Goal: Task Accomplishment & Management: Manage account settings

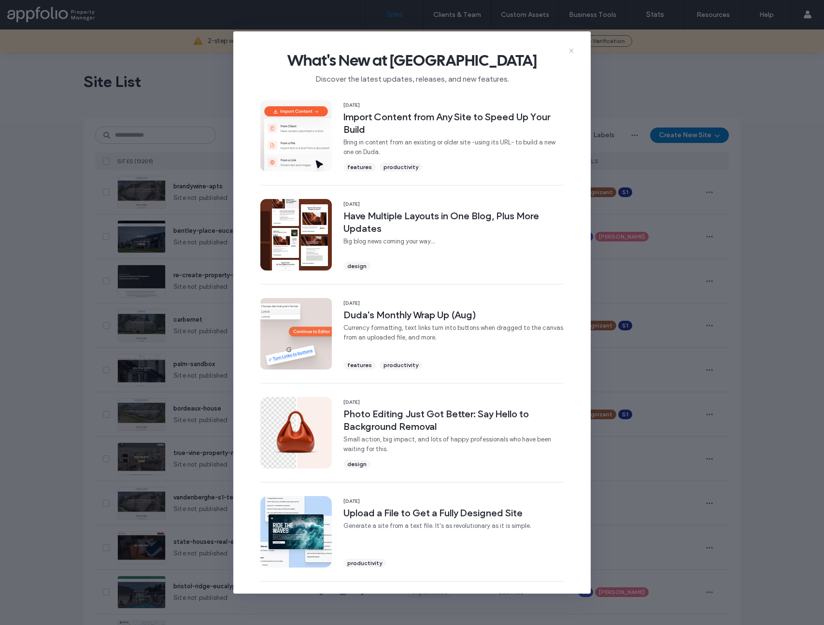
click at [574, 52] on icon at bounding box center [572, 51] width 8 height 8
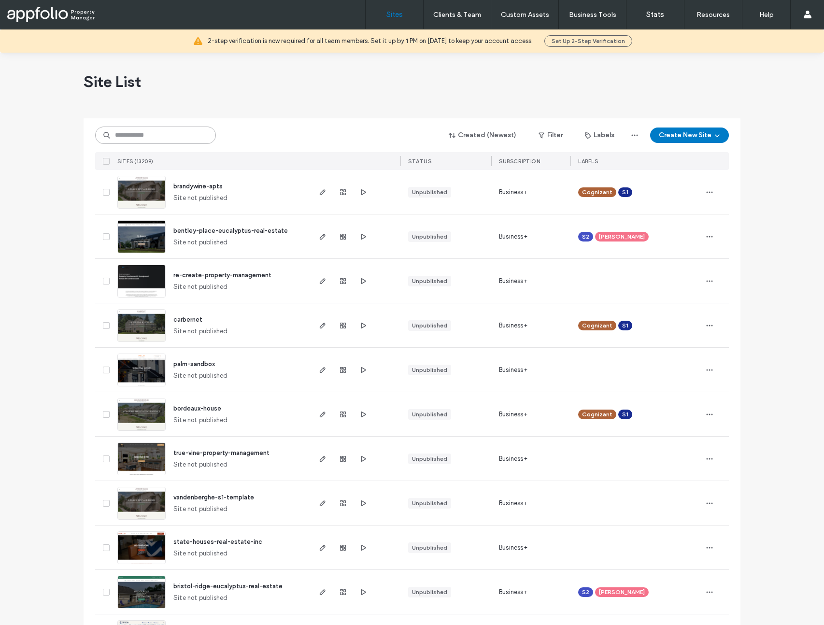
click at [184, 130] on input at bounding box center [155, 135] width 121 height 17
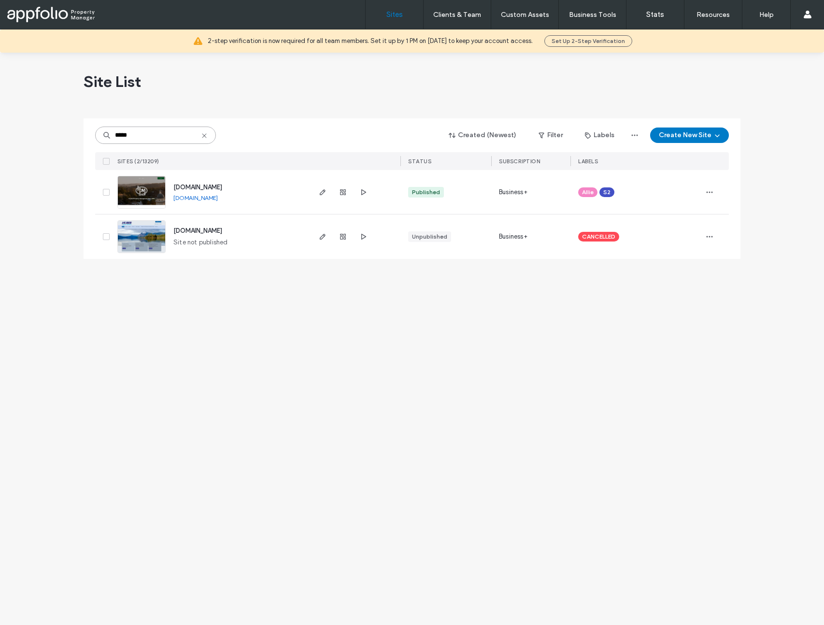
type input "*****"
click at [147, 194] on img at bounding box center [141, 209] width 47 height 66
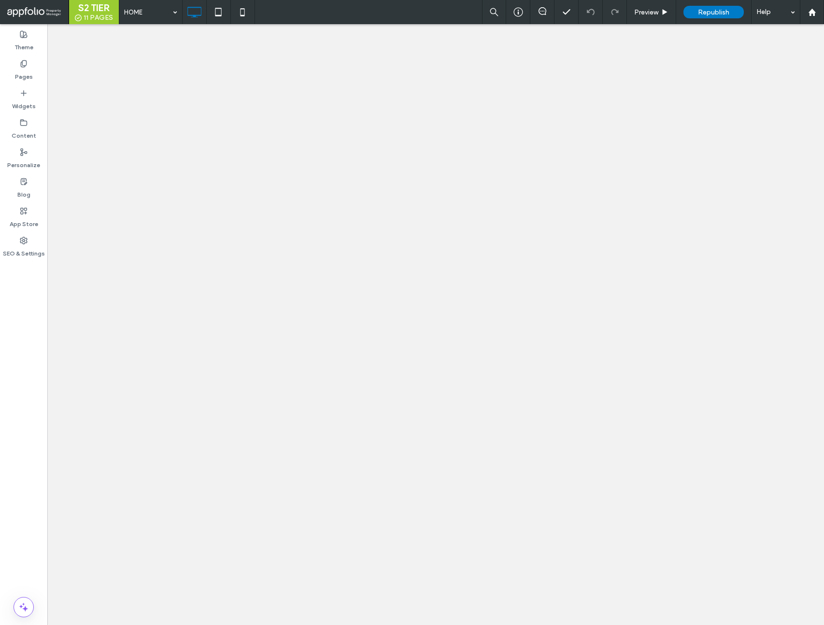
click at [25, 155] on icon at bounding box center [24, 152] width 8 height 8
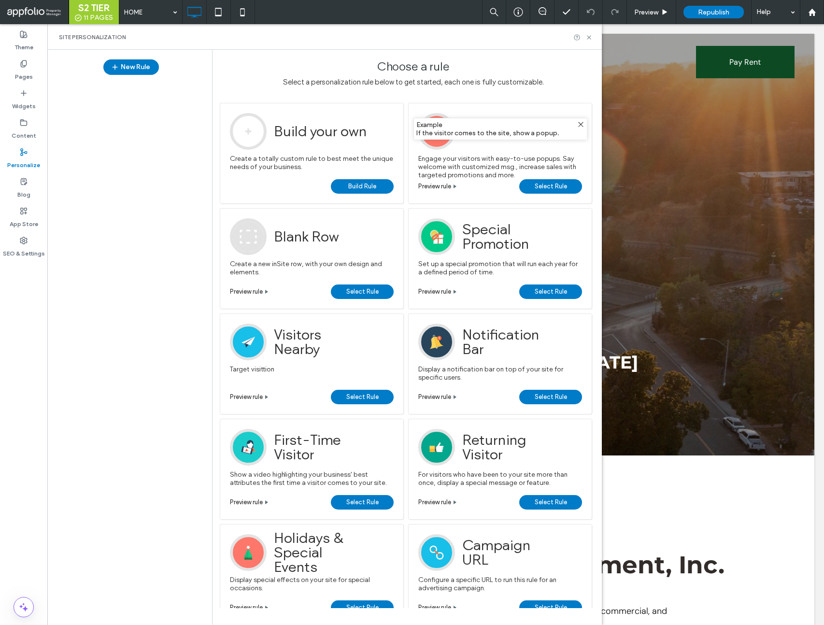
click at [557, 184] on span "Select Rule" at bounding box center [551, 186] width 32 height 14
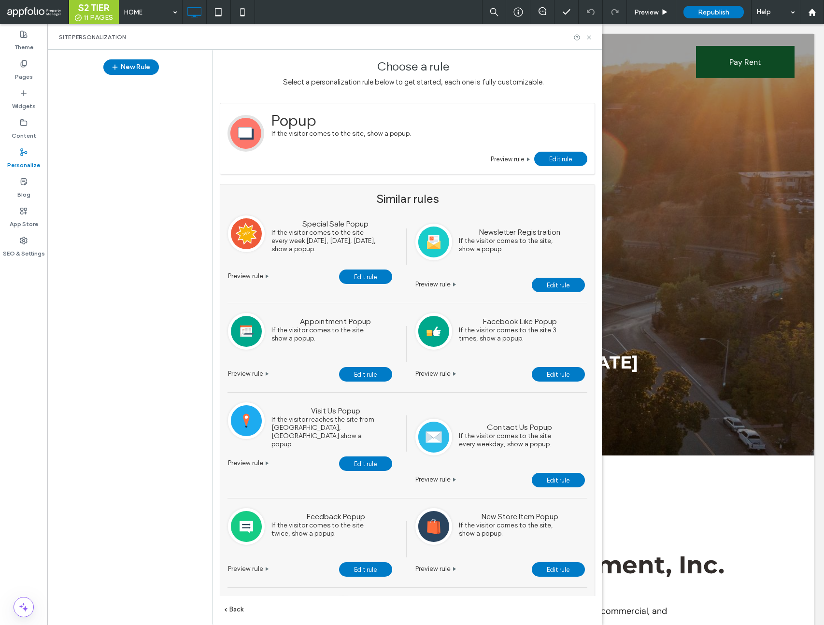
click at [556, 156] on span "Edit rule" at bounding box center [560, 159] width 23 height 7
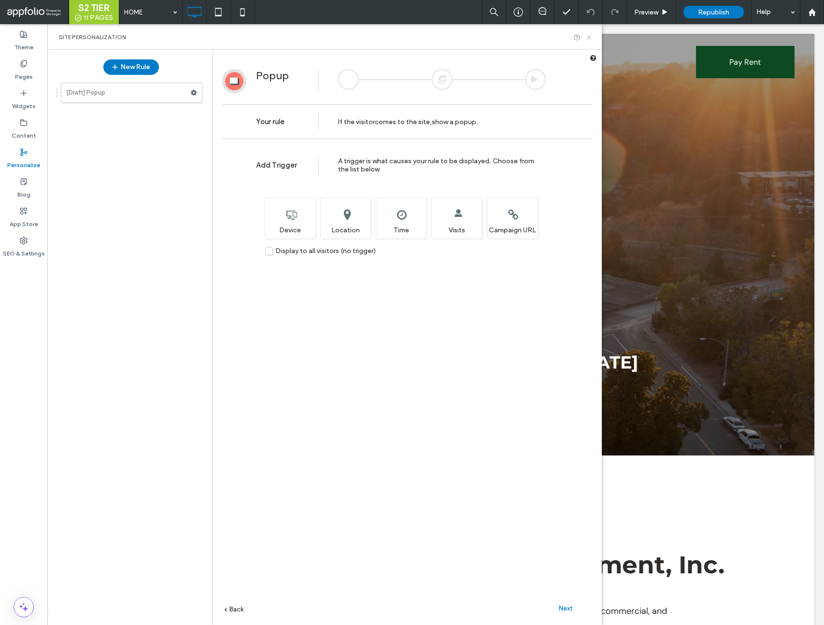
click at [590, 40] on icon at bounding box center [588, 37] width 7 height 7
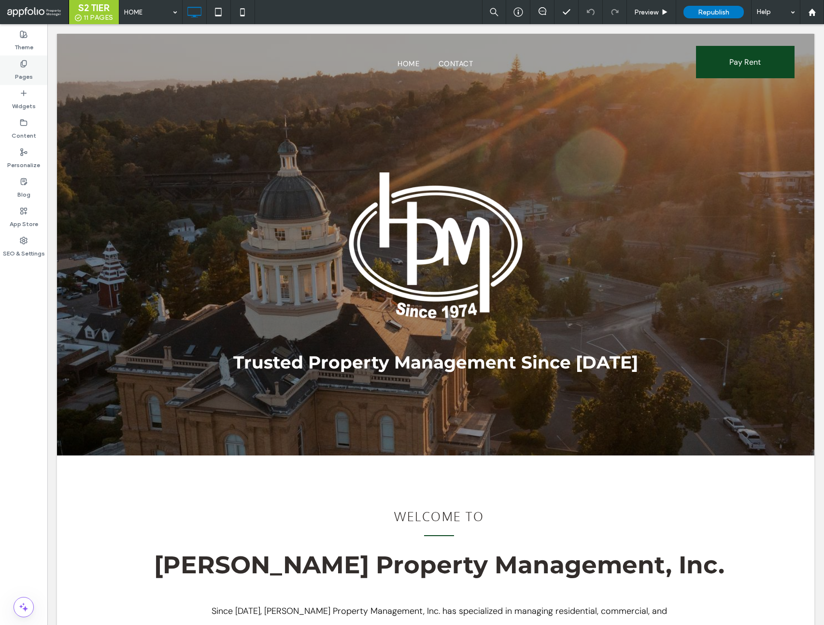
click at [28, 76] on label "Pages" at bounding box center [24, 75] width 18 height 14
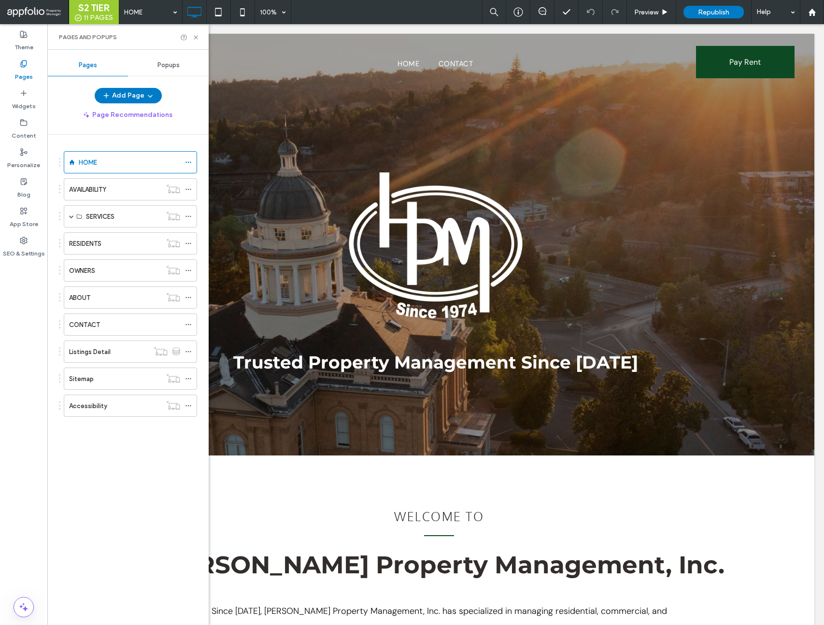
click at [179, 66] on span "Popups" at bounding box center [168, 65] width 22 height 8
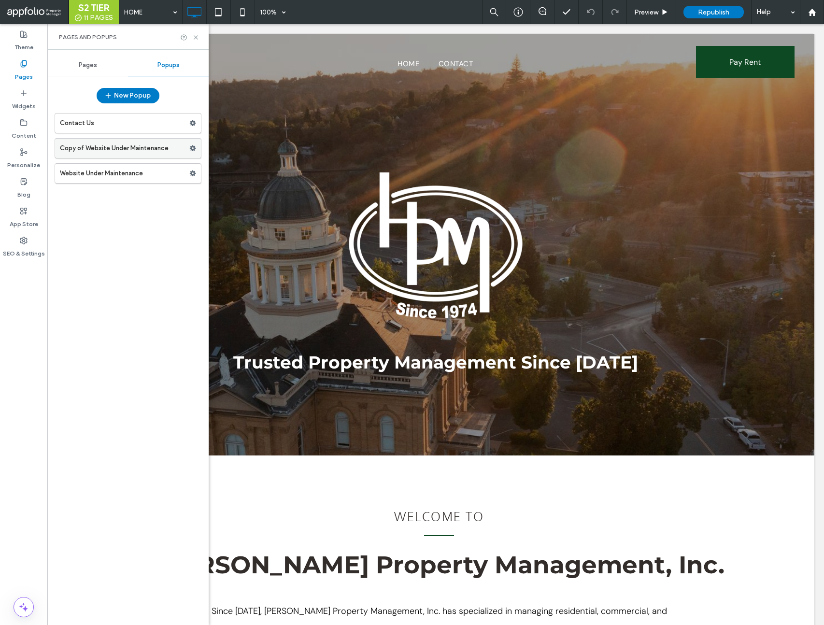
click at [121, 148] on label "Copy of Website Under Maintenance" at bounding box center [124, 148] width 129 height 19
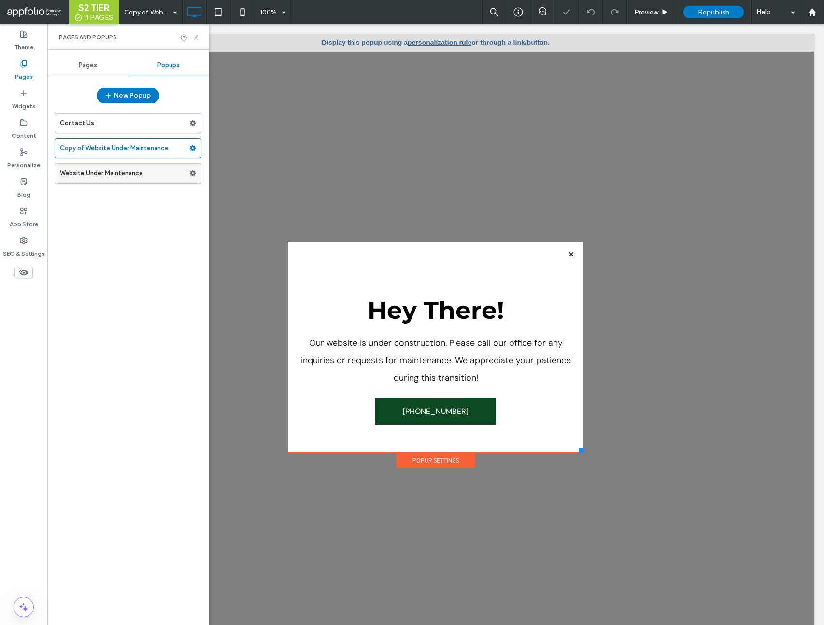
click at [122, 171] on label "Website Under Maintenance" at bounding box center [124, 173] width 129 height 19
click at [194, 36] on icon at bounding box center [195, 37] width 7 height 7
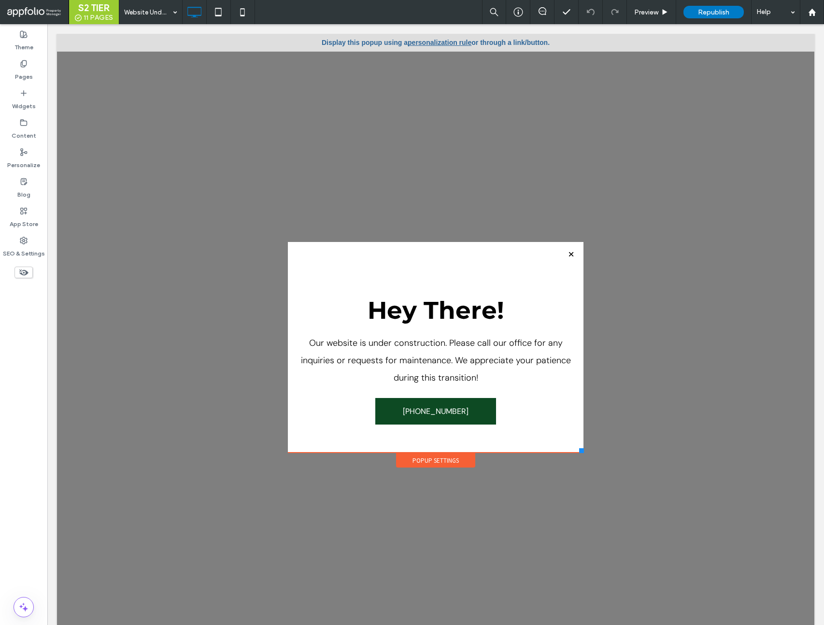
click at [446, 459] on div "Popup Settings" at bounding box center [435, 460] width 79 height 14
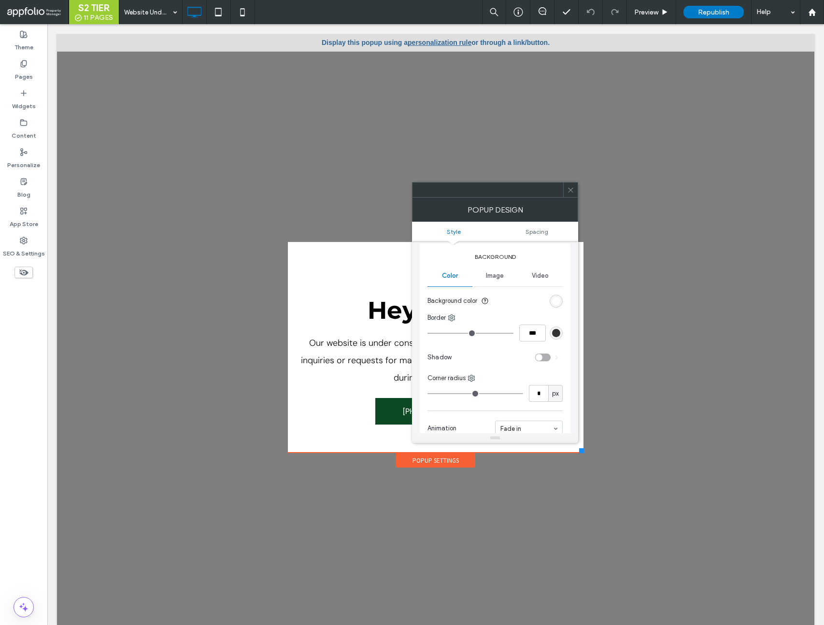
scroll to position [125, 0]
drag, startPoint x: 568, startPoint y: 188, endPoint x: 573, endPoint y: 198, distance: 11.0
click at [569, 189] on icon at bounding box center [570, 189] width 7 height 7
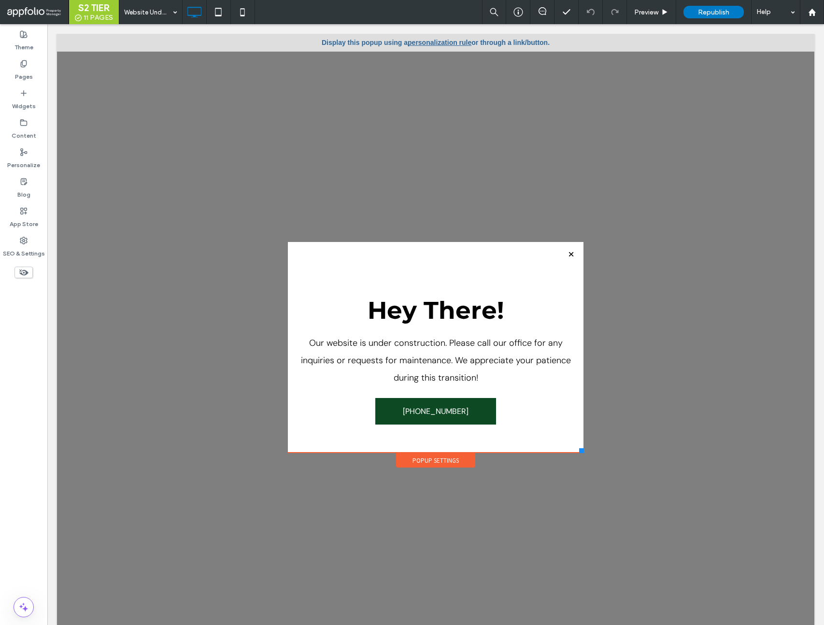
click at [448, 45] on link "personalization rule" at bounding box center [440, 43] width 64 height 8
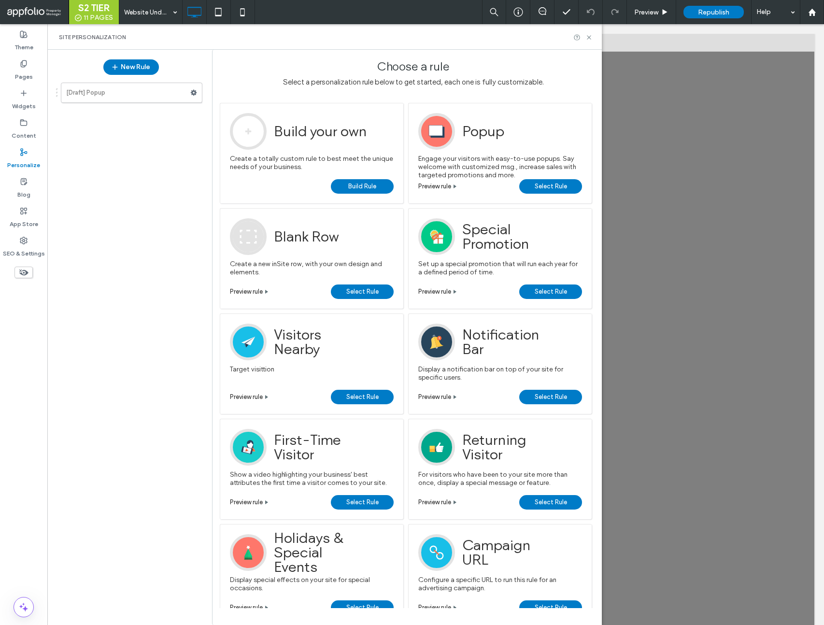
click at [564, 187] on span "Select Rule" at bounding box center [551, 186] width 32 height 14
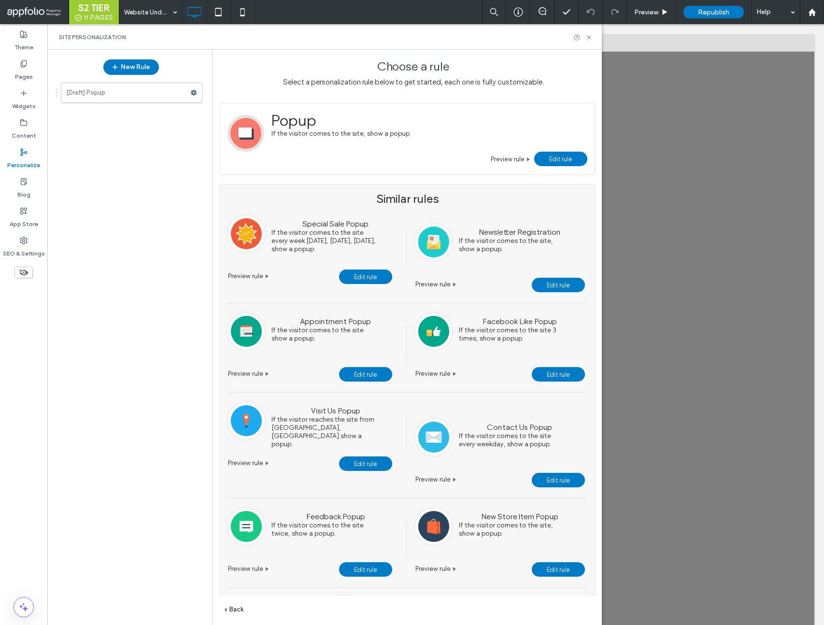
click at [536, 157] on link "Edit rule" at bounding box center [560, 159] width 53 height 14
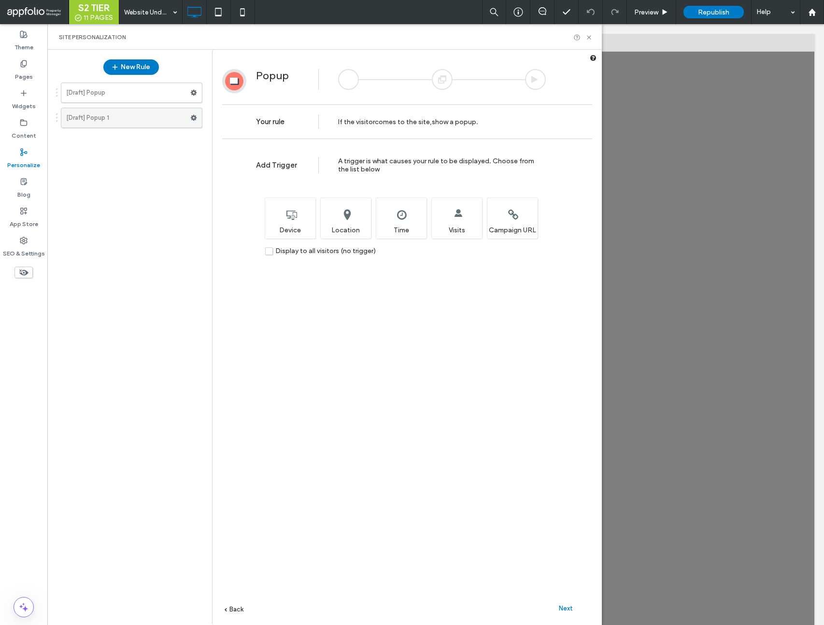
click at [192, 119] on use at bounding box center [194, 118] width 6 height 6
click at [254, 156] on label "Delete" at bounding box center [260, 156] width 69 height 8
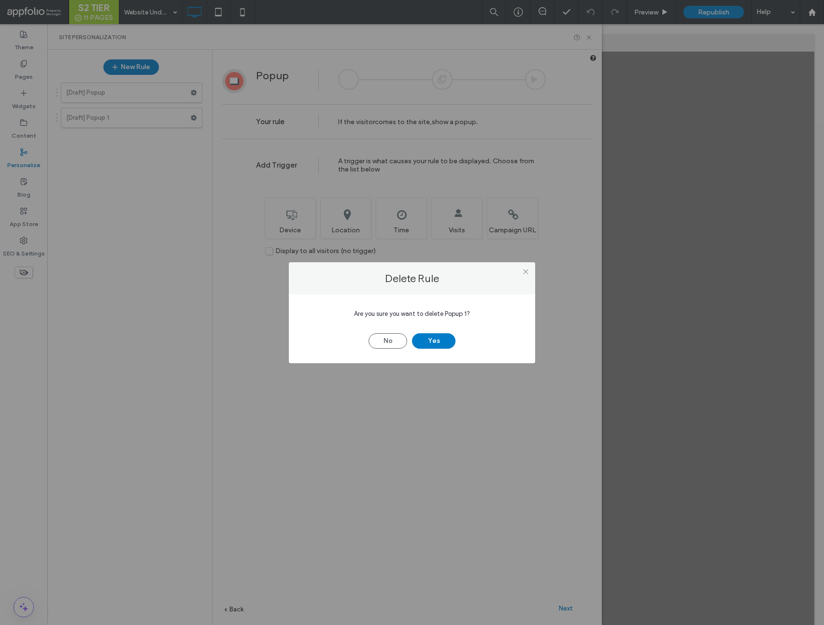
drag, startPoint x: 426, startPoint y: 342, endPoint x: 301, endPoint y: 224, distance: 171.9
click at [426, 342] on button "Yes" at bounding box center [433, 340] width 43 height 15
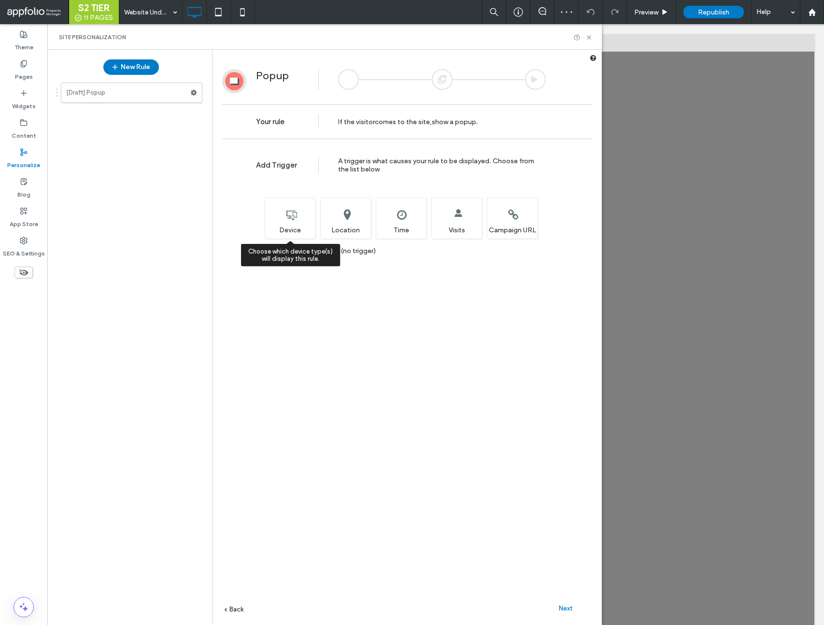
click at [282, 219] on div "Choose which device type(s) will display this rule. Device" at bounding box center [290, 218] width 51 height 41
click at [266, 249] on label "Display to all visitors (no trigger)" at bounding box center [320, 251] width 111 height 8
click at [564, 607] on span "Next" at bounding box center [566, 608] width 14 height 7
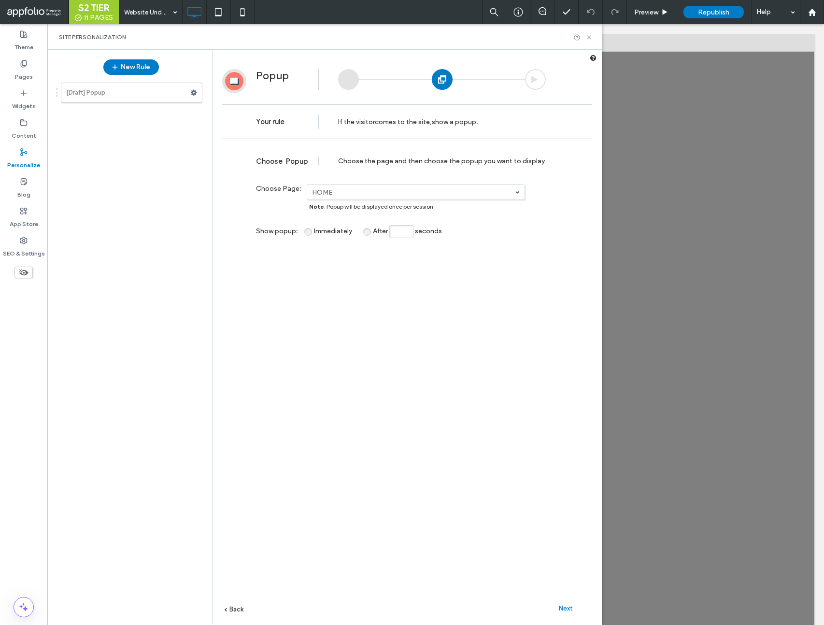
click at [564, 607] on span "Next" at bounding box center [566, 608] width 14 height 7
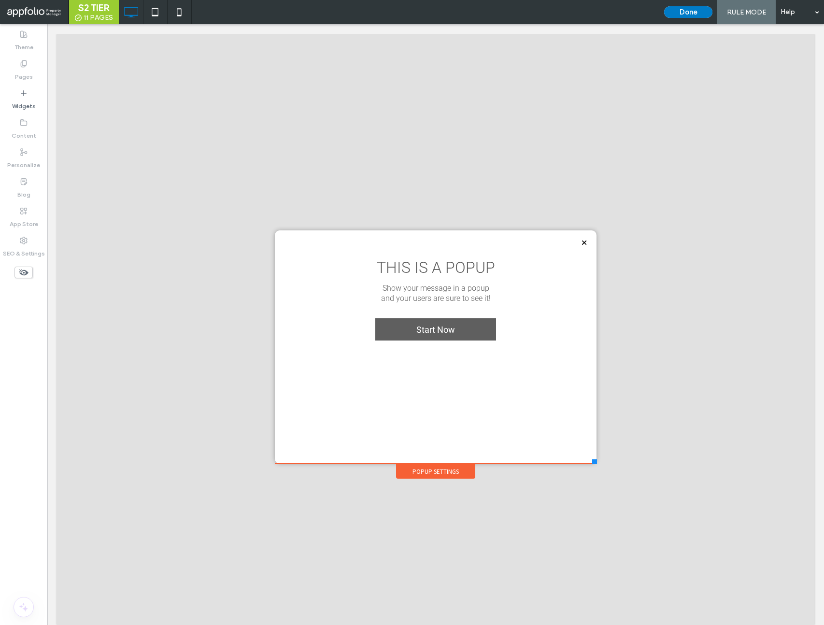
drag, startPoint x: 557, startPoint y: 418, endPoint x: 545, endPoint y: 360, distance: 59.0
click at [597, 464] on div at bounding box center [594, 461] width 5 height 5
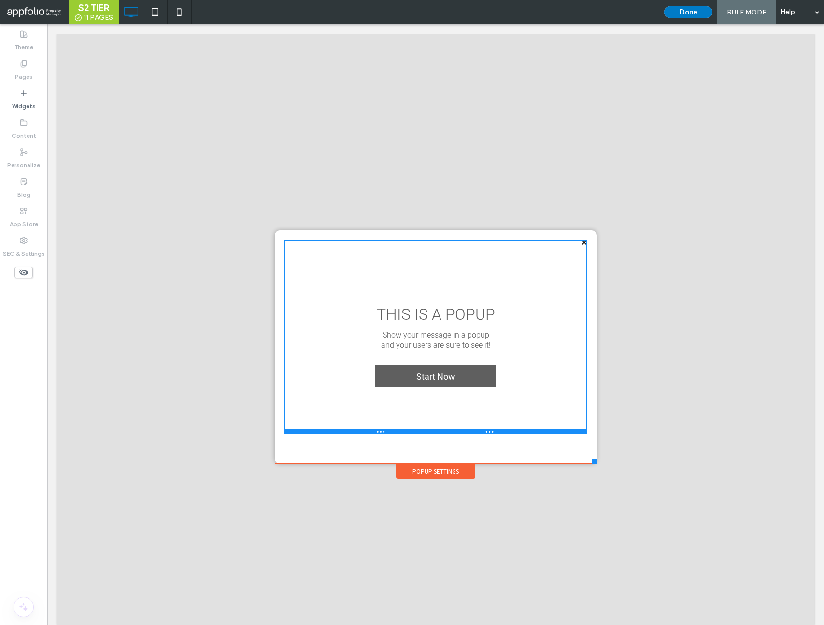
drag, startPoint x: 526, startPoint y: 338, endPoint x: 526, endPoint y: 432, distance: 94.2
click at [526, 432] on div at bounding box center [436, 431] width 302 height 5
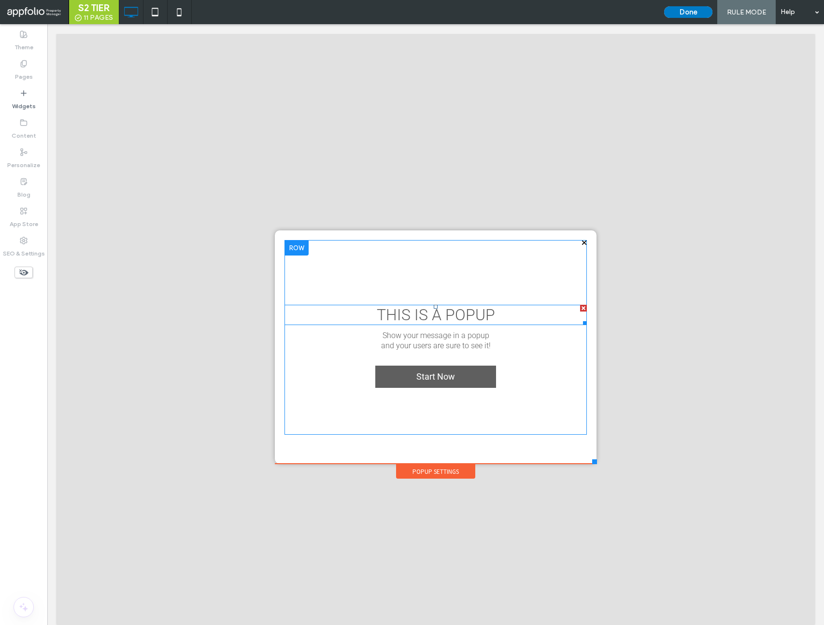
click at [457, 319] on span "THIS IS A POPUP" at bounding box center [436, 315] width 118 height 18
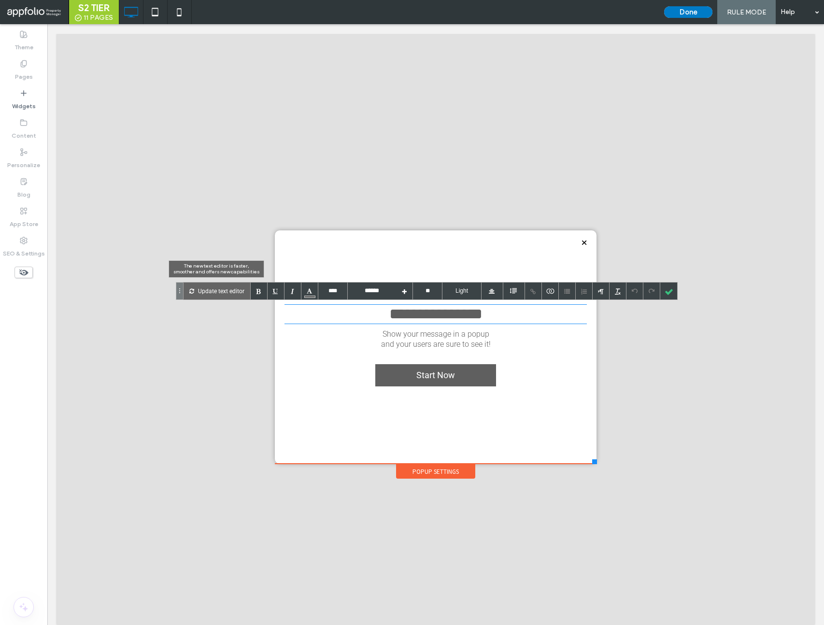
click at [220, 298] on p "Update text editor" at bounding box center [221, 291] width 46 height 17
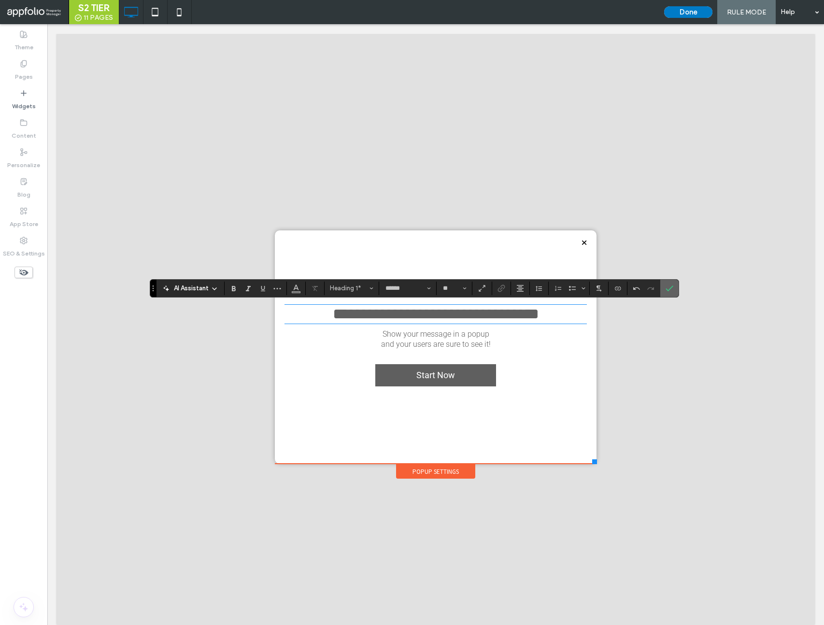
click at [669, 287] on icon "Confirm" at bounding box center [670, 289] width 8 height 8
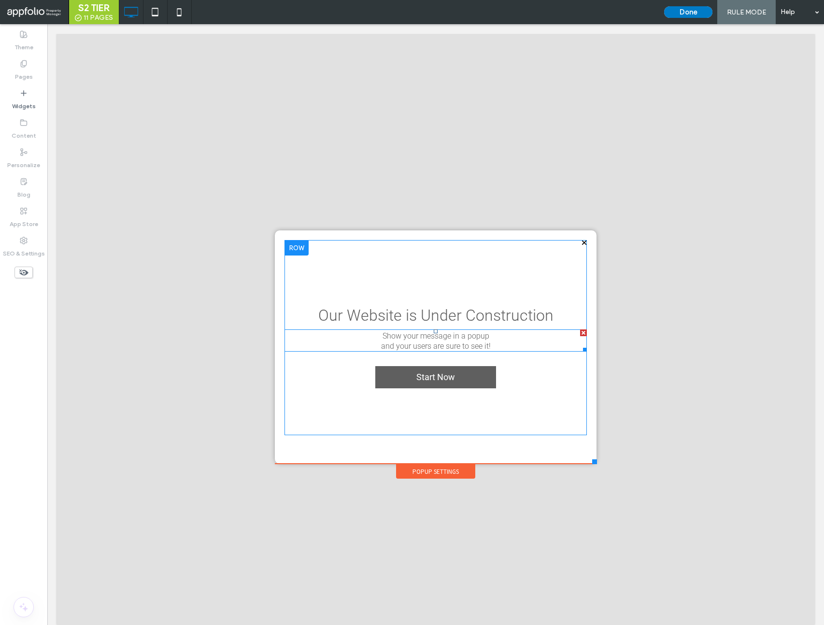
click at [453, 344] on span "and your users are sure to see it!" at bounding box center [436, 346] width 110 height 9
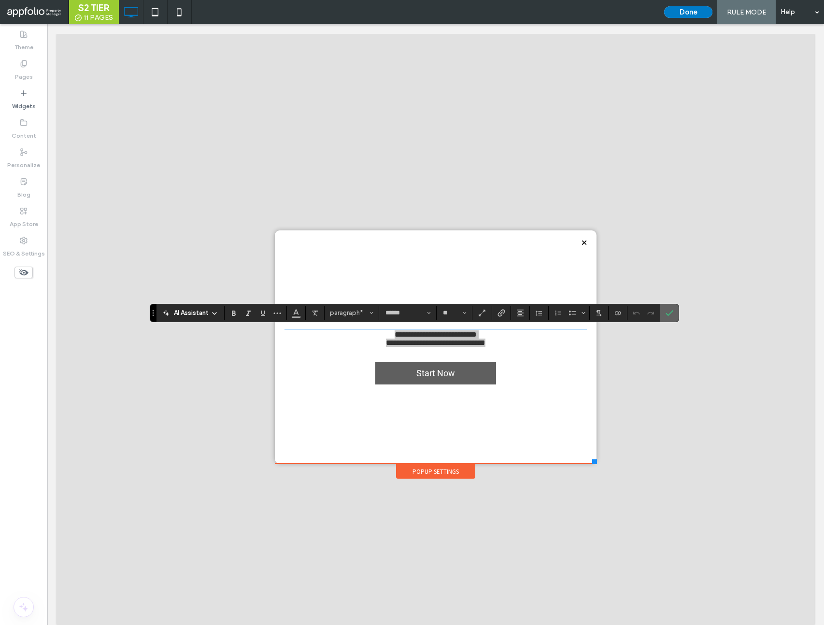
click at [665, 311] on label "Confirm" at bounding box center [669, 312] width 14 height 17
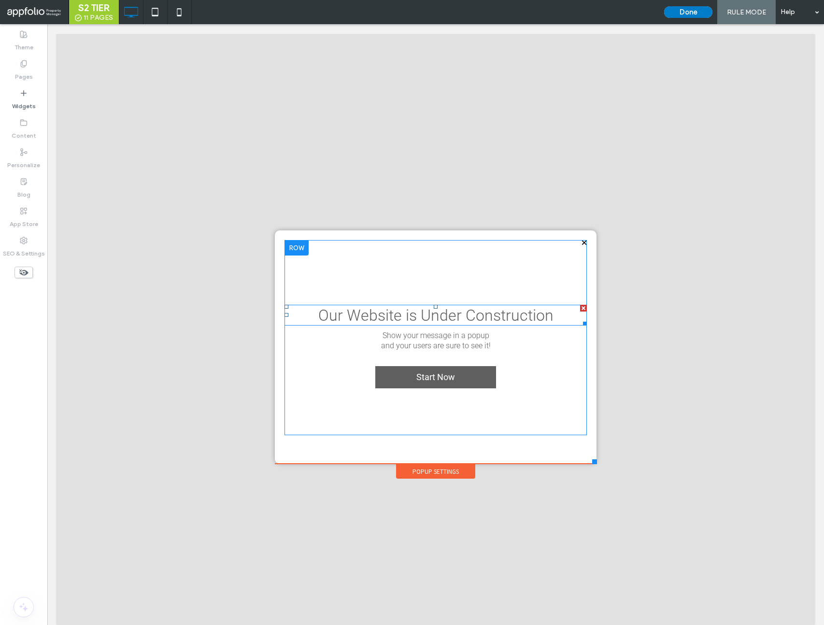
click at [553, 312] on h1 "Our Website is Under Construction" at bounding box center [436, 315] width 302 height 19
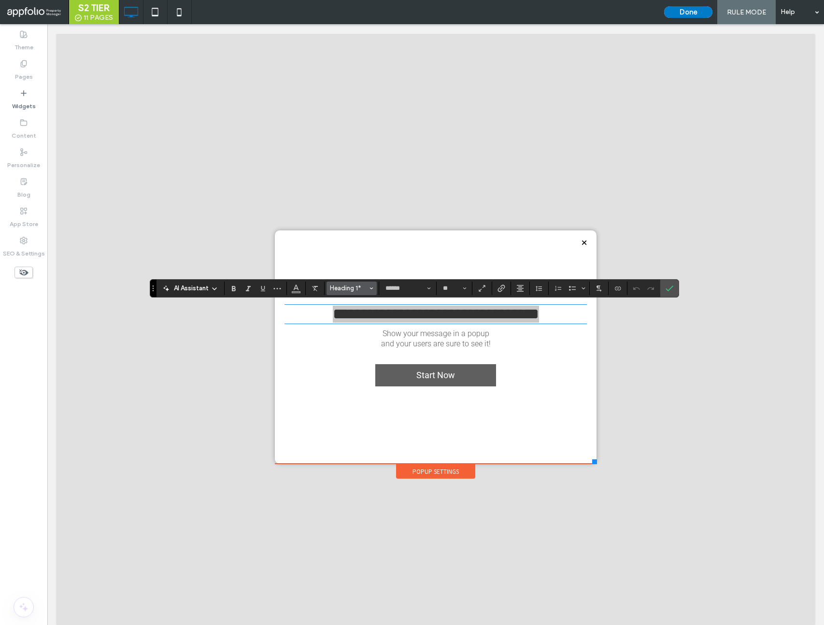
click at [366, 292] on button "Heading 1*" at bounding box center [352, 289] width 50 height 14
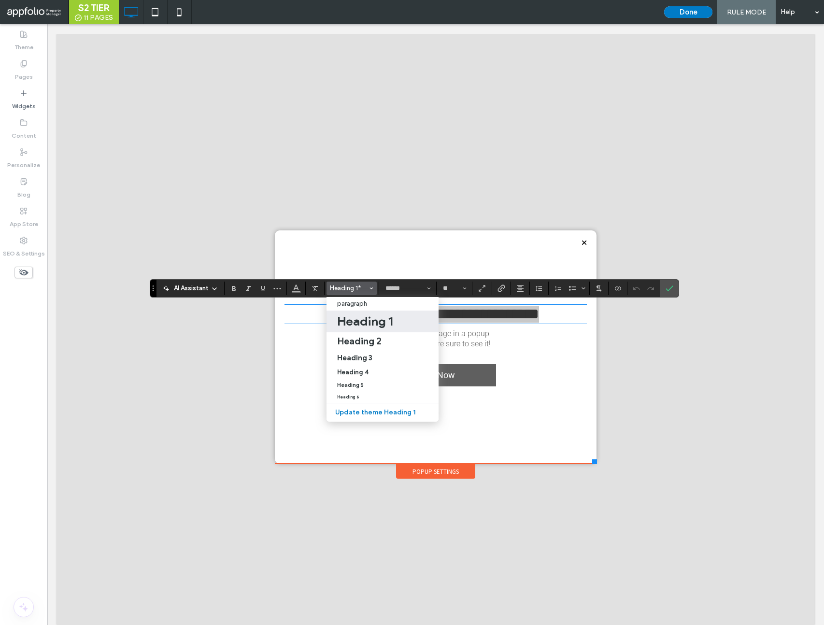
click at [382, 319] on h1 "Heading 1" at bounding box center [365, 321] width 56 height 15
type input "**********"
type input "**"
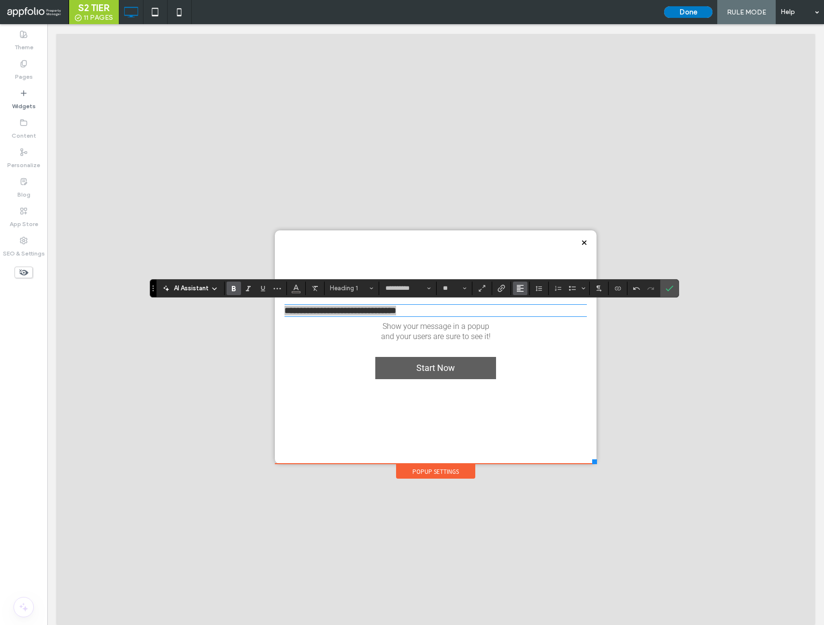
click at [514, 289] on button "Alignment" at bounding box center [520, 289] width 14 height 14
click at [519, 317] on icon "ui.textEditor.alignment.center" at bounding box center [518, 317] width 4 height 3
click at [455, 288] on input "**" at bounding box center [451, 289] width 19 height 8
type input "**"
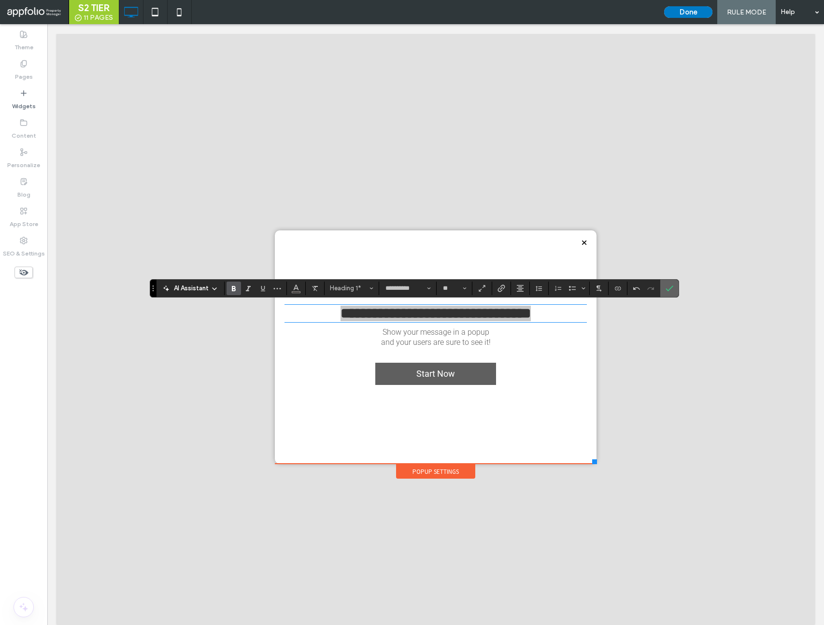
click at [667, 291] on icon "Confirm" at bounding box center [670, 289] width 8 height 8
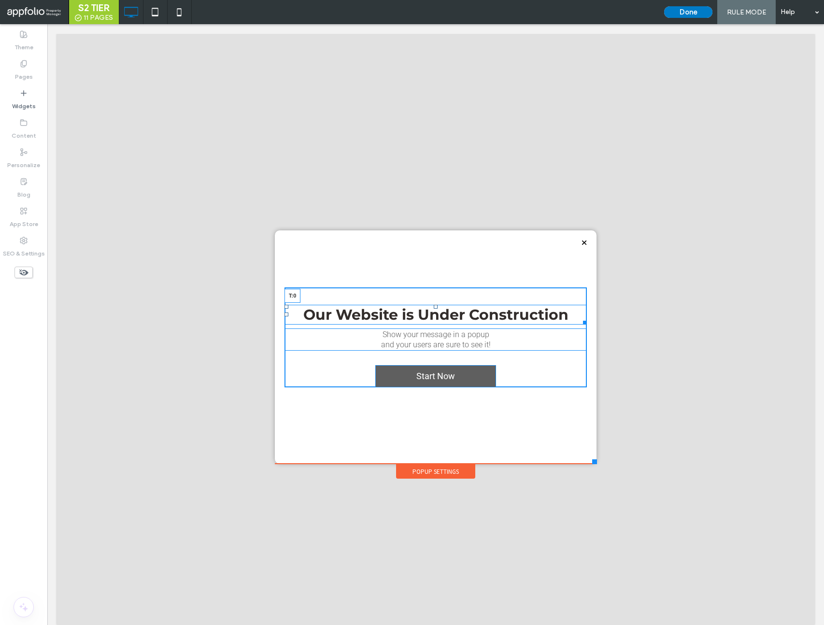
drag, startPoint x: 436, startPoint y: 307, endPoint x: 436, endPoint y: 283, distance: 24.2
click at [436, 283] on div "Our Website is Under Construction T:0 Show your message in a popup and your use…" at bounding box center [436, 337] width 302 height 194
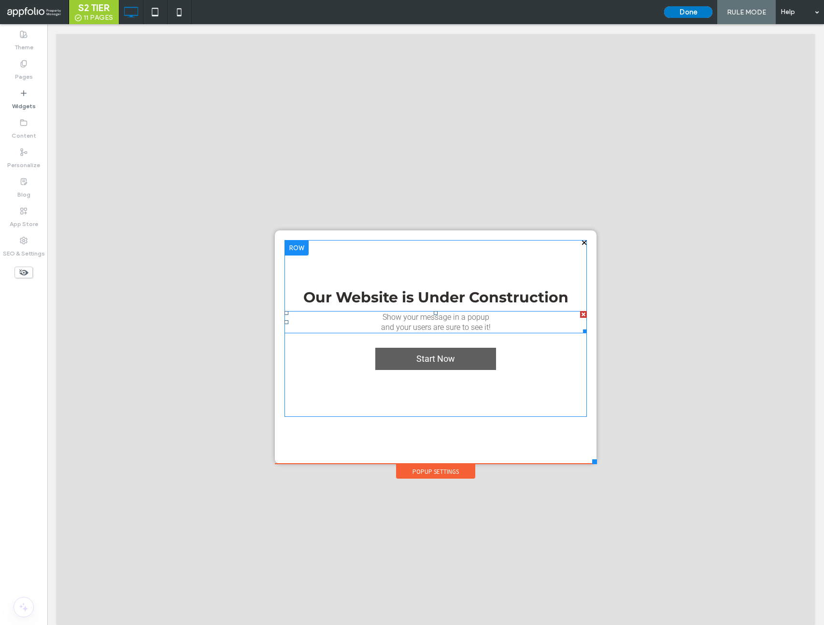
click at [437, 316] on span "Show your message in a popup" at bounding box center [436, 317] width 107 height 9
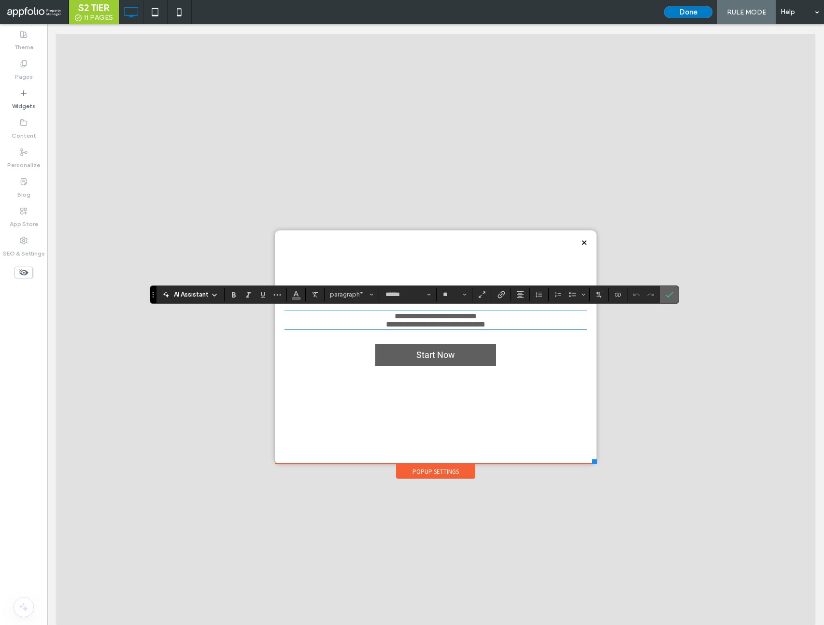
drag, startPoint x: 672, startPoint y: 296, endPoint x: 623, endPoint y: 287, distance: 50.0
click at [672, 296] on icon "Confirm" at bounding box center [670, 295] width 8 height 8
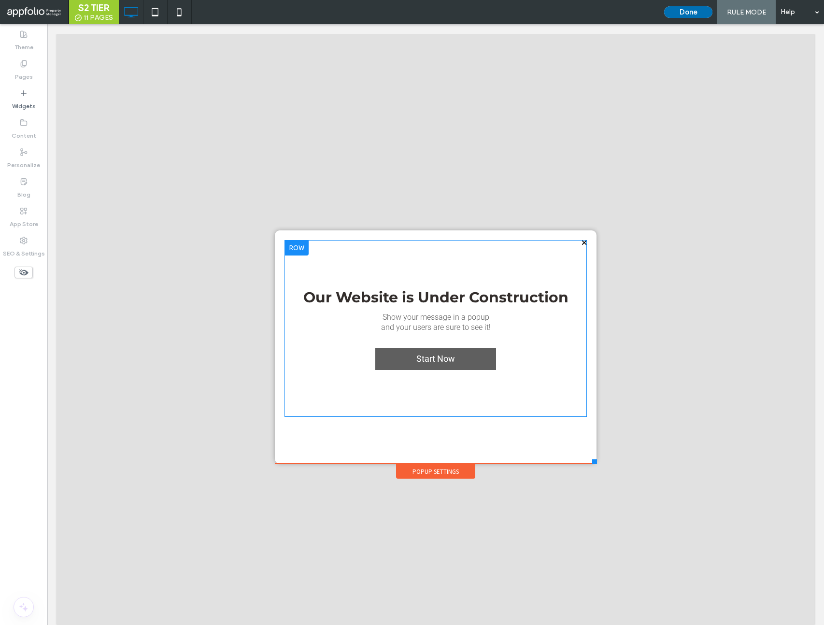
click at [680, 7] on button "Done" at bounding box center [688, 12] width 48 height 12
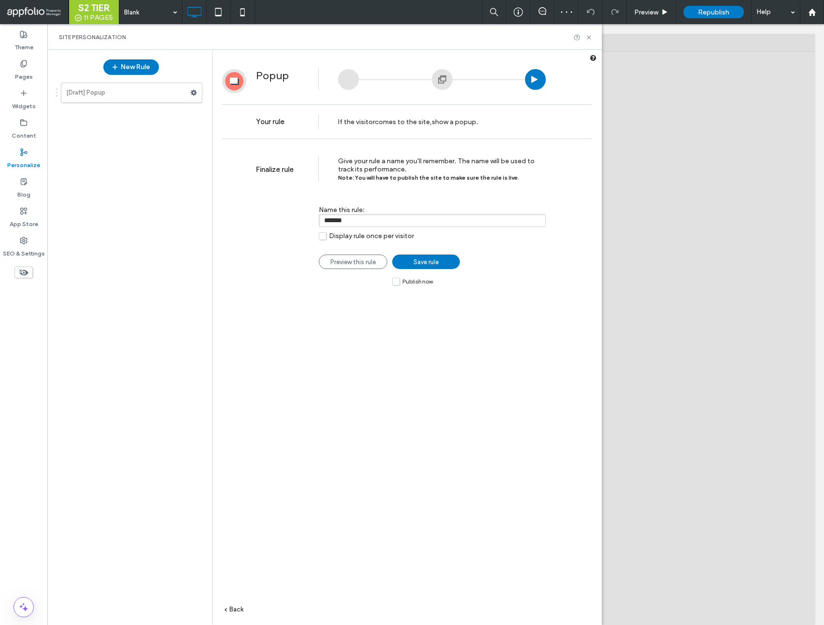
drag, startPoint x: 357, startPoint y: 213, endPoint x: 276, endPoint y: 207, distance: 81.4
click at [276, 207] on div "Name this rule: ******* Display rule once per visitor Preview this rule Save ru…" at bounding box center [401, 218] width 290 height 54
type input "**********"
click at [419, 262] on span "Save rule" at bounding box center [426, 261] width 25 height 7
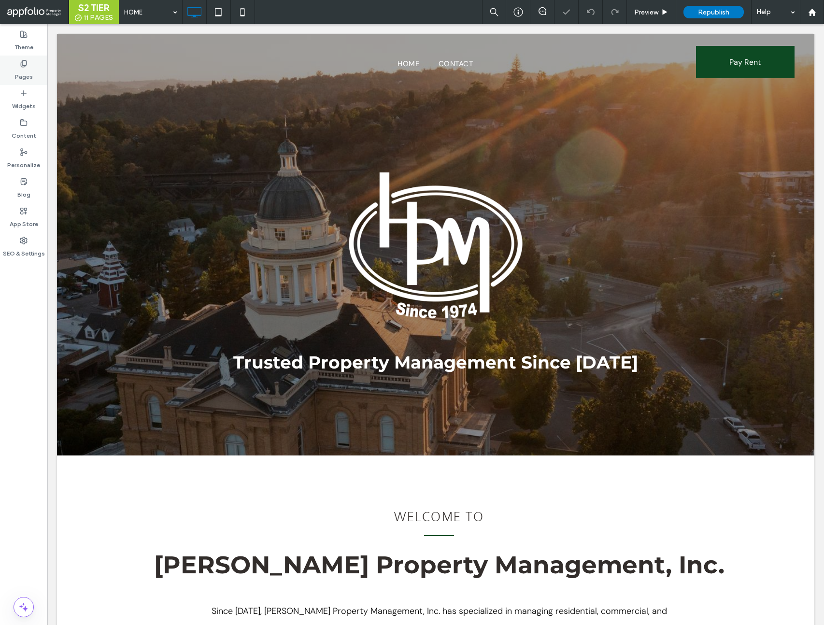
click at [30, 74] on label "Pages" at bounding box center [24, 75] width 18 height 14
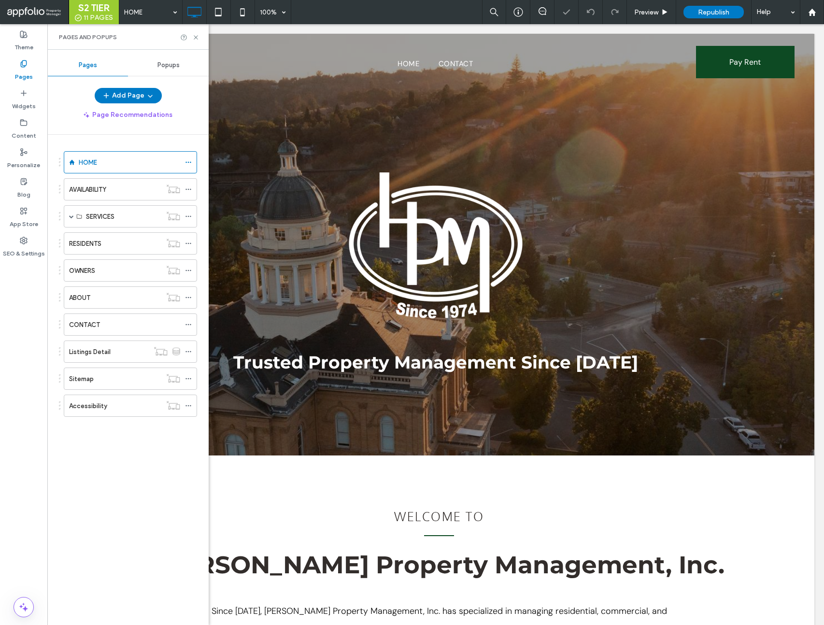
drag, startPoint x: 174, startPoint y: 65, endPoint x: 170, endPoint y: 87, distance: 22.3
click at [174, 65] on span "Popups" at bounding box center [168, 65] width 22 height 8
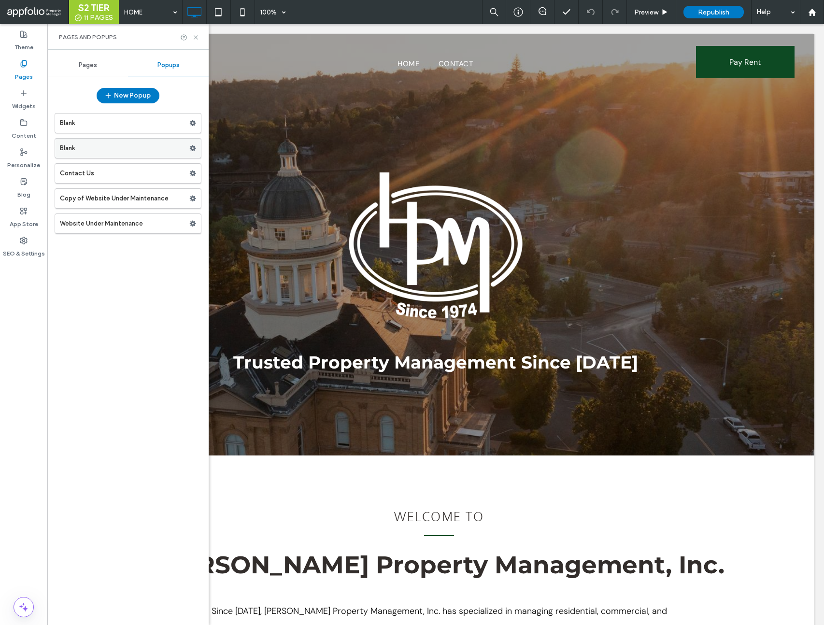
click at [194, 147] on use at bounding box center [193, 148] width 6 height 6
click at [242, 185] on span "Delete" at bounding box center [235, 186] width 21 height 8
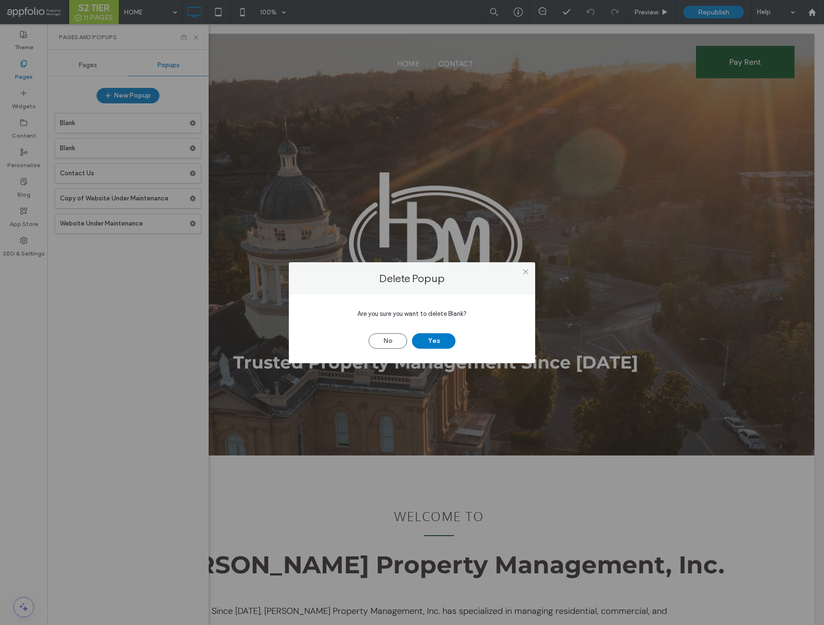
drag, startPoint x: 441, startPoint y: 342, endPoint x: 398, endPoint y: 286, distance: 70.6
click at [440, 342] on button "Yes" at bounding box center [433, 340] width 43 height 15
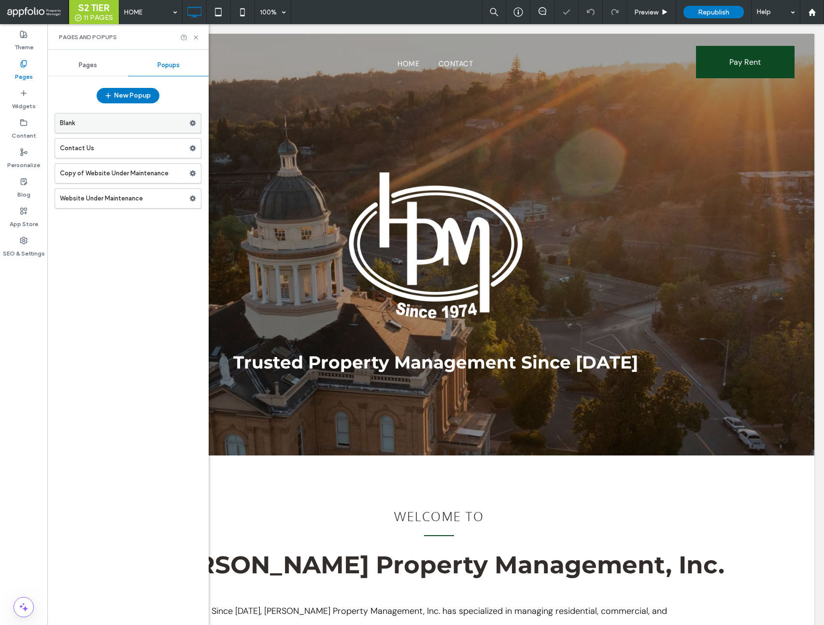
click at [196, 120] on icon at bounding box center [192, 123] width 7 height 7
click at [255, 163] on label "Delete" at bounding box center [259, 161] width 69 height 8
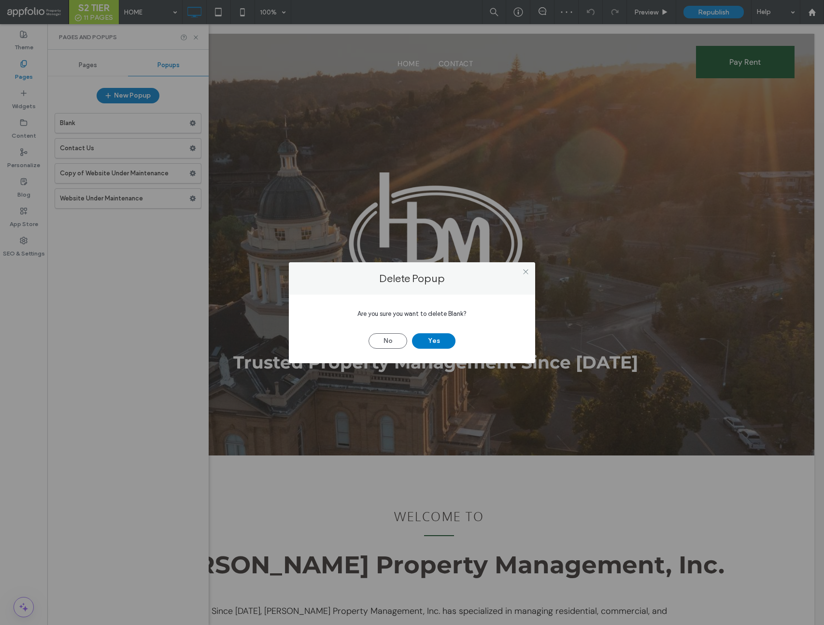
click at [437, 338] on button "Yes" at bounding box center [433, 340] width 43 height 15
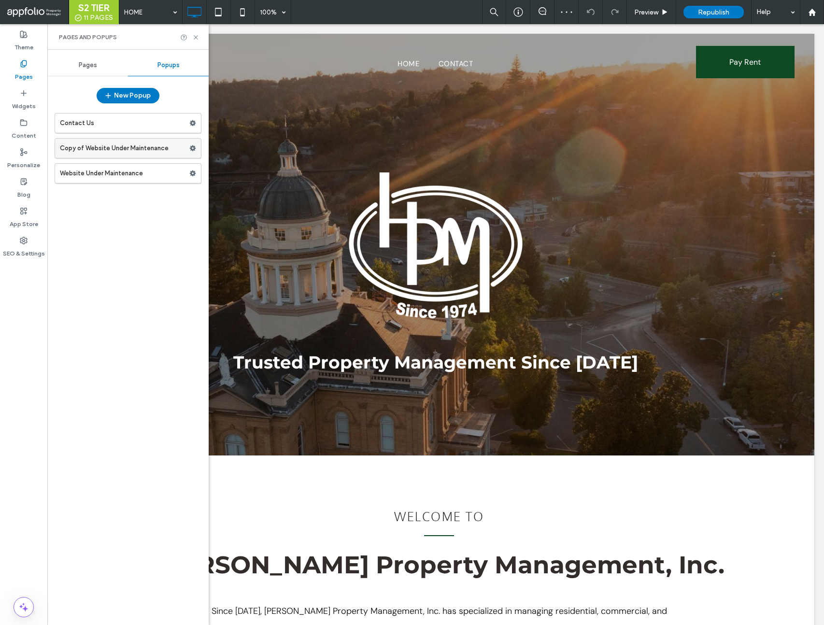
click at [192, 149] on icon at bounding box center [192, 148] width 7 height 7
click at [230, 188] on span "Delete" at bounding box center [235, 186] width 21 height 8
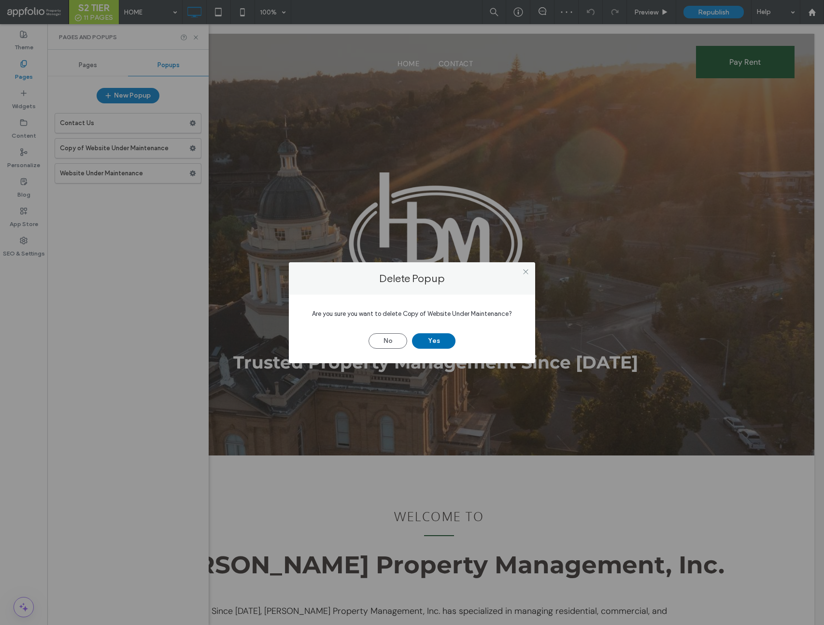
click at [422, 343] on button "Yes" at bounding box center [433, 340] width 43 height 15
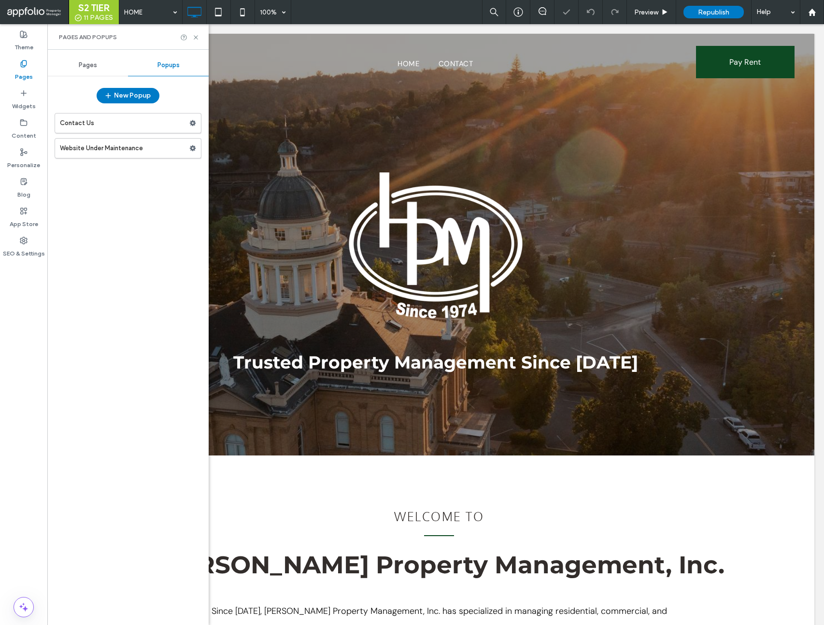
click at [126, 148] on label "Website Under Maintenance" at bounding box center [124, 148] width 129 height 19
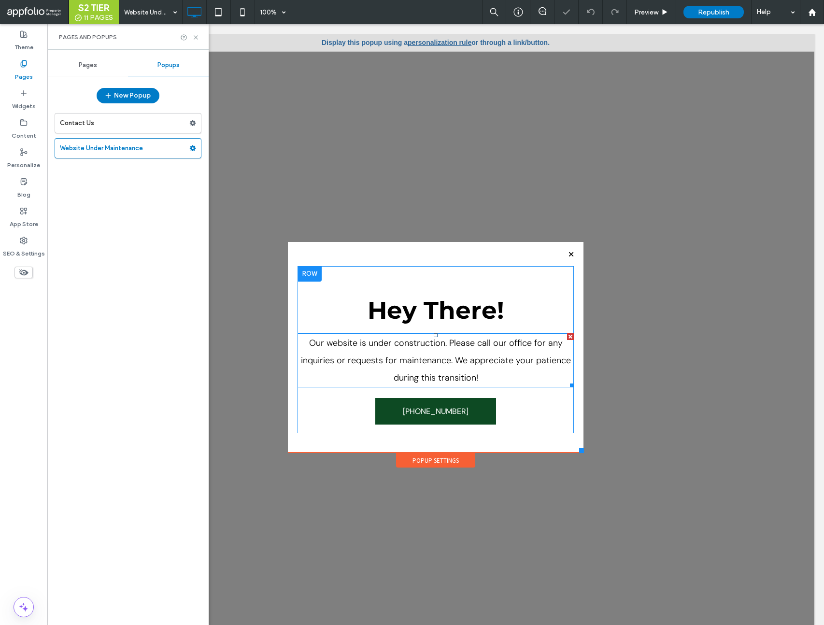
click at [476, 362] on span "Our website is under construction. Please call our office for any inquiries or …" at bounding box center [436, 360] width 270 height 46
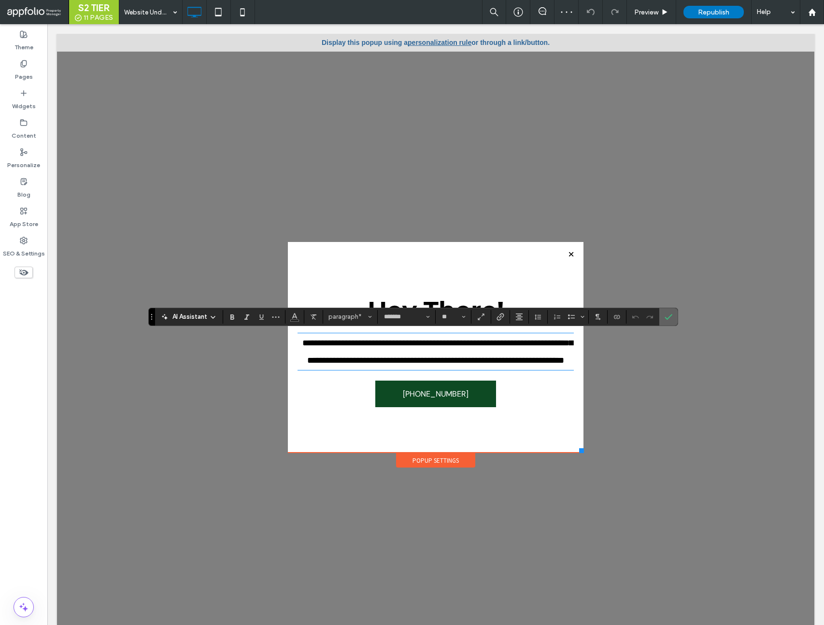
click at [673, 315] on label "Confirm" at bounding box center [668, 316] width 14 height 17
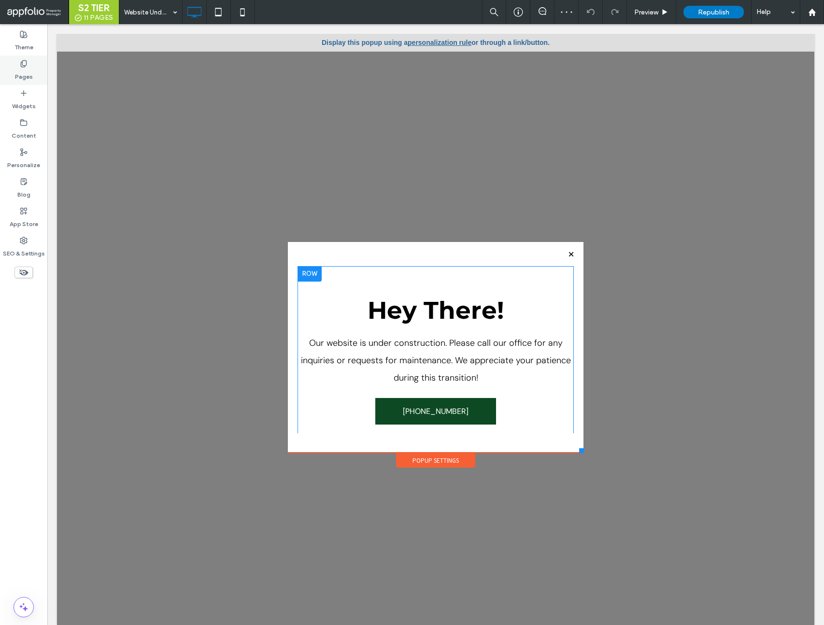
click at [39, 72] on div "Pages" at bounding box center [23, 70] width 47 height 29
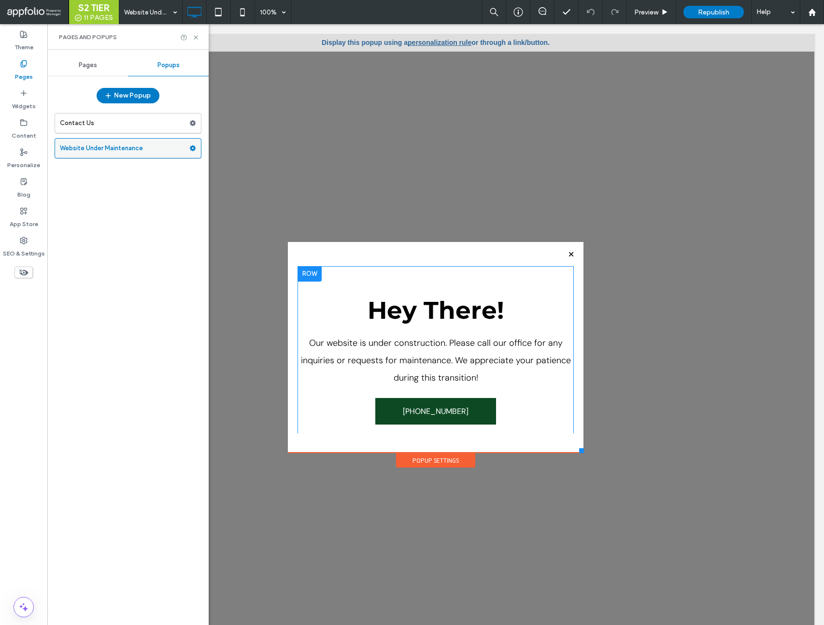
click at [193, 146] on use at bounding box center [193, 148] width 6 height 6
drag, startPoint x: 468, startPoint y: 173, endPoint x: 431, endPoint y: 50, distance: 128.1
click at [422, 42] on link "personalization rule" at bounding box center [440, 43] width 64 height 8
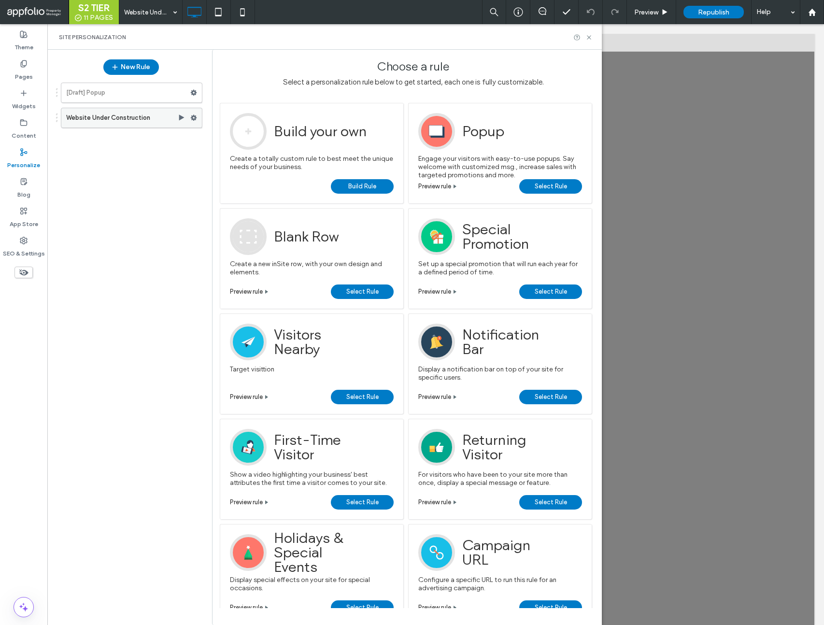
click at [112, 116] on label "Website Under Construction" at bounding box center [122, 117] width 112 height 19
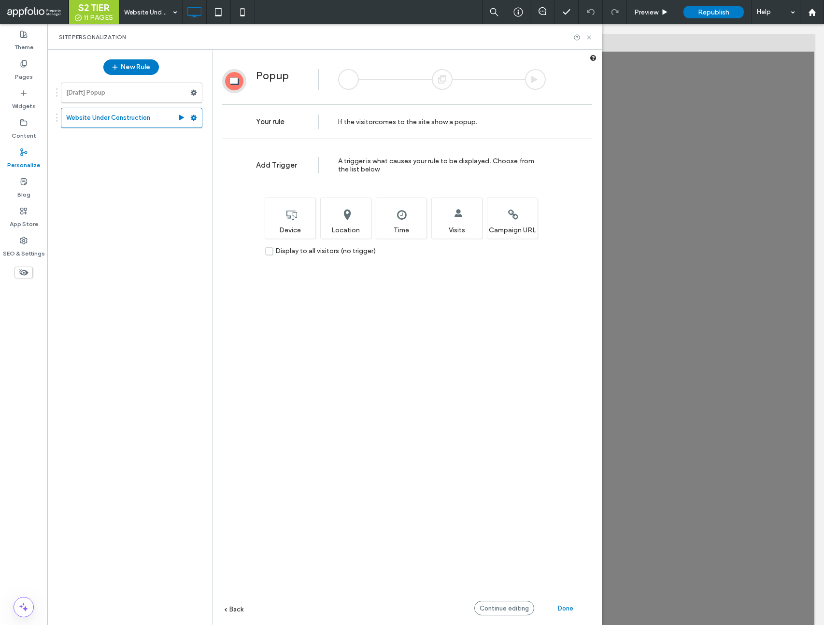
click at [561, 609] on span "Done" at bounding box center [565, 608] width 15 height 7
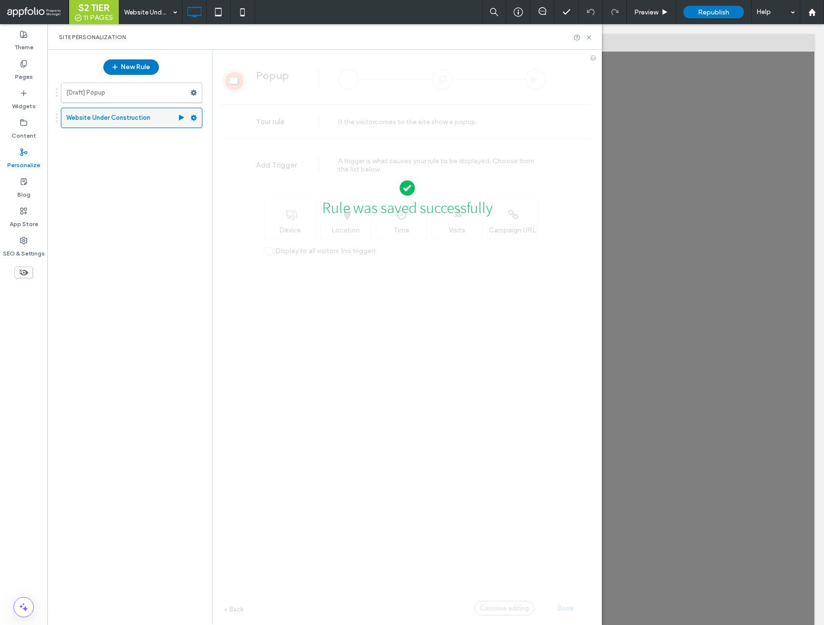
click at [181, 119] on use at bounding box center [181, 117] width 5 height 6
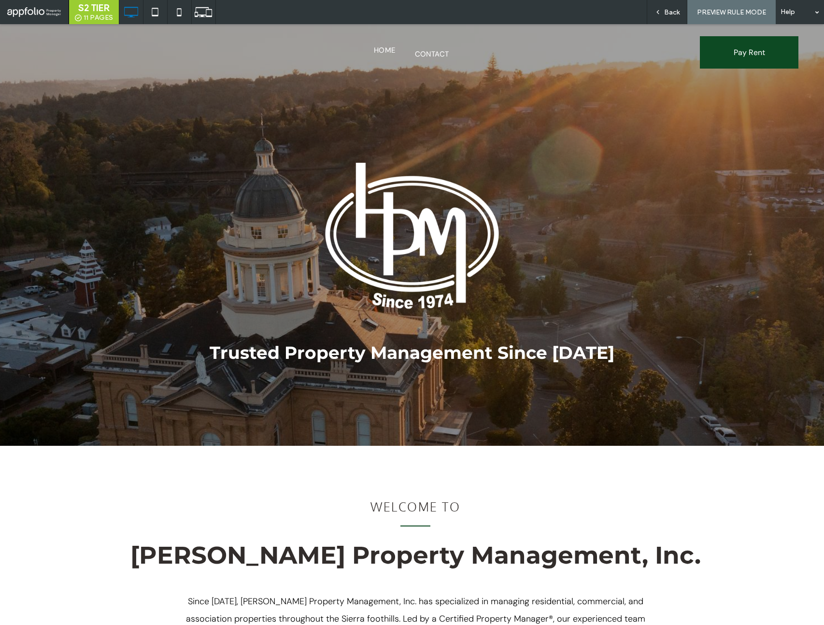
click at [384, 51] on span "HOME" at bounding box center [385, 50] width 22 height 11
click at [722, 6] on div "PREVIEW RULE MODE" at bounding box center [731, 12] width 88 height 24
drag, startPoint x: 644, startPoint y: 9, endPoint x: 653, endPoint y: 10, distance: 8.3
click at [651, 10] on div "Back PREVIEW RULE MODE Help" at bounding box center [471, 12] width 705 height 24
click at [661, 12] on icon at bounding box center [658, 12] width 7 height 7
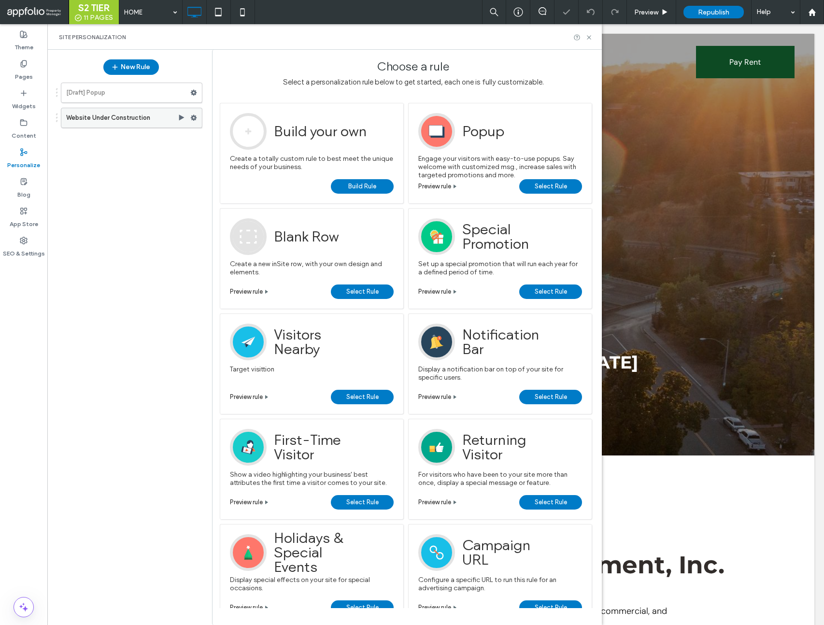
click at [117, 119] on label "Website Under Construction" at bounding box center [122, 117] width 112 height 19
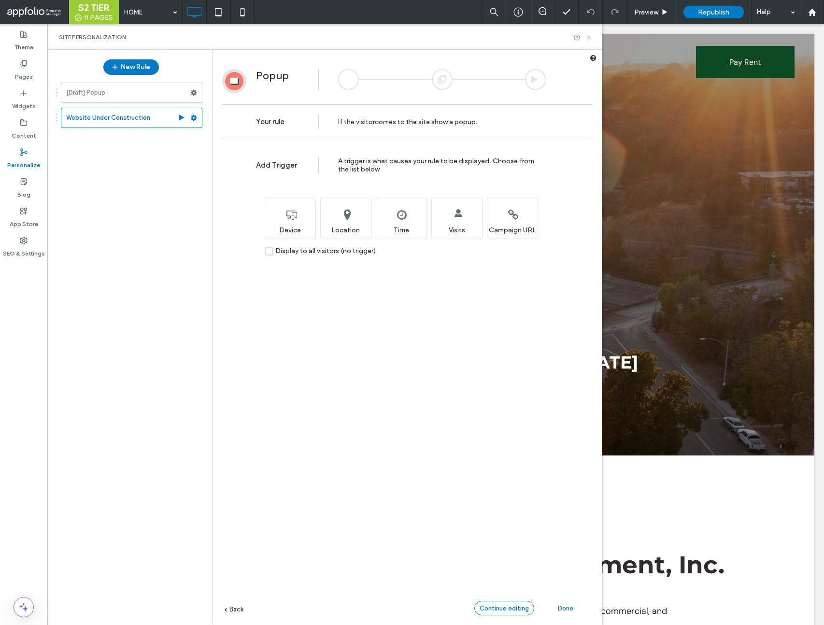
click at [512, 611] on span "Continue editing" at bounding box center [504, 608] width 49 height 7
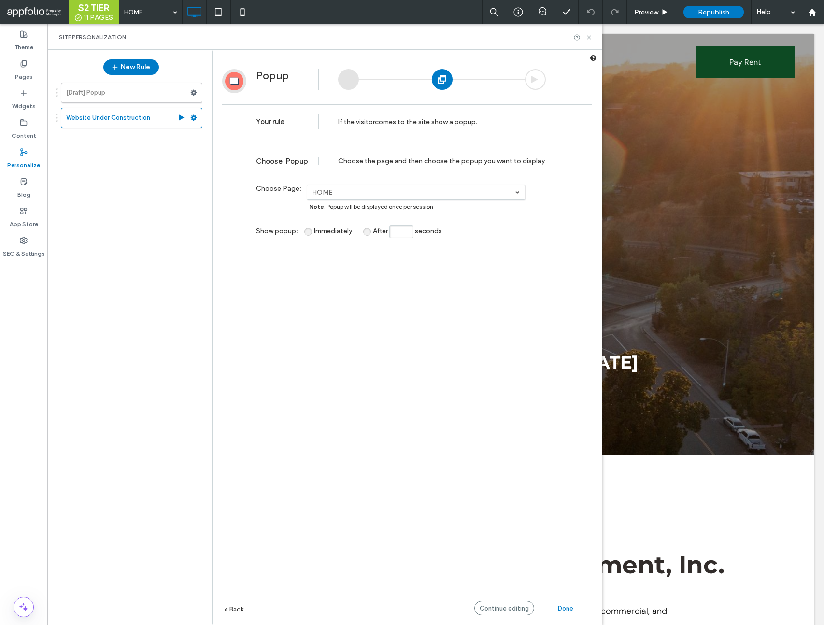
click at [433, 188] on label "HOME" at bounding box center [413, 192] width 203 height 8
click at [326, 203] on link "HOME" at bounding box center [416, 209] width 217 height 18
click at [271, 320] on div "**********" at bounding box center [407, 399] width 370 height 510
click at [182, 118] on use at bounding box center [181, 117] width 5 height 6
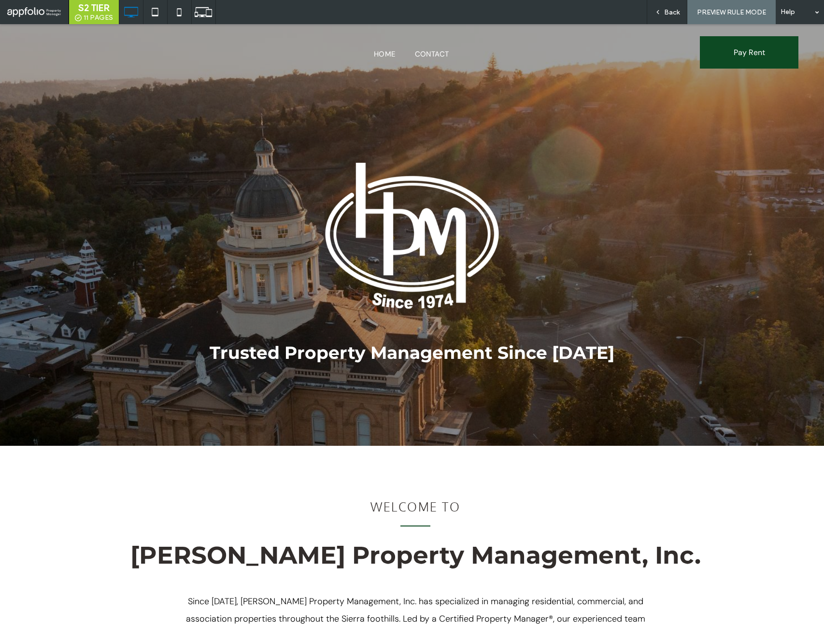
drag, startPoint x: 667, startPoint y: 12, endPoint x: 641, endPoint y: 20, distance: 27.8
click at [667, 12] on span "Back" at bounding box center [671, 12] width 15 height 8
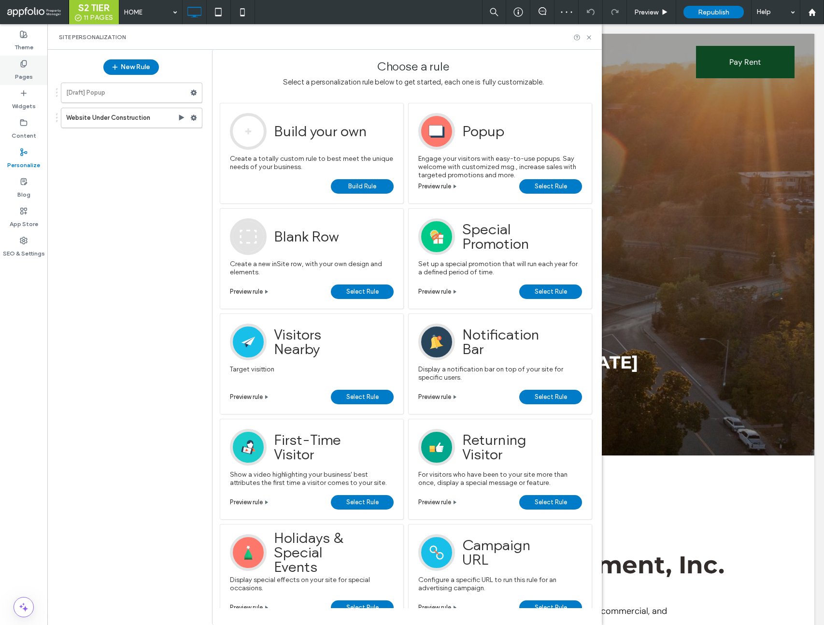
click at [28, 74] on label "Pages" at bounding box center [24, 75] width 18 height 14
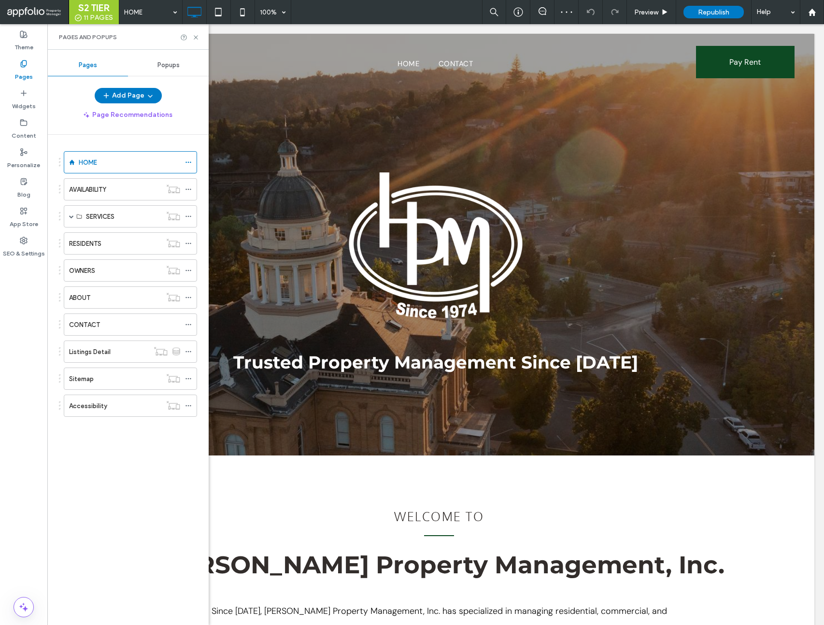
drag, startPoint x: 166, startPoint y: 66, endPoint x: 166, endPoint y: 78, distance: 12.6
click at [166, 66] on span "Popups" at bounding box center [168, 65] width 22 height 8
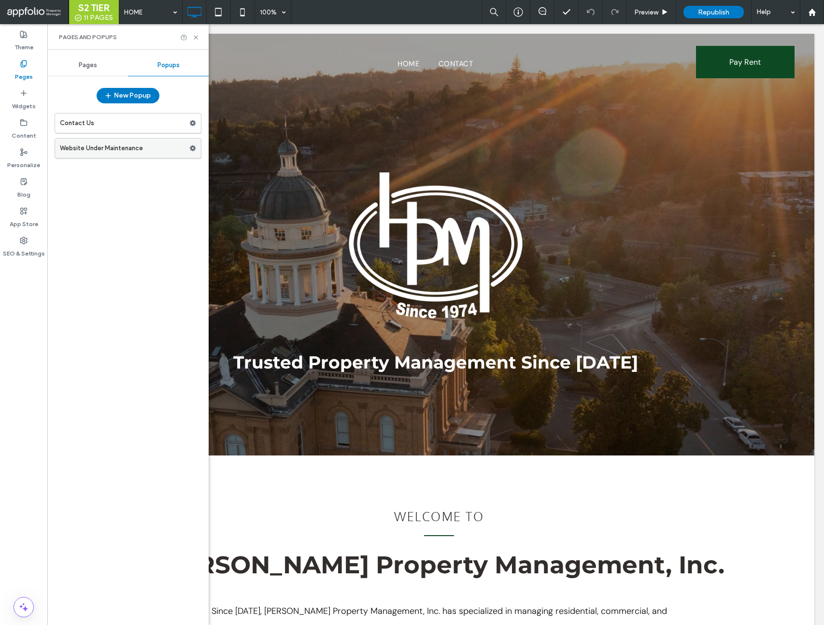
click at [190, 149] on icon at bounding box center [192, 148] width 7 height 7
click at [155, 146] on label "Website Under Maintenance" at bounding box center [124, 148] width 129 height 19
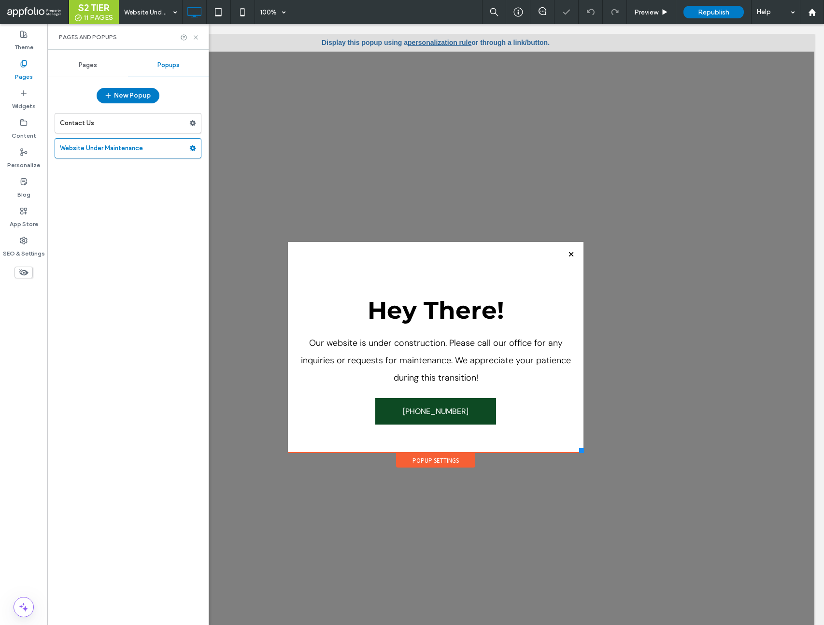
click at [457, 461] on div "Popup Settings" at bounding box center [435, 460] width 79 height 14
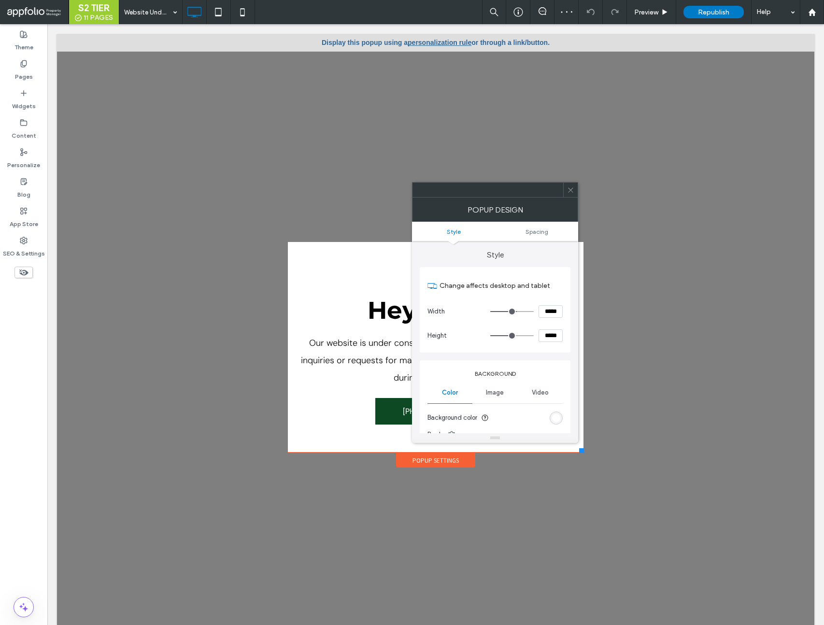
drag, startPoint x: 390, startPoint y: 48, endPoint x: 430, endPoint y: 43, distance: 40.0
click at [393, 48] on div "Display this popup using a personalization rule or through a link/button." at bounding box center [435, 42] width 757 height 17
click at [431, 42] on link "personalization rule" at bounding box center [440, 43] width 64 height 8
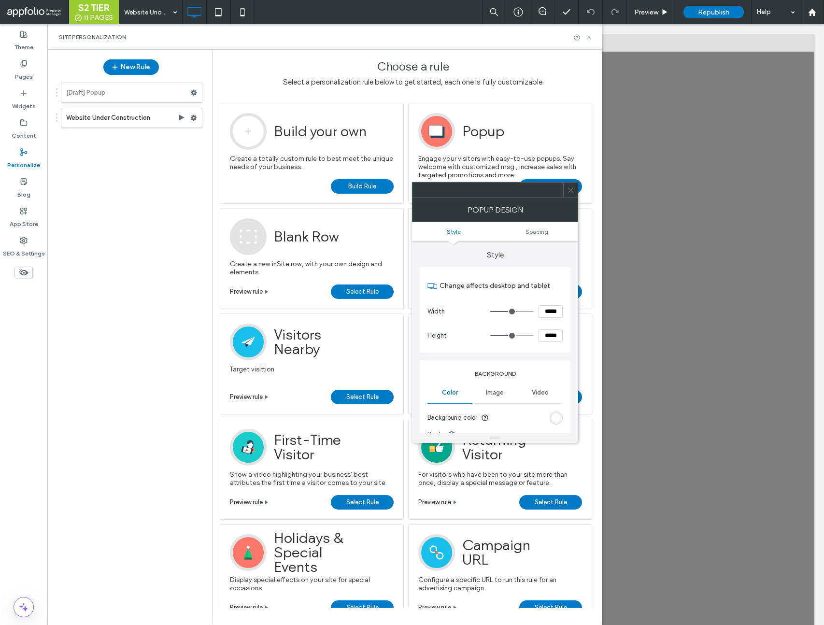
click at [568, 193] on icon at bounding box center [570, 189] width 7 height 7
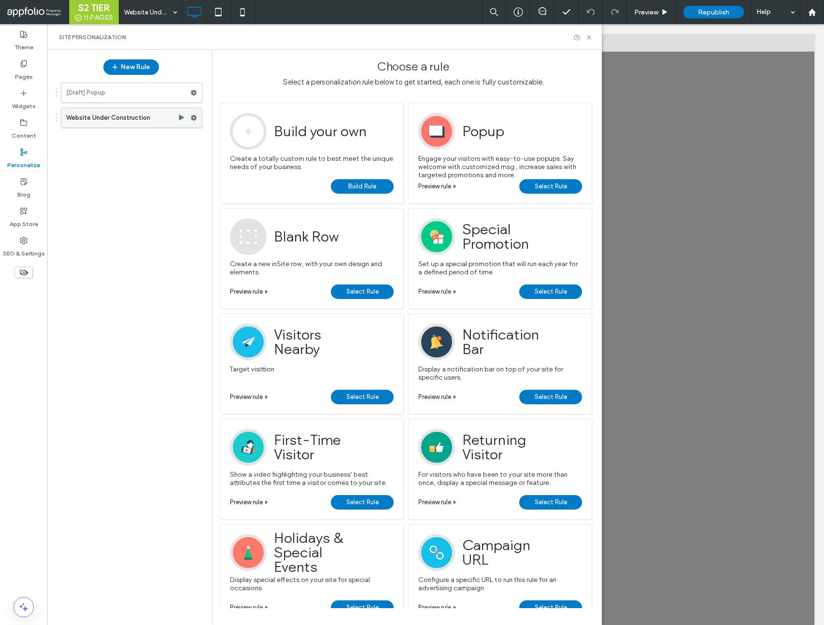
click at [84, 119] on label "Website Under Construction" at bounding box center [122, 117] width 112 height 19
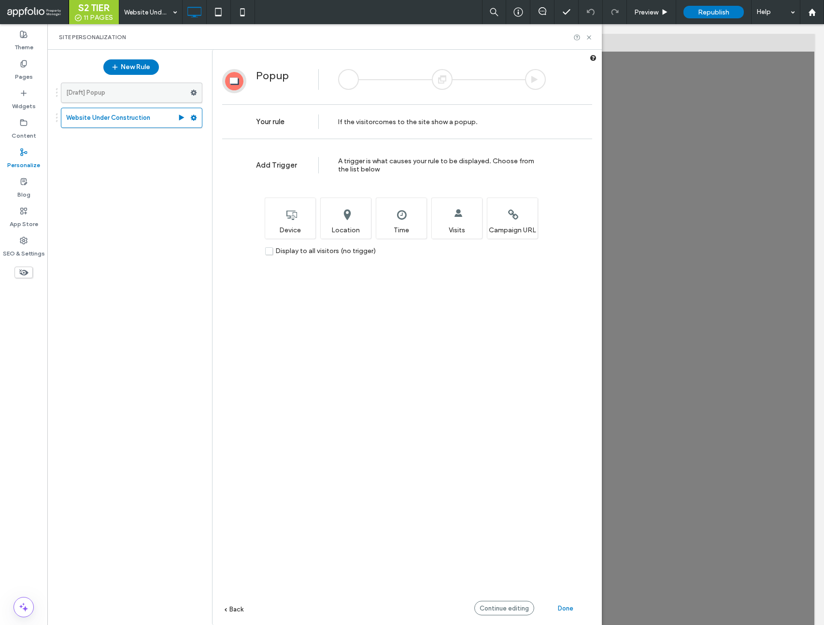
click at [197, 92] on icon at bounding box center [193, 92] width 7 height 7
click at [242, 129] on span "Delete" at bounding box center [236, 131] width 21 height 8
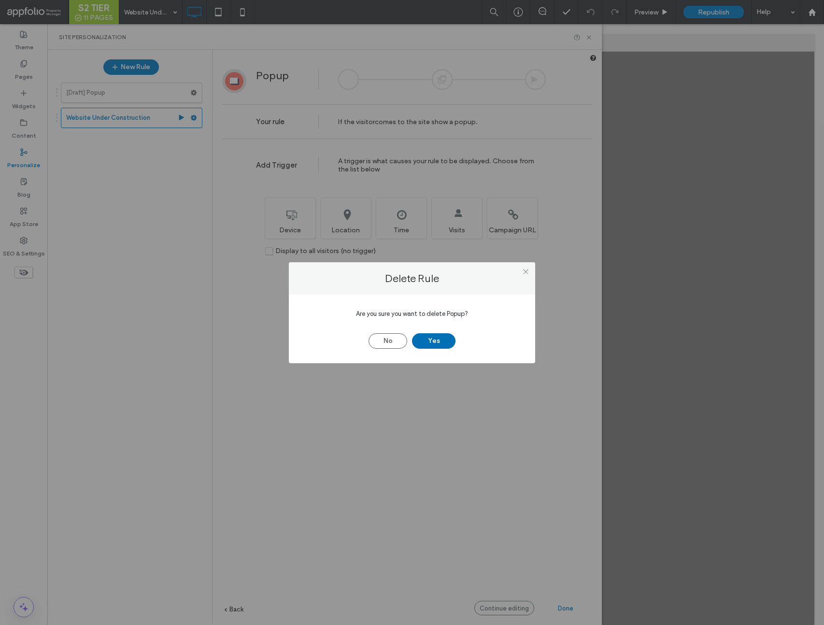
drag, startPoint x: 444, startPoint y: 346, endPoint x: 426, endPoint y: 339, distance: 20.0
click at [444, 346] on button "Yes" at bounding box center [433, 340] width 43 height 15
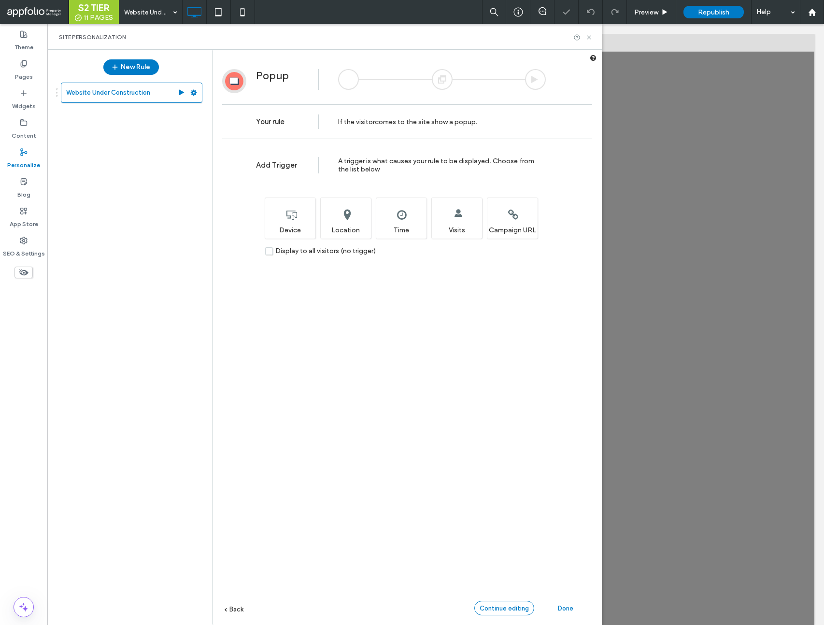
click at [519, 608] on span "Continue editing" at bounding box center [504, 608] width 49 height 7
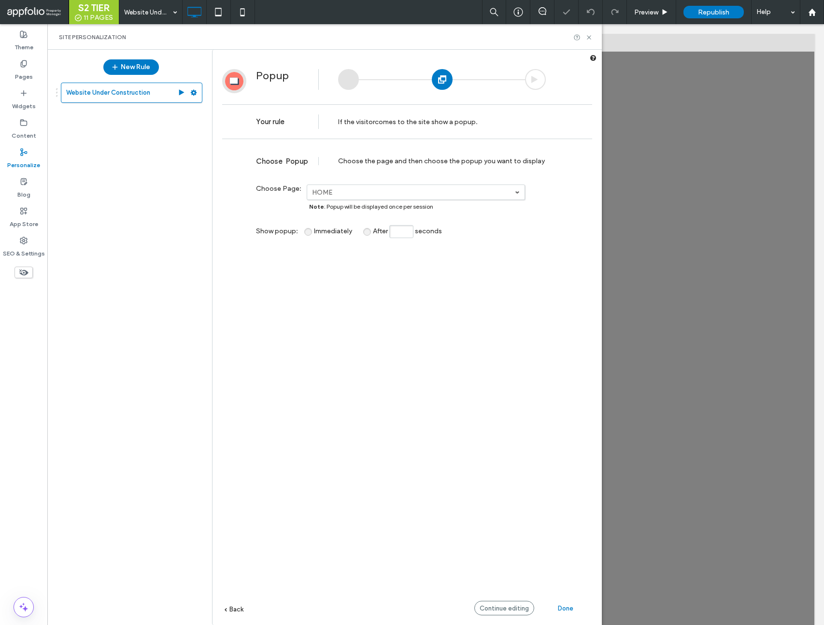
click at [490, 606] on span "Continue editing" at bounding box center [504, 608] width 49 height 7
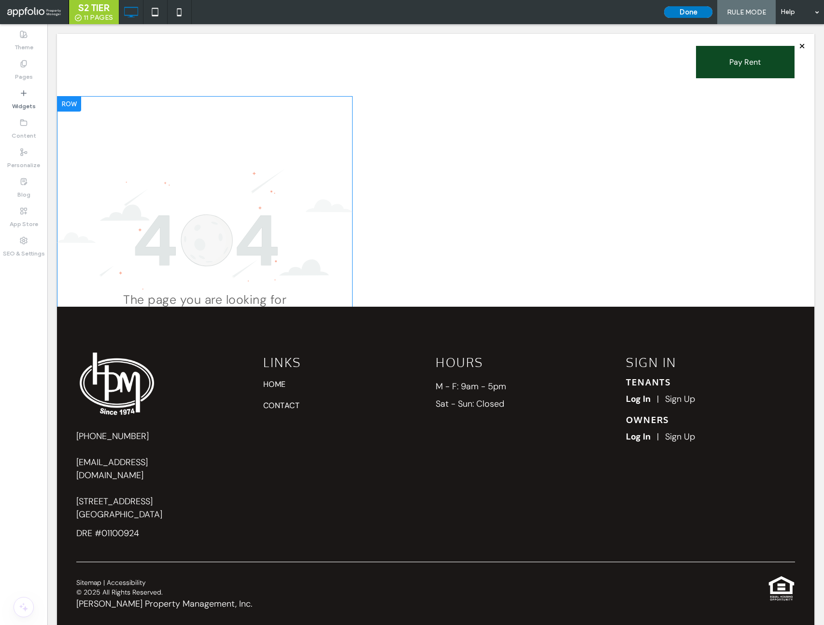
drag, startPoint x: 111, startPoint y: 161, endPoint x: 159, endPoint y: 187, distance: 54.7
click at [111, 161] on div "The page you are looking for cannot be found Return to Homepage Click To Paste …" at bounding box center [205, 280] width 296 height 369
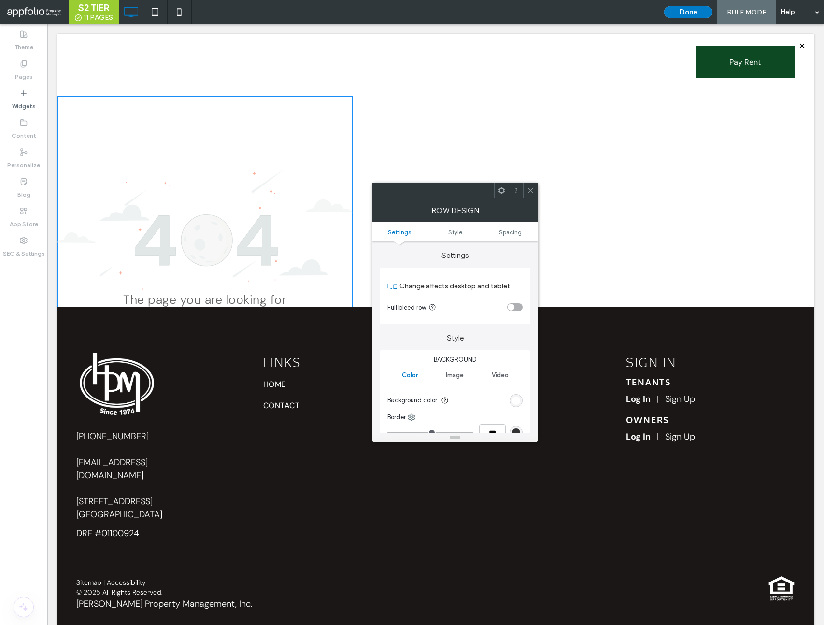
drag, startPoint x: 532, startPoint y: 187, endPoint x: 535, endPoint y: 183, distance: 5.5
click at [532, 187] on icon at bounding box center [530, 190] width 7 height 7
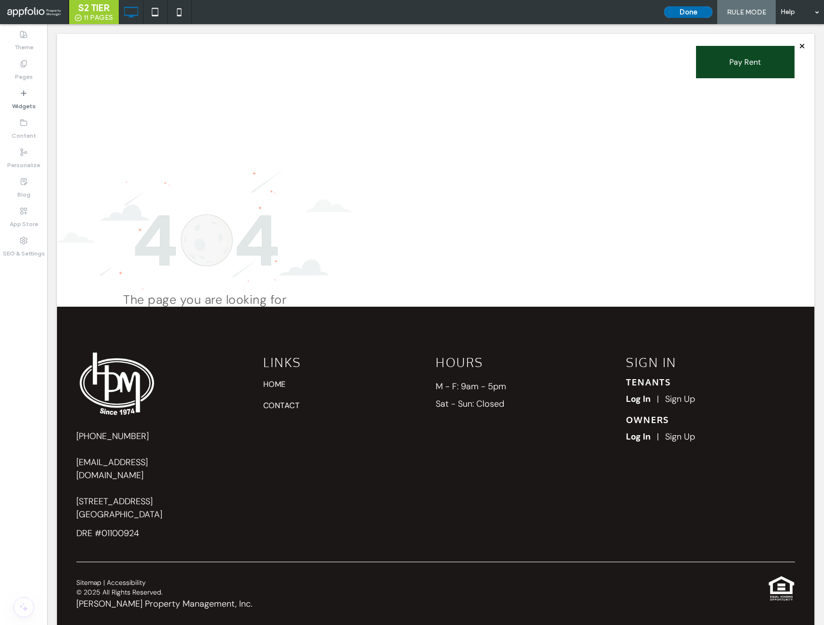
click at [674, 13] on button "Done" at bounding box center [688, 12] width 48 height 12
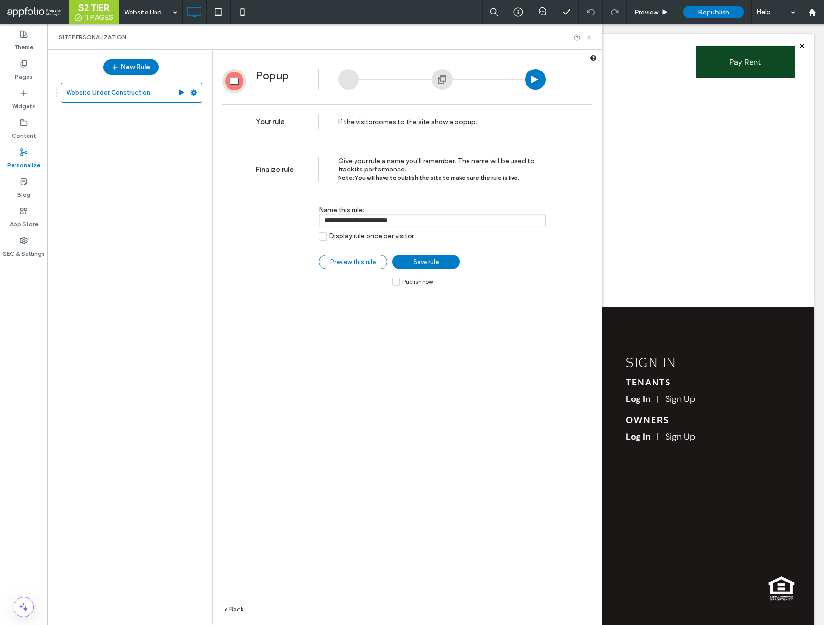
click at [345, 261] on span "Preview this rule" at bounding box center [352, 261] width 45 height 7
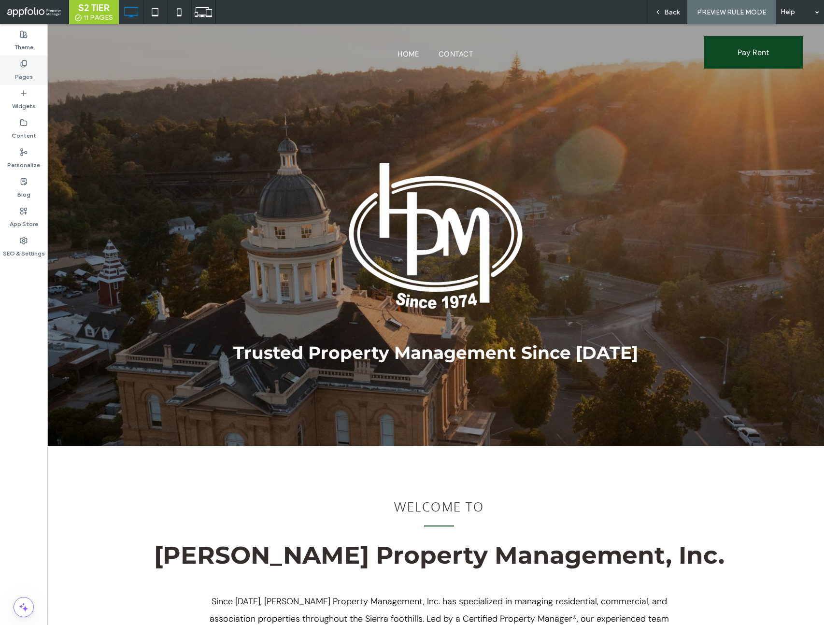
click at [27, 71] on label "Pages" at bounding box center [24, 75] width 18 height 14
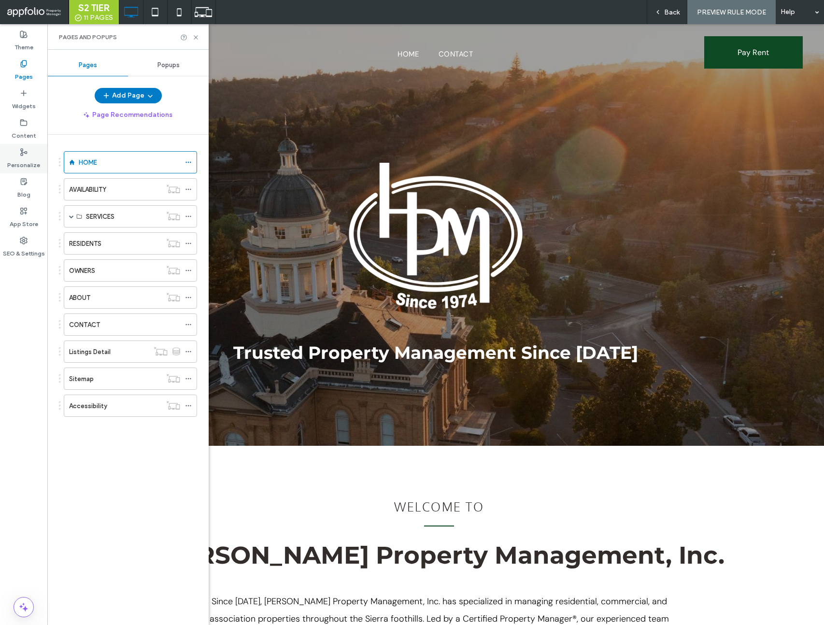
click at [36, 160] on label "Personalize" at bounding box center [23, 163] width 33 height 14
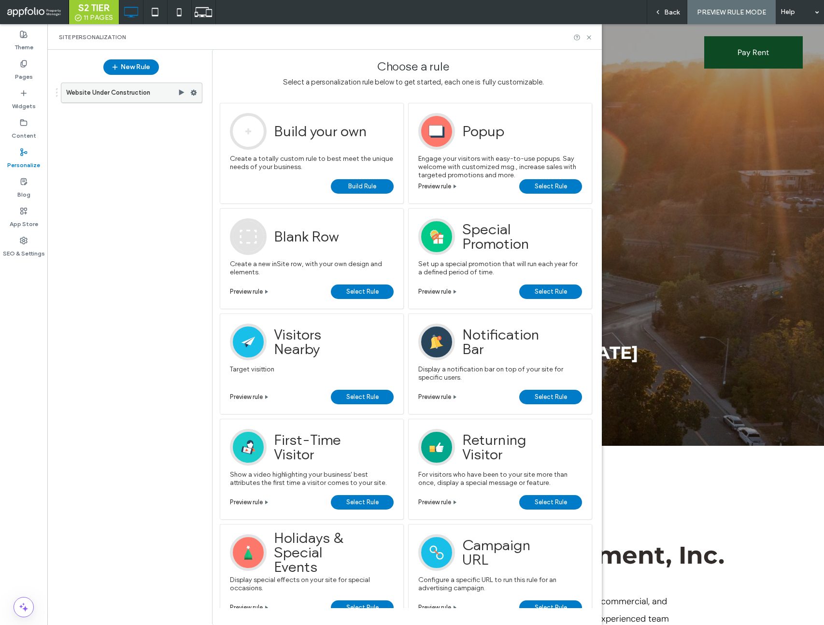
click at [136, 90] on label "Website Under Construction" at bounding box center [122, 92] width 112 height 19
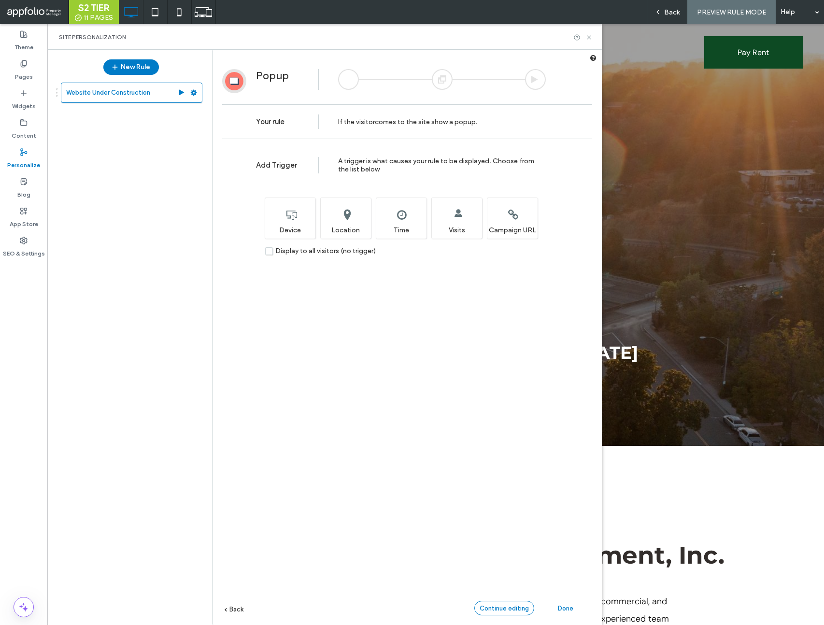
click at [514, 613] on div "Continue editing" at bounding box center [504, 608] width 60 height 14
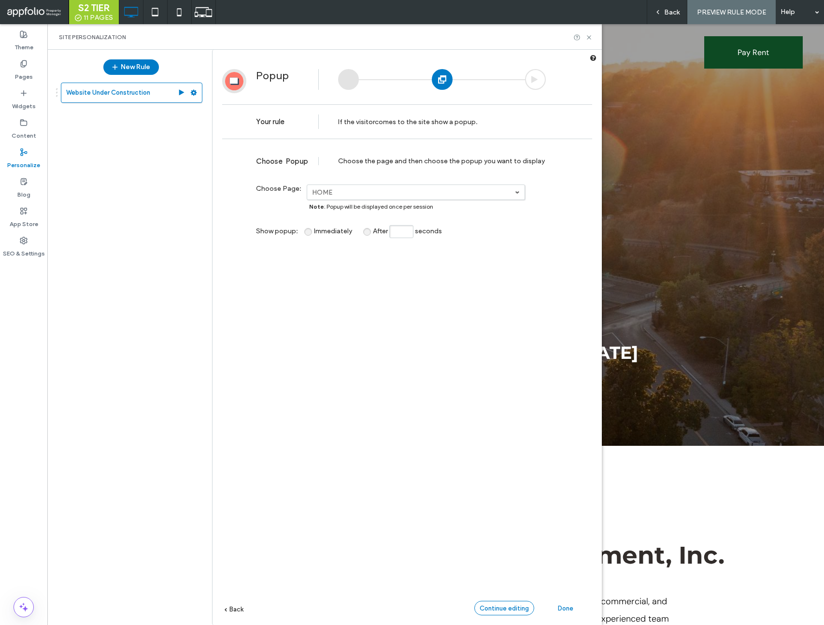
click at [505, 613] on div "Continue editing" at bounding box center [504, 608] width 60 height 14
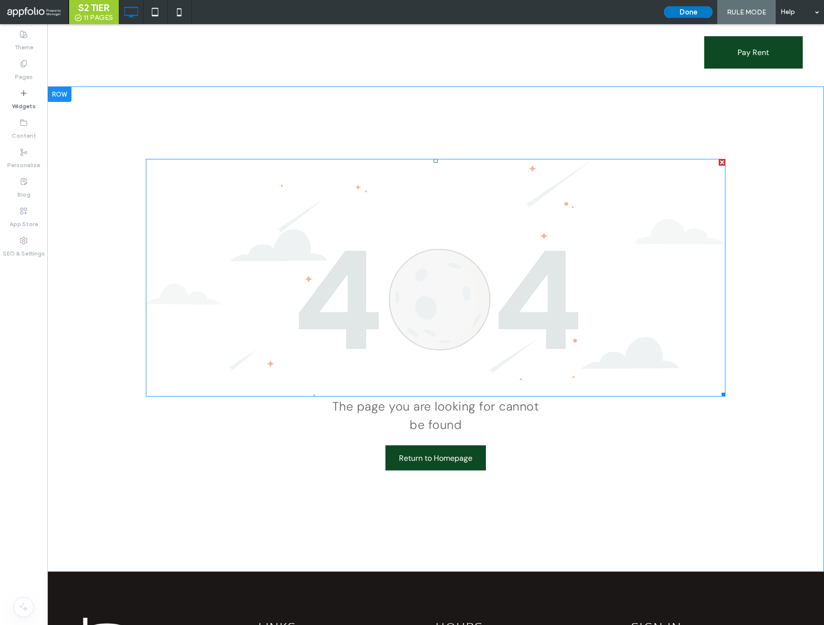
click at [426, 268] on img at bounding box center [436, 278] width 580 height 238
drag, startPoint x: 482, startPoint y: 360, endPoint x: 478, endPoint y: 378, distance: 18.3
click at [482, 360] on img at bounding box center [436, 278] width 580 height 238
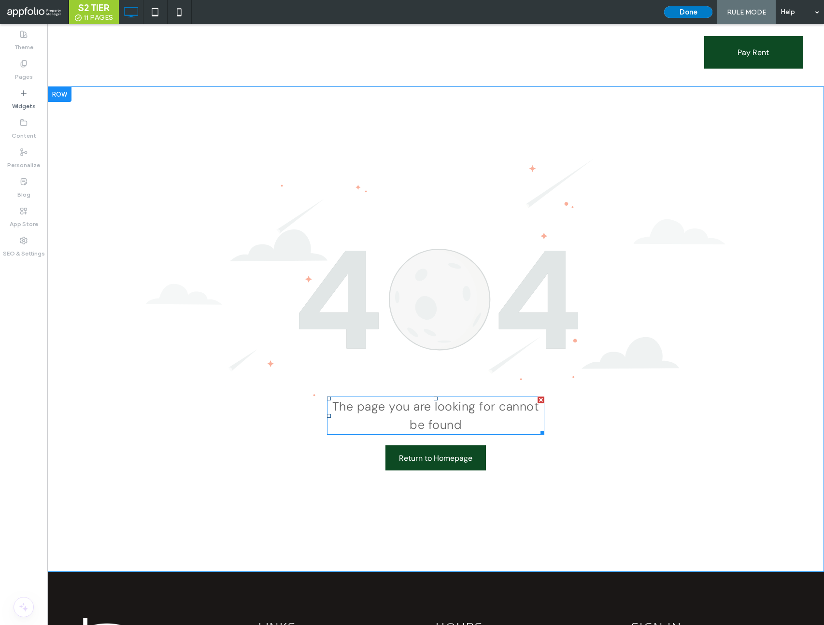
click at [463, 410] on span "The page you are looking for cannot be found" at bounding box center [435, 416] width 207 height 34
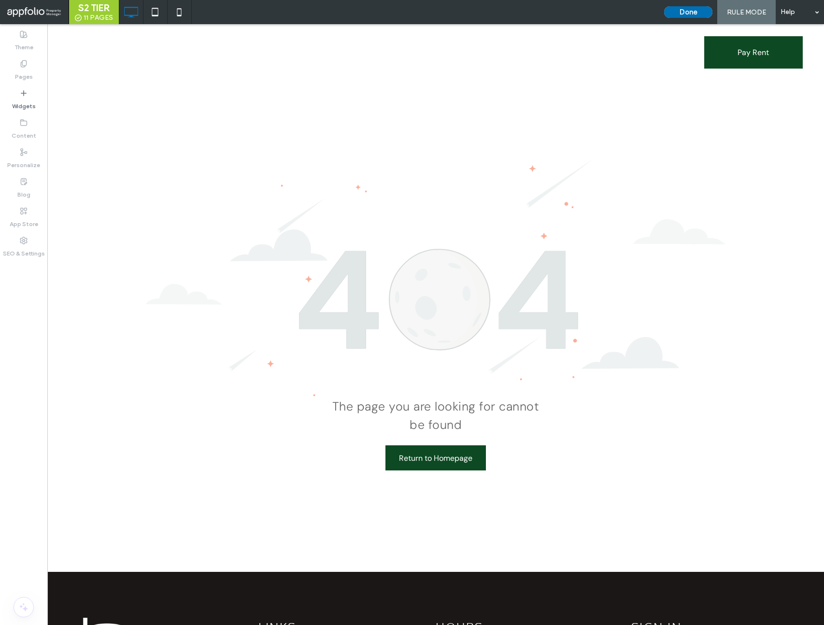
click at [690, 12] on button "Done" at bounding box center [688, 12] width 48 height 12
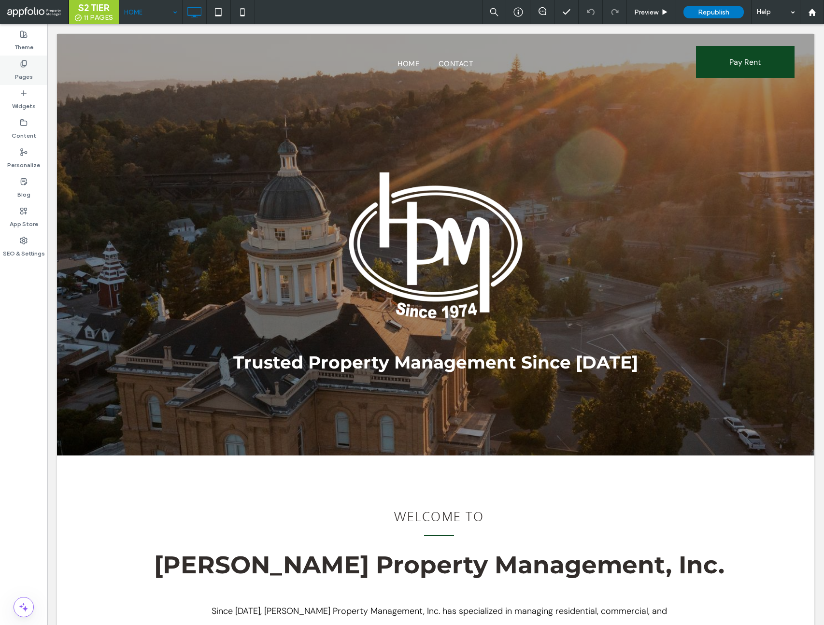
click at [26, 68] on label "Pages" at bounding box center [24, 75] width 18 height 14
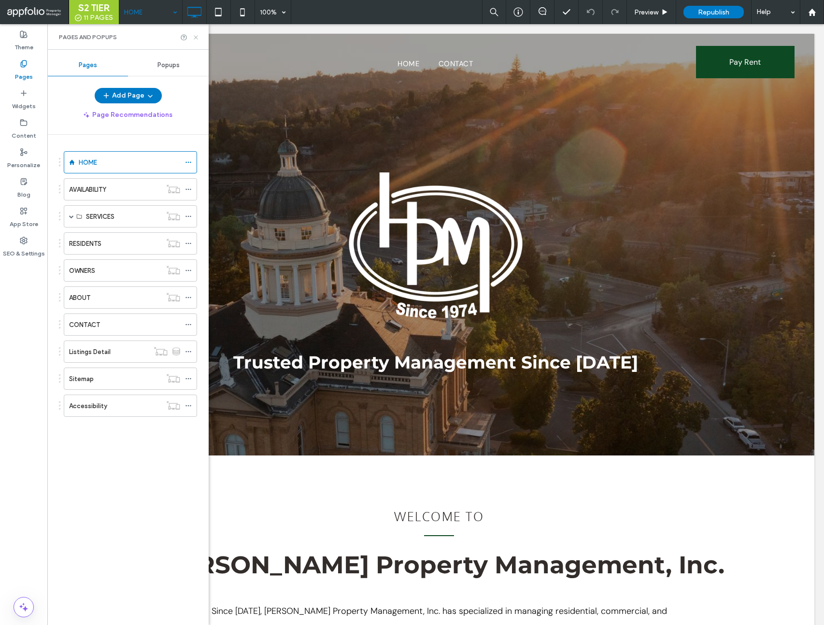
click at [196, 37] on icon at bounding box center [195, 37] width 7 height 7
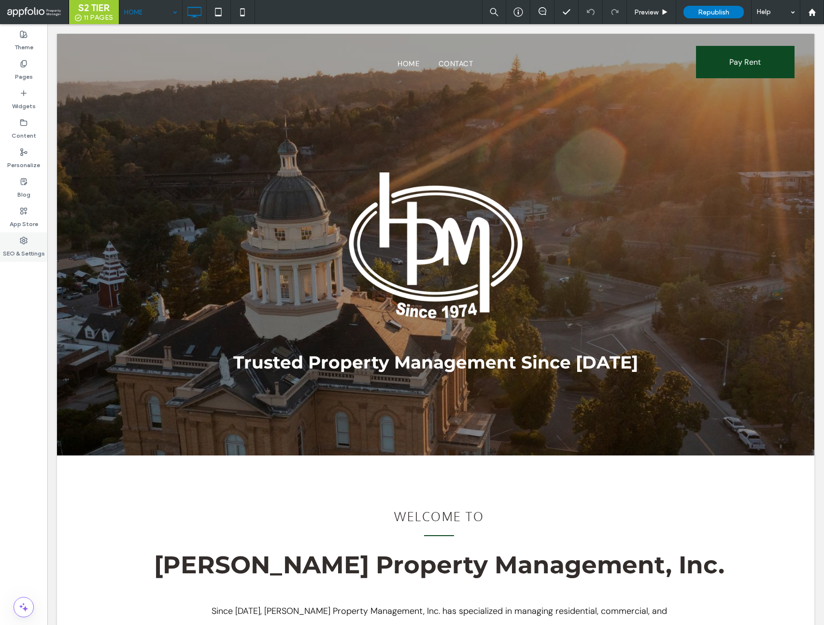
click at [28, 248] on label "SEO & Settings" at bounding box center [24, 251] width 42 height 14
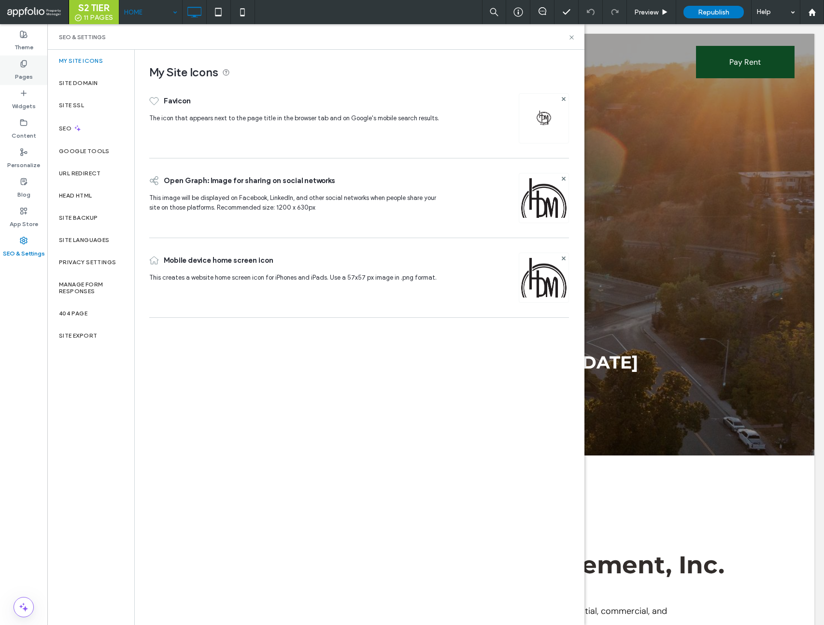
click at [31, 75] on label "Pages" at bounding box center [24, 75] width 18 height 14
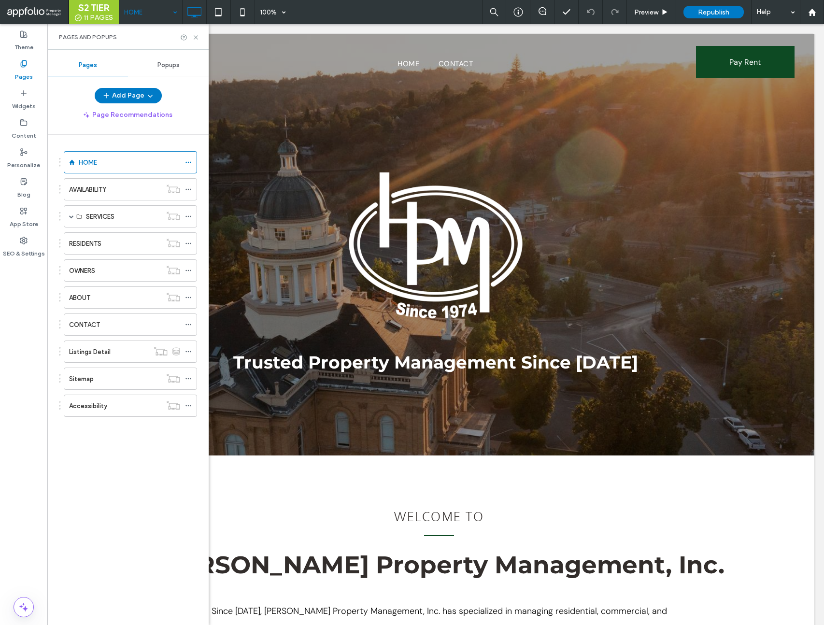
click at [172, 68] on span "Popups" at bounding box center [168, 65] width 22 height 8
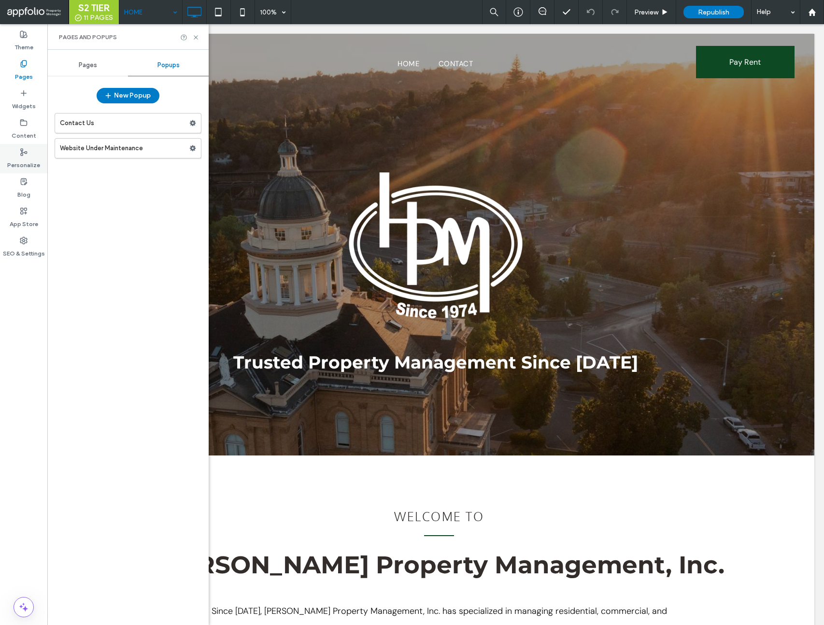
click at [36, 151] on div "Personalize" at bounding box center [23, 158] width 47 height 29
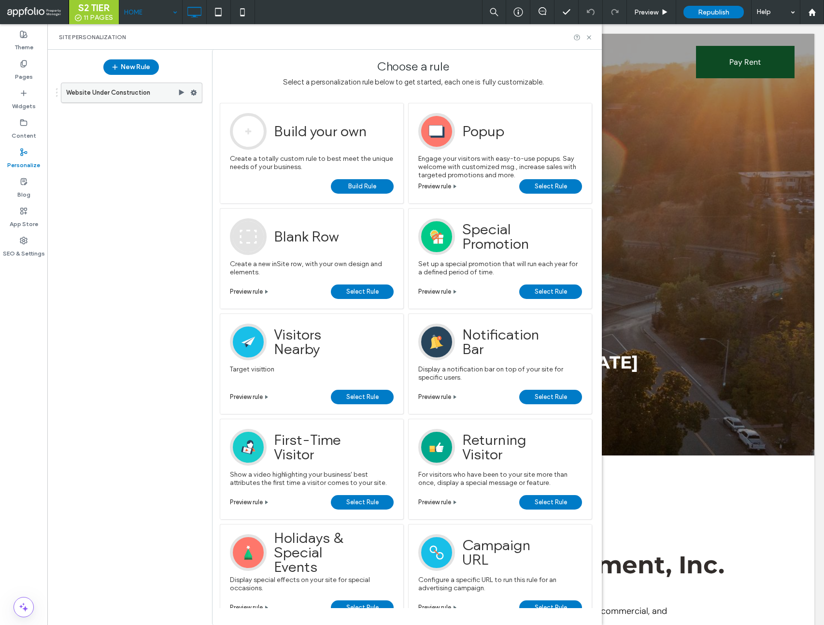
click at [140, 92] on label "Website Under Construction" at bounding box center [122, 92] width 112 height 19
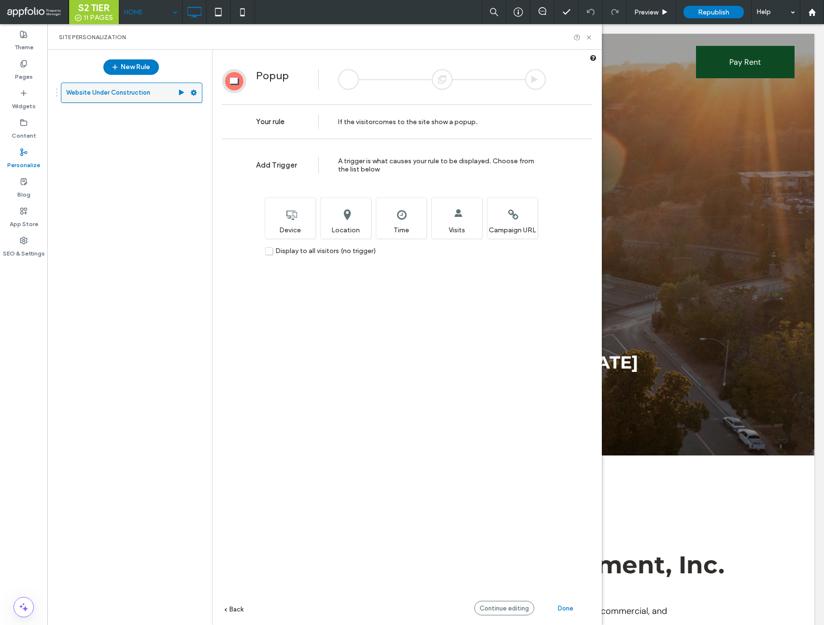
click at [140, 92] on label "Website Under Construction" at bounding box center [122, 92] width 112 height 19
click at [196, 91] on use at bounding box center [194, 93] width 6 height 6
click at [243, 119] on div "Edit Edit Trigger Edit Action" at bounding box center [260, 113] width 80 height 18
click at [324, 129] on span "Edit Action" at bounding box center [324, 131] width 35 height 8
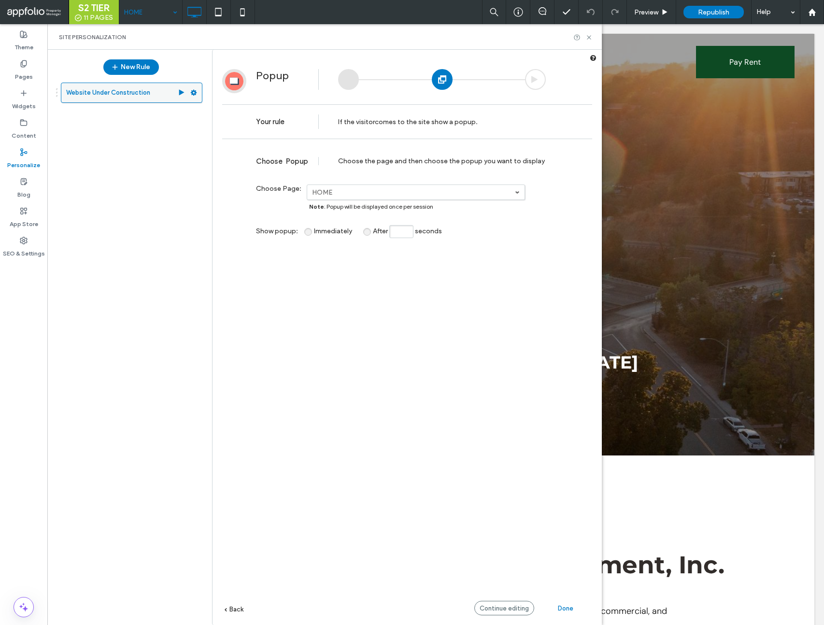
click at [193, 93] on icon at bounding box center [193, 92] width 7 height 7
click at [267, 134] on label "Deactivate" at bounding box center [260, 131] width 69 height 8
click at [134, 69] on button "New Rule" at bounding box center [131, 66] width 56 height 15
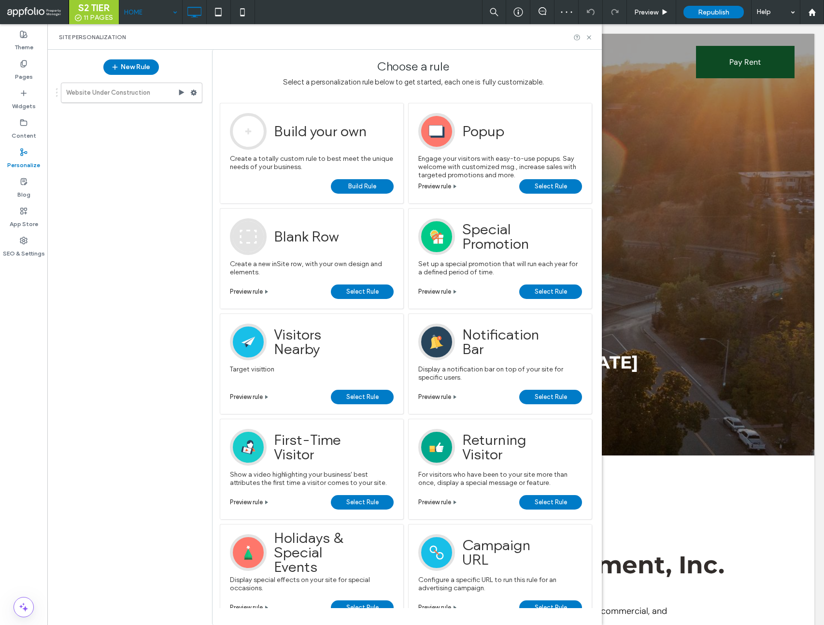
click at [570, 186] on link "Select Rule" at bounding box center [550, 186] width 63 height 14
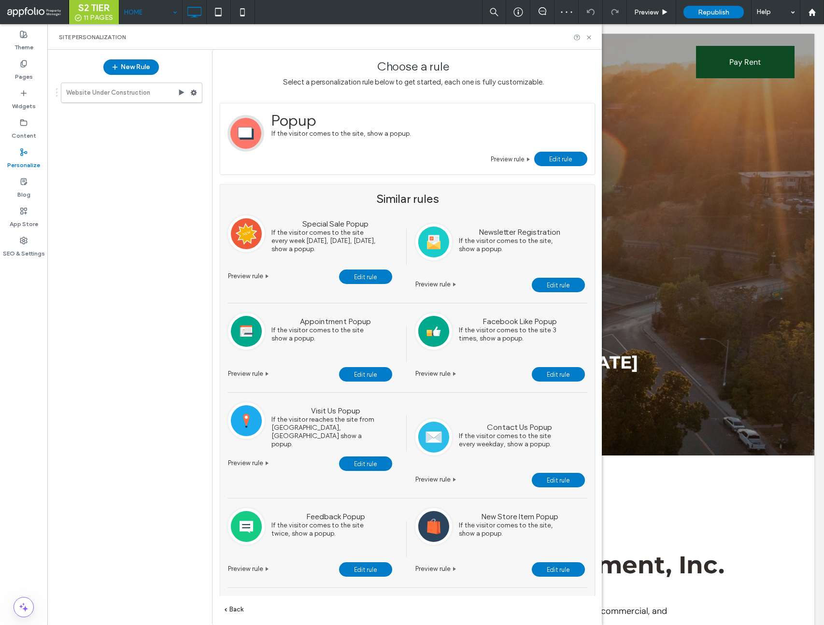
click at [564, 156] on span "Edit rule" at bounding box center [560, 159] width 23 height 7
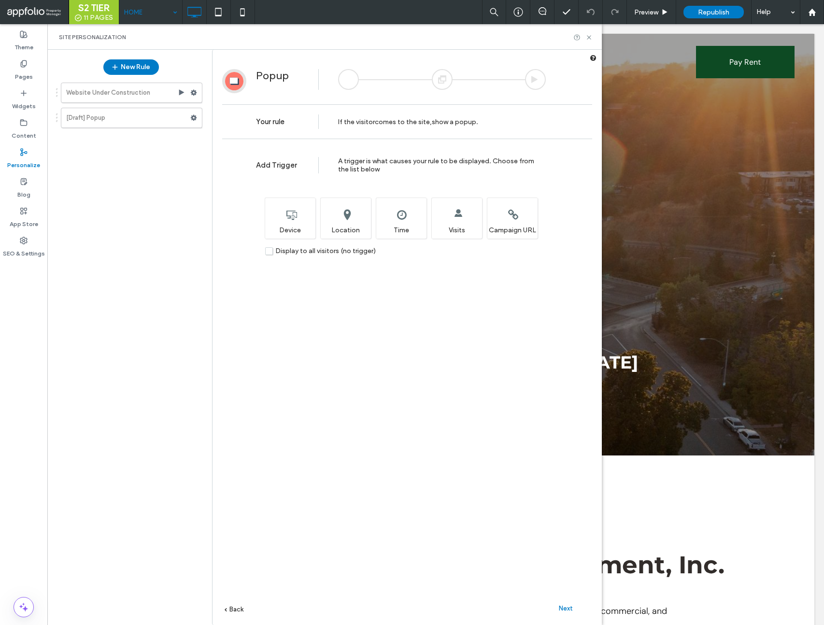
click at [563, 605] on span "Next" at bounding box center [566, 608] width 14 height 7
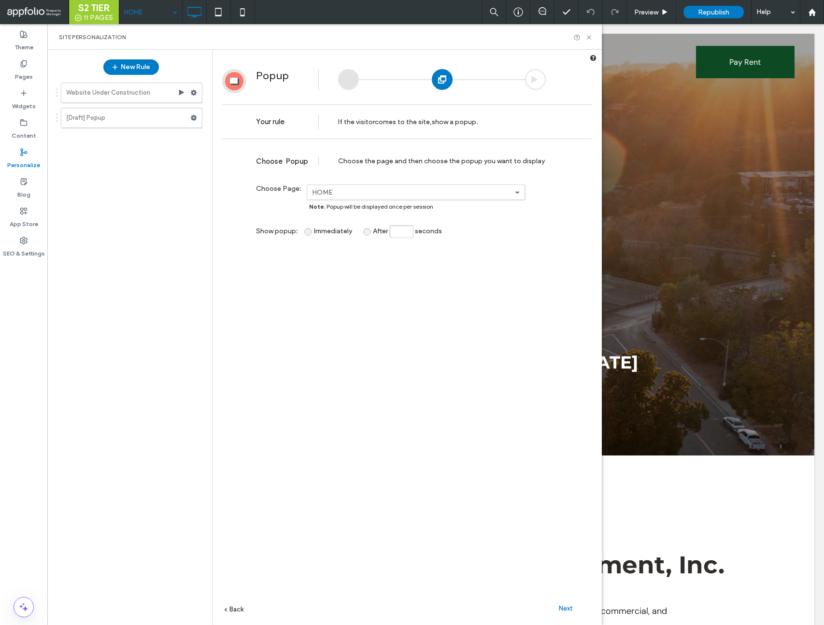
click at [563, 605] on span "Next" at bounding box center [566, 608] width 14 height 7
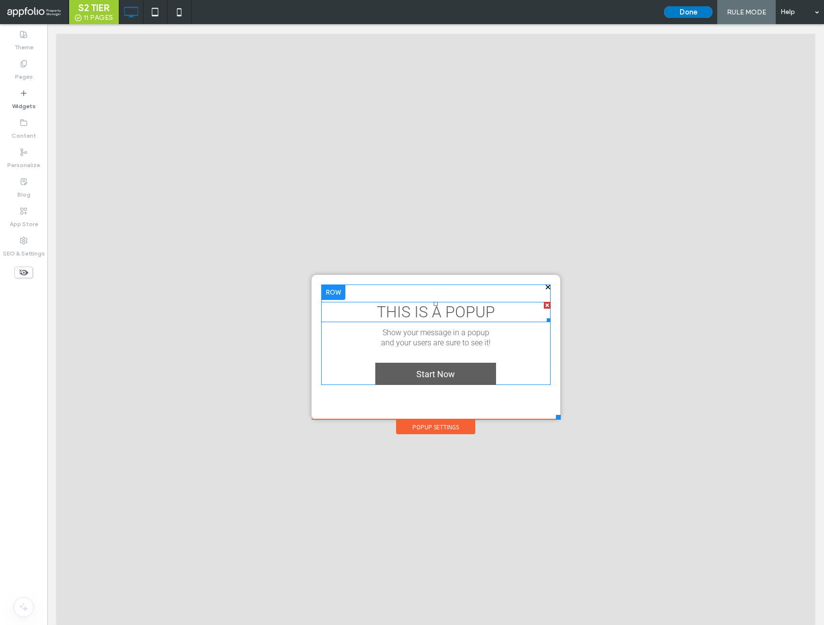
click at [428, 314] on span "THIS IS A POPUP" at bounding box center [436, 312] width 118 height 18
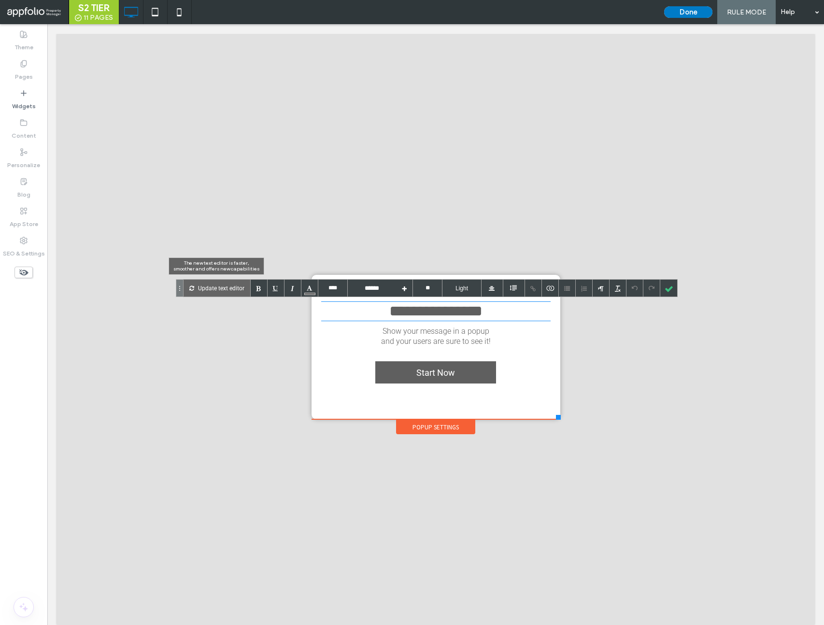
click at [212, 285] on p "Update text editor" at bounding box center [221, 288] width 46 height 17
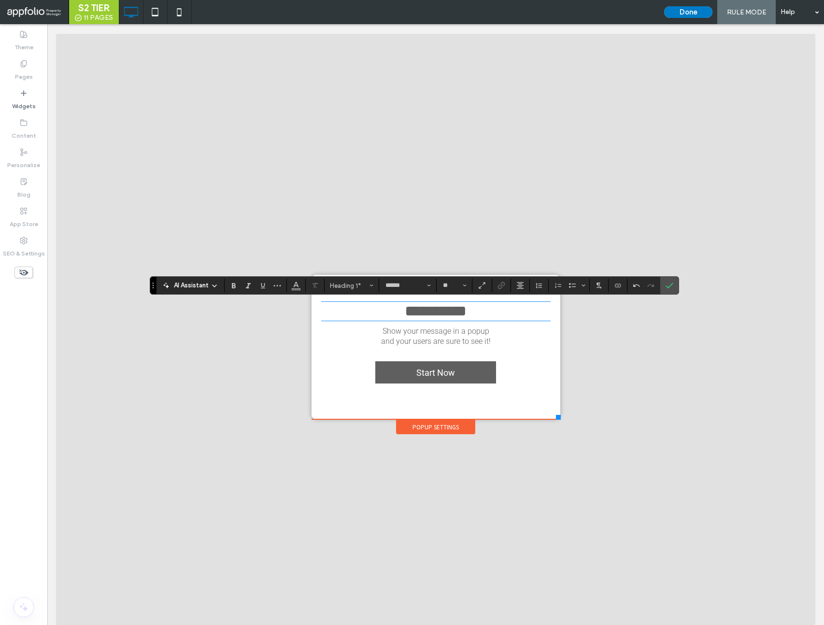
drag, startPoint x: 457, startPoint y: 345, endPoint x: 458, endPoint y: 338, distance: 7.9
click at [457, 343] on span "and your users are sure to see it!" at bounding box center [436, 341] width 110 height 9
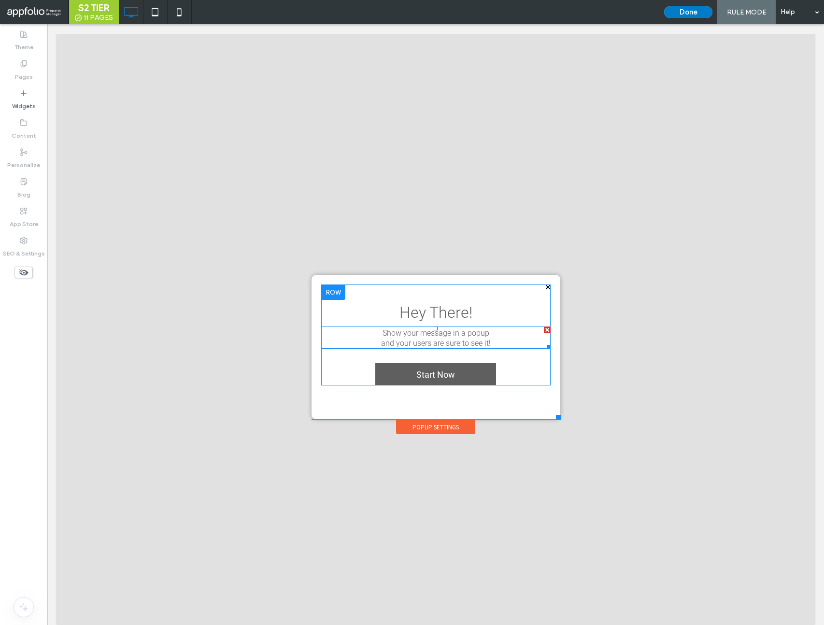
click at [458, 338] on div "and your users are sure to see it!" at bounding box center [435, 343] width 229 height 10
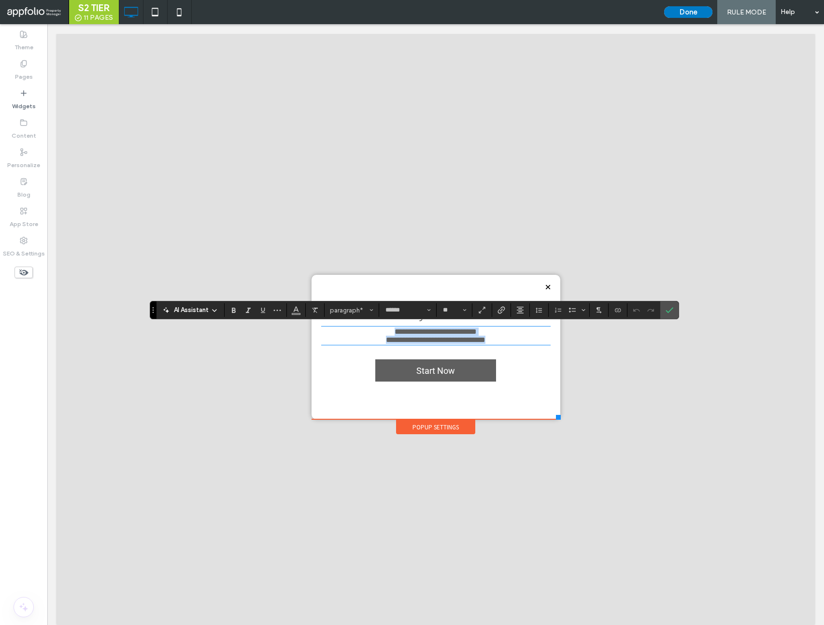
type input "**"
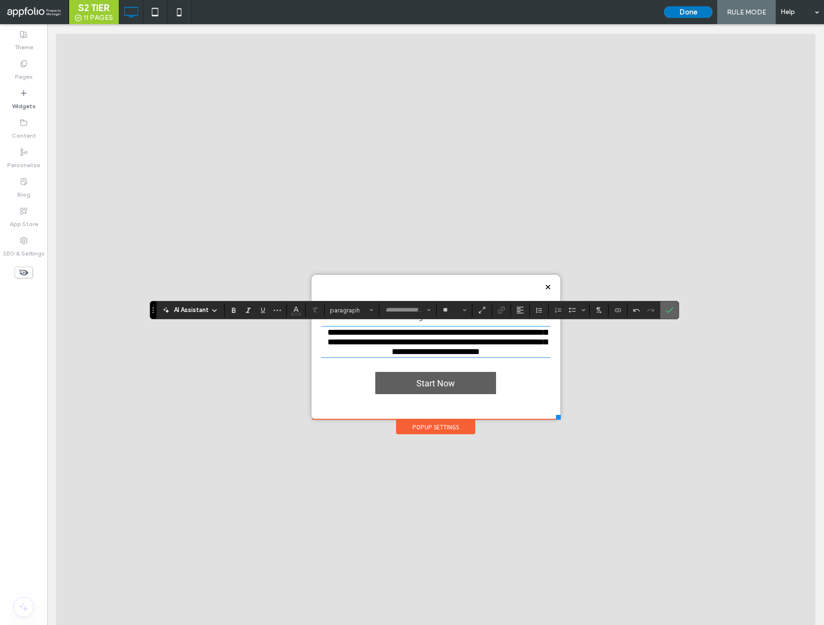
click at [675, 310] on label "Confirm" at bounding box center [669, 309] width 14 height 17
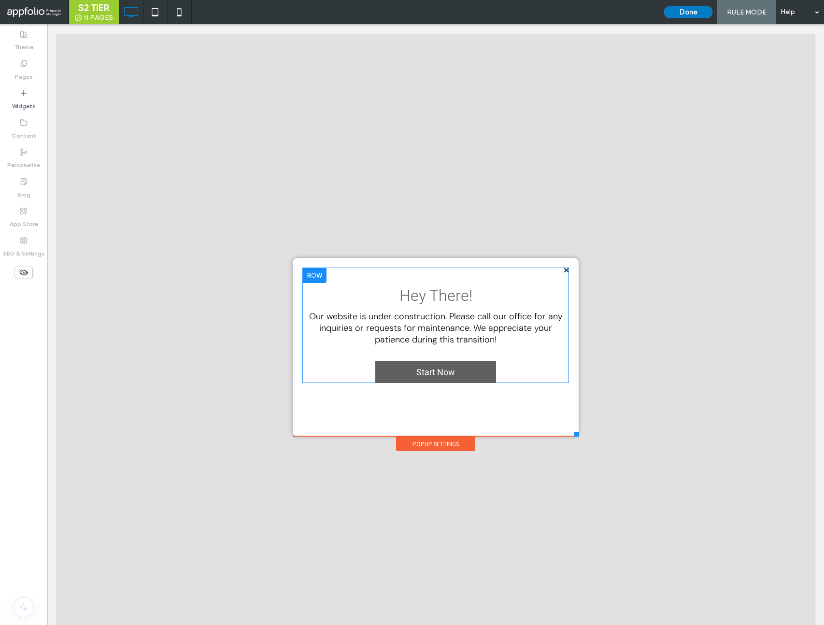
drag, startPoint x: 558, startPoint y: 417, endPoint x: 581, endPoint y: 433, distance: 27.3
click at [579, 436] on div at bounding box center [576, 434] width 5 height 5
click at [455, 292] on span "Hey There!" at bounding box center [436, 295] width 73 height 18
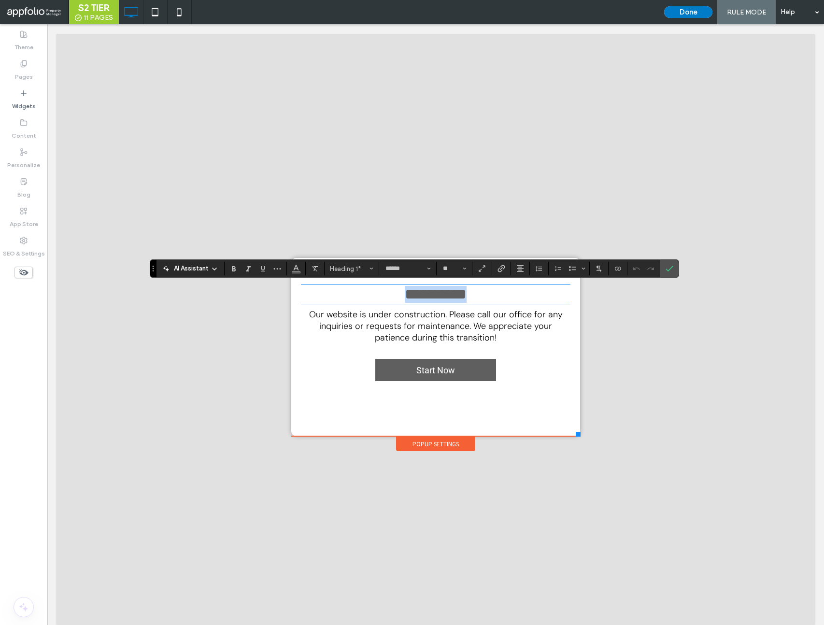
drag, startPoint x: 420, startPoint y: 300, endPoint x: 342, endPoint y: 288, distance: 78.1
click at [353, 300] on h1 "**********" at bounding box center [436, 294] width 270 height 17
drag, startPoint x: 369, startPoint y: 264, endPoint x: 373, endPoint y: 275, distance: 12.1
click at [370, 266] on button "Heading 1*" at bounding box center [352, 269] width 50 height 14
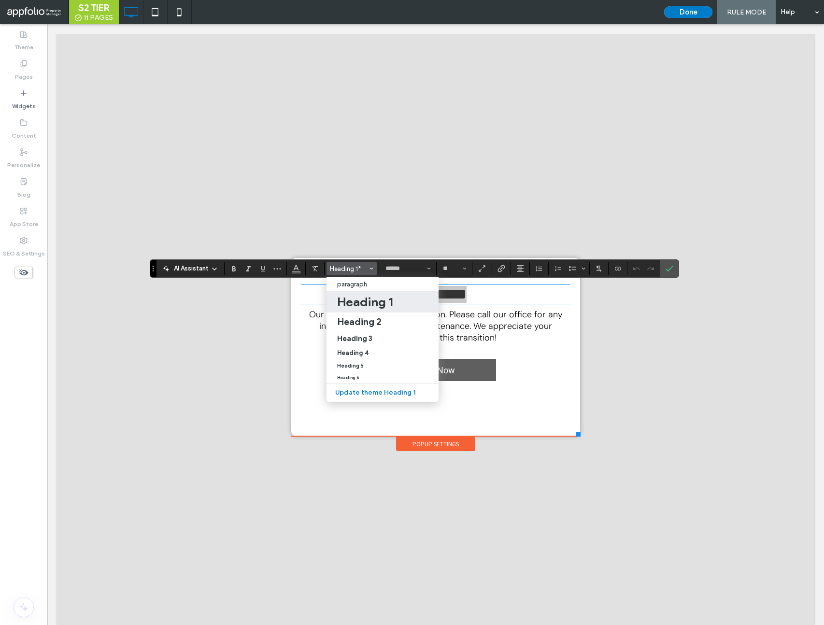
click at [380, 297] on h1 "Heading 1" at bounding box center [365, 301] width 56 height 15
type input "**********"
type input "**"
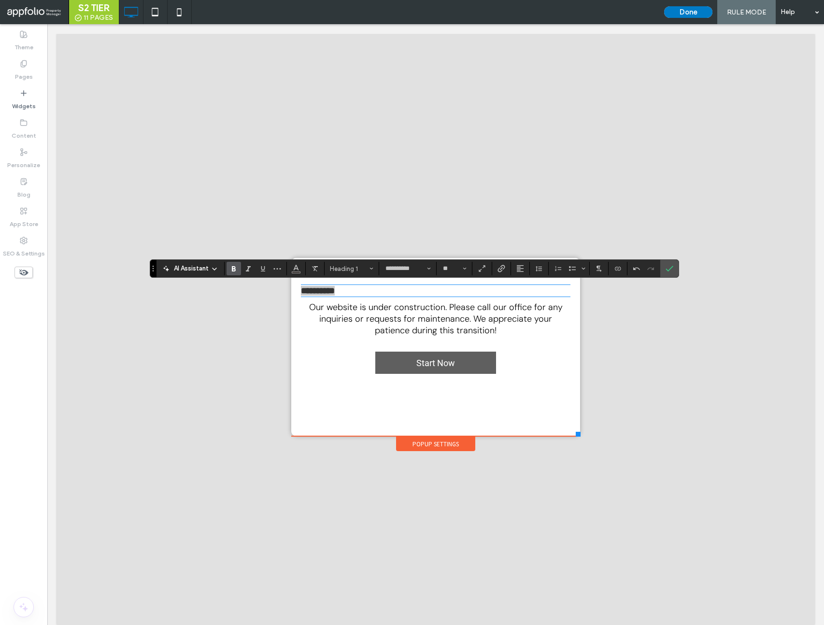
click at [523, 272] on span "Alignment" at bounding box center [520, 268] width 8 height 13
click at [525, 298] on use "ui.textEditor.alignment.center" at bounding box center [527, 298] width 7 height 7
click at [456, 268] on input "**" at bounding box center [451, 269] width 19 height 8
type input "**"
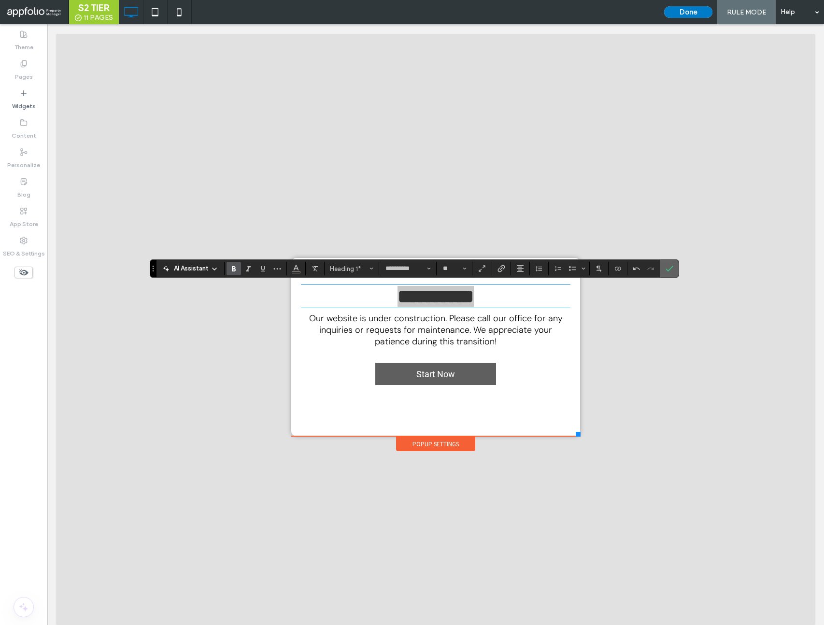
click at [669, 267] on icon "Confirm" at bounding box center [670, 269] width 8 height 8
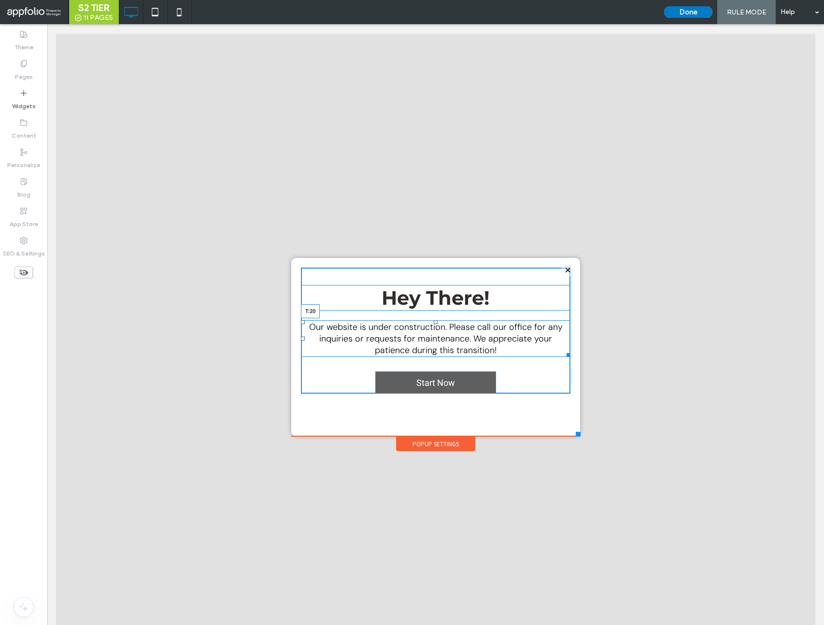
drag, startPoint x: 437, startPoint y: 315, endPoint x: 438, endPoint y: 321, distance: 5.9
click at [438, 321] on div "Our website is under construction. Please call our office for any inquiries or …" at bounding box center [436, 338] width 270 height 37
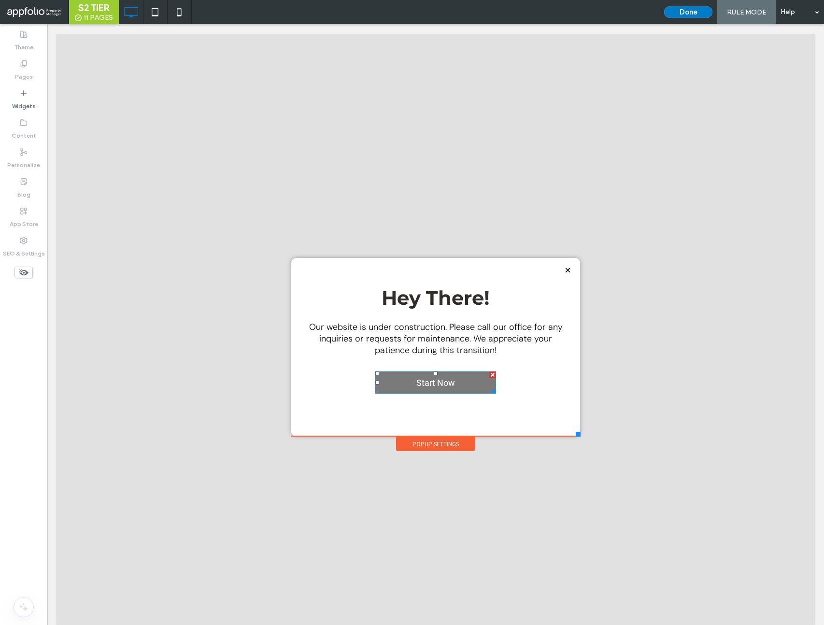
click at [444, 379] on span "Start Now" at bounding box center [435, 383] width 45 height 20
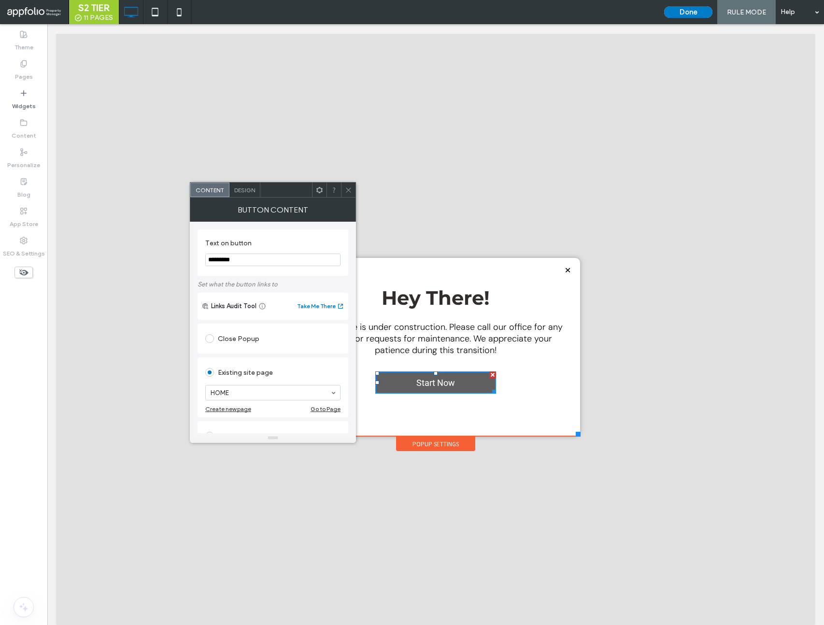
click at [234, 187] on span "Design" at bounding box center [244, 189] width 21 height 7
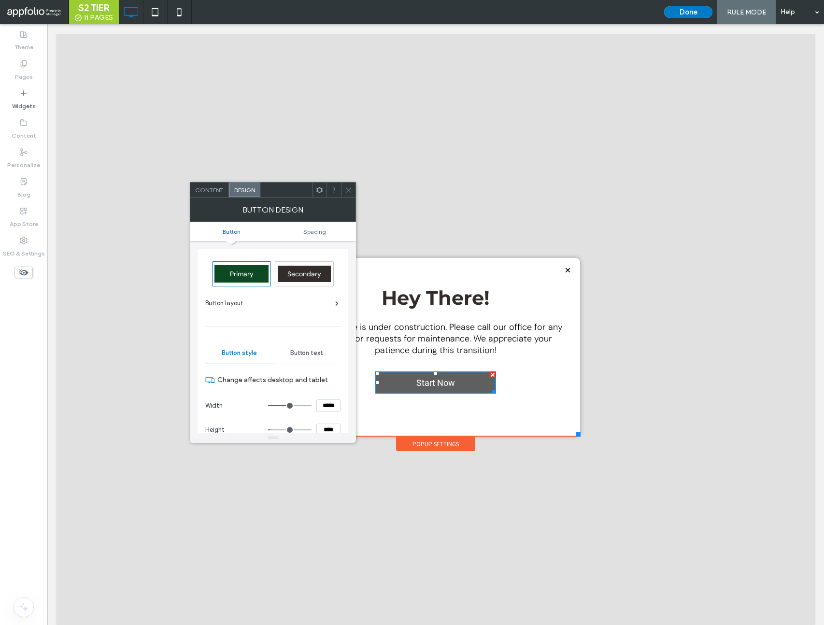
click at [240, 274] on span "Primary" at bounding box center [242, 274] width 30 height 9
type input "*"
type input "***"
drag, startPoint x: 342, startPoint y: 188, endPoint x: 354, endPoint y: 202, distance: 17.5
click at [343, 189] on div at bounding box center [348, 190] width 14 height 14
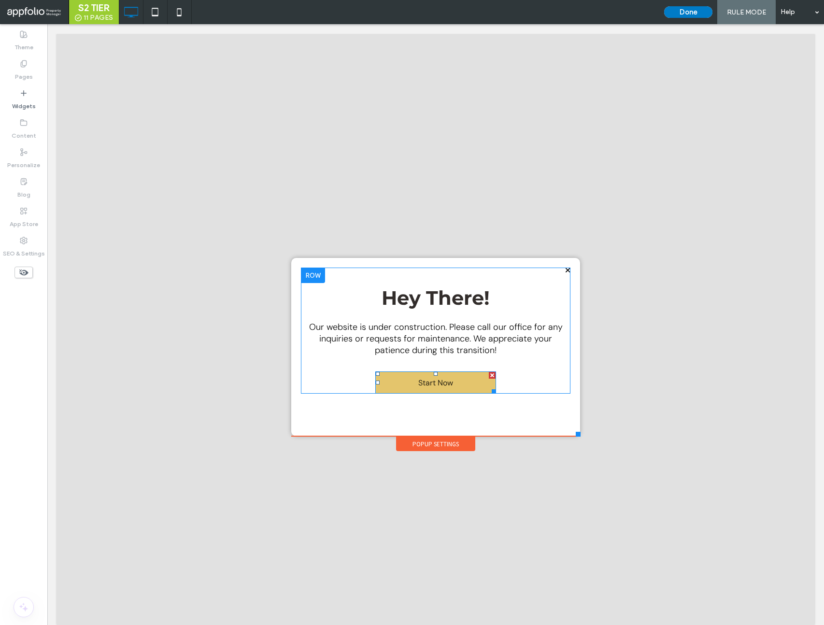
click at [455, 377] on span "Start Now" at bounding box center [436, 383] width 42 height 20
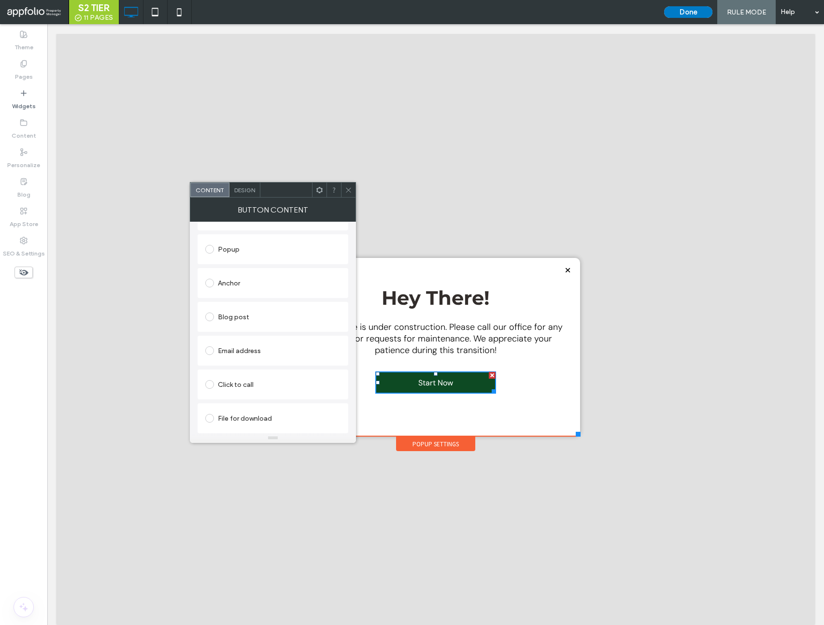
click at [224, 386] on div "Click to call" at bounding box center [272, 384] width 135 height 15
drag, startPoint x: 307, startPoint y: 285, endPoint x: 189, endPoint y: 256, distance: 121.9
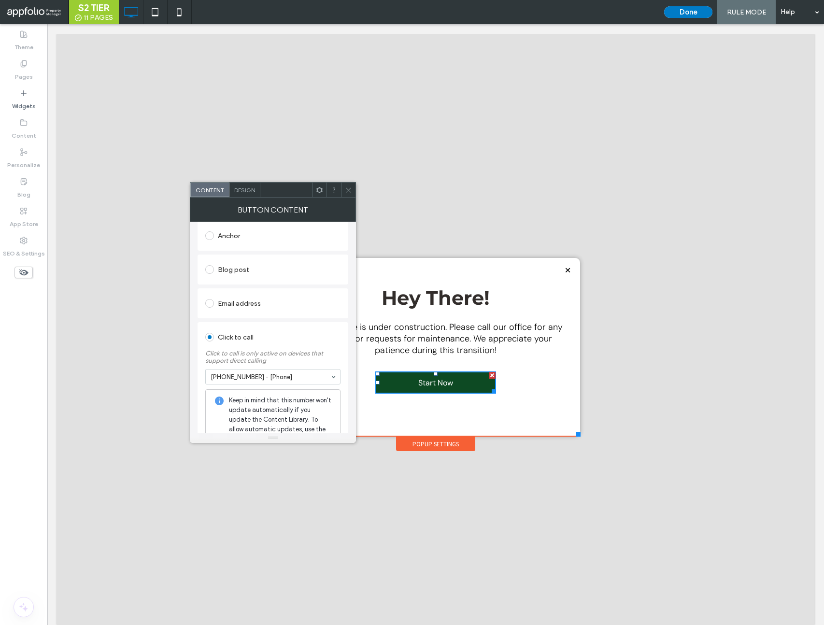
scroll to position [35, 0]
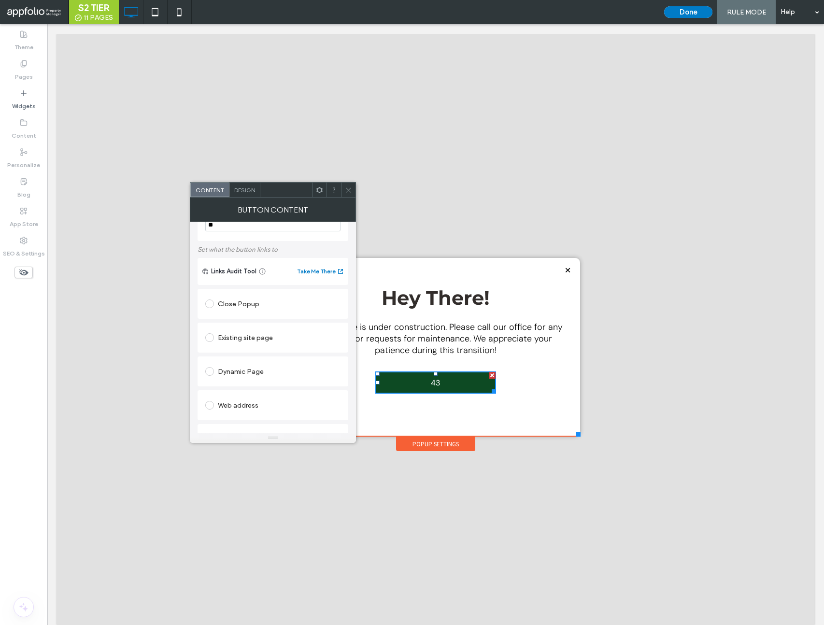
type input "*"
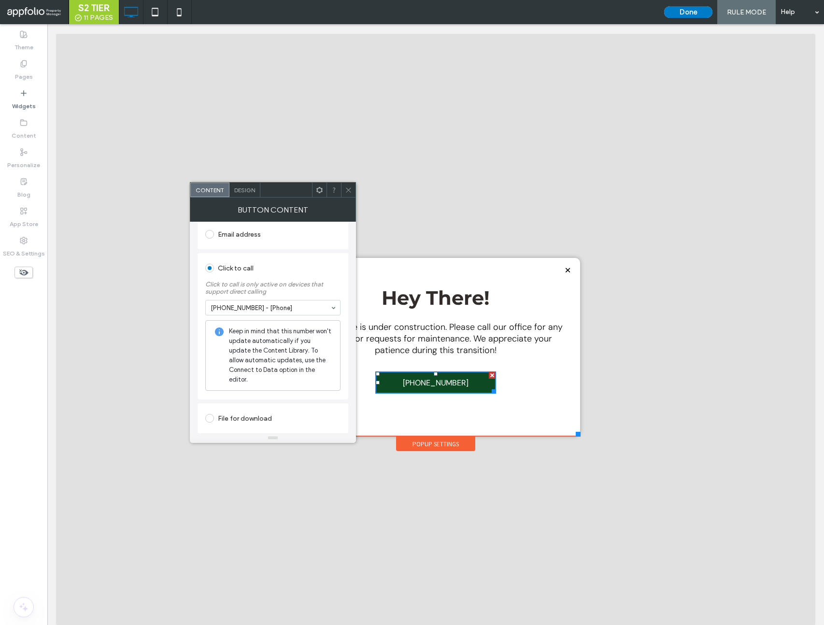
scroll to position [0, 0]
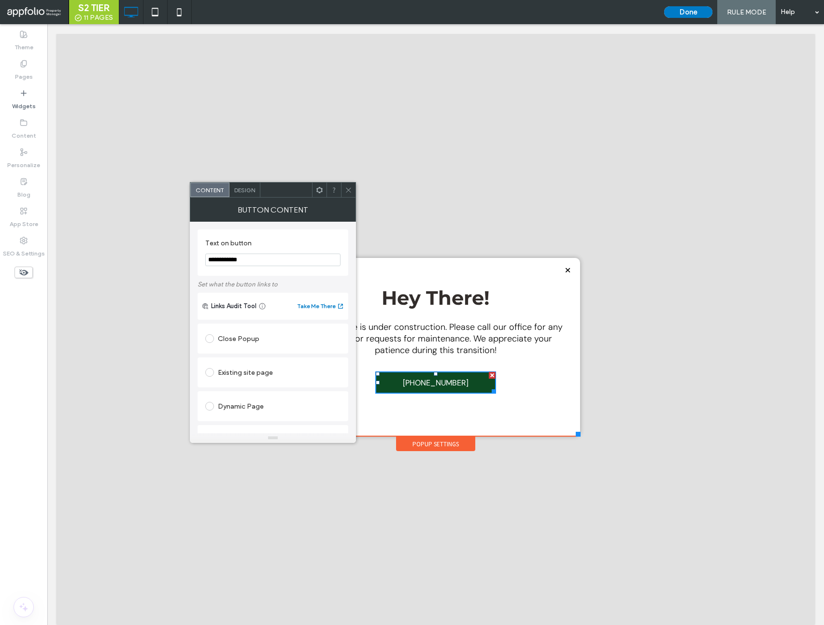
type input "**********"
drag, startPoint x: 347, startPoint y: 187, endPoint x: 352, endPoint y: 199, distance: 12.1
click at [349, 190] on icon at bounding box center [348, 189] width 7 height 7
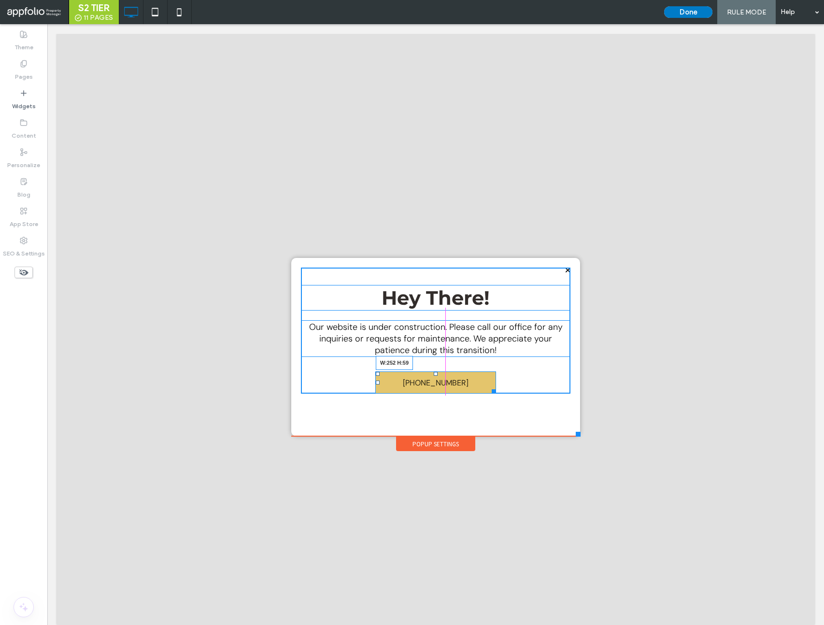
drag, startPoint x: 493, startPoint y: 390, endPoint x: 493, endPoint y: 396, distance: 6.3
click at [493, 393] on div at bounding box center [491, 389] width 7 height 7
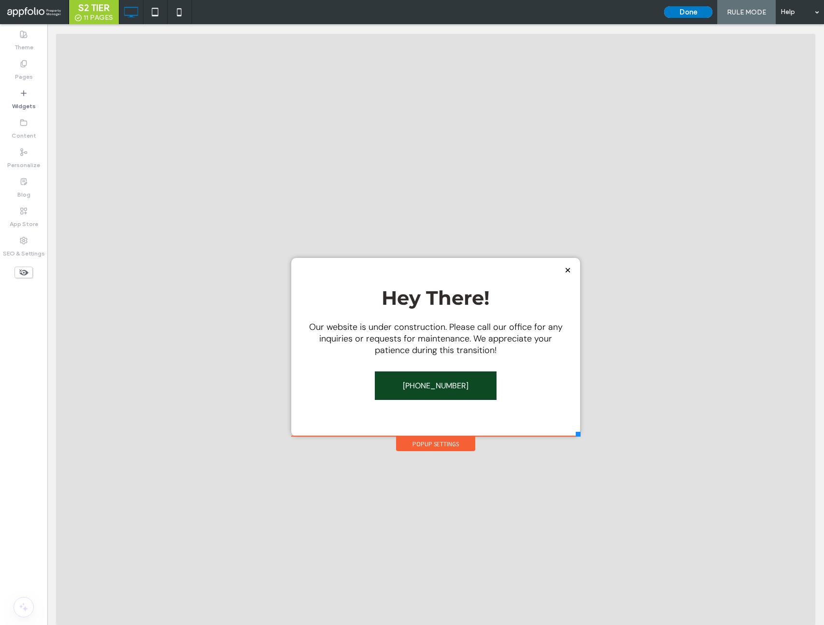
click at [434, 443] on div "Popup Settings" at bounding box center [435, 444] width 79 height 14
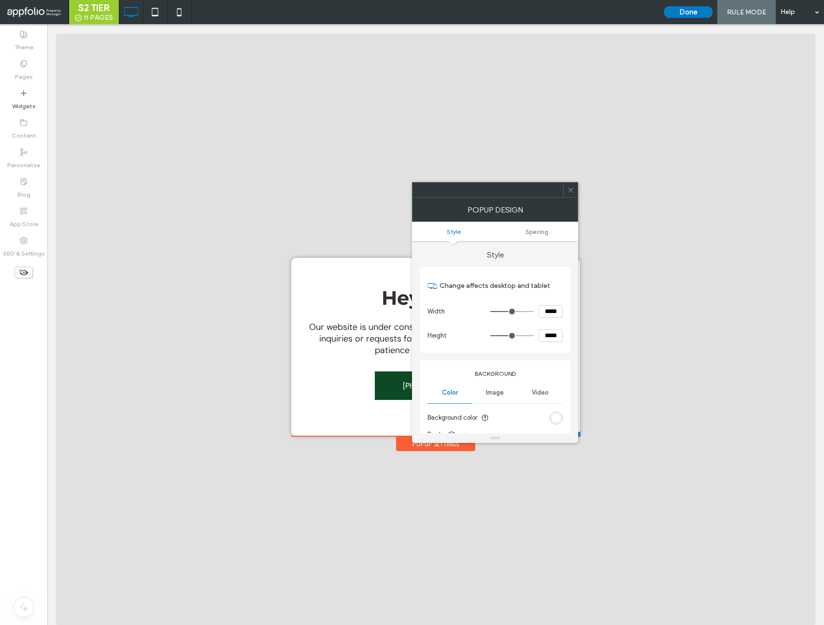
click at [571, 190] on use at bounding box center [570, 189] width 5 height 5
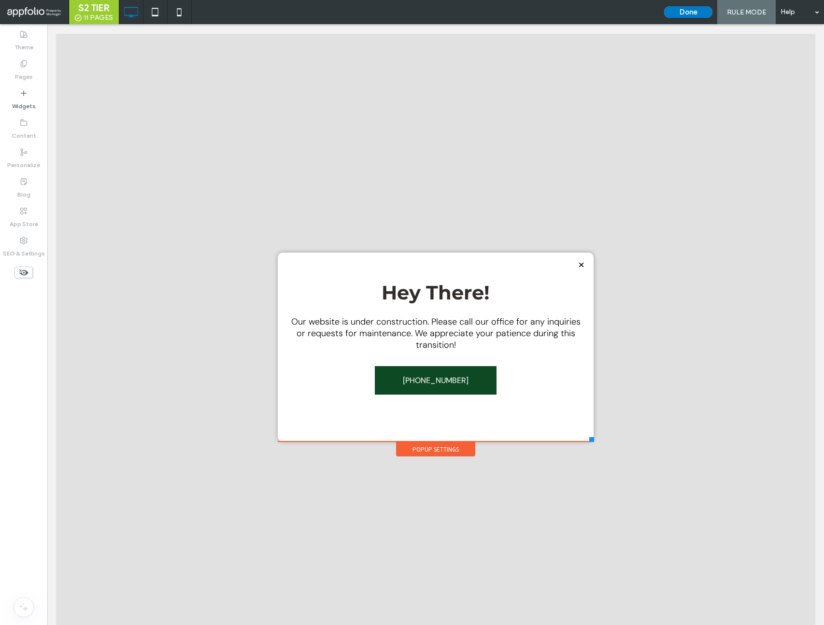
drag, startPoint x: 578, startPoint y: 435, endPoint x: 599, endPoint y: 433, distance: 20.8
click at [594, 442] on div at bounding box center [591, 439] width 5 height 5
click at [681, 9] on button "Done" at bounding box center [688, 12] width 48 height 12
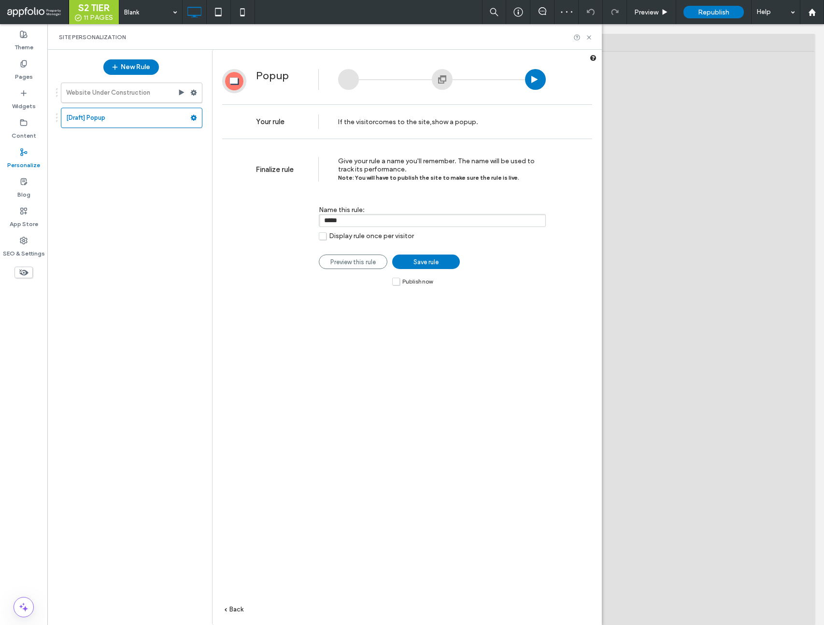
drag, startPoint x: 346, startPoint y: 220, endPoint x: 321, endPoint y: 218, distance: 25.2
click at [321, 218] on input "*****" at bounding box center [432, 220] width 227 height 13
type input "**********"
click at [397, 283] on label "Publish now" at bounding box center [412, 281] width 41 height 8
click at [424, 268] on link "Save rule" at bounding box center [426, 262] width 68 height 14
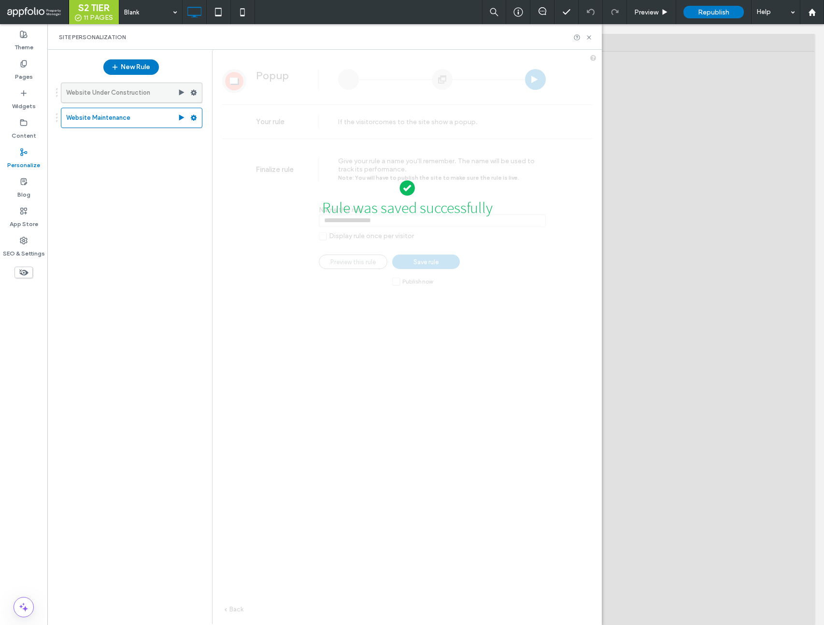
click at [194, 93] on icon at bounding box center [193, 92] width 7 height 7
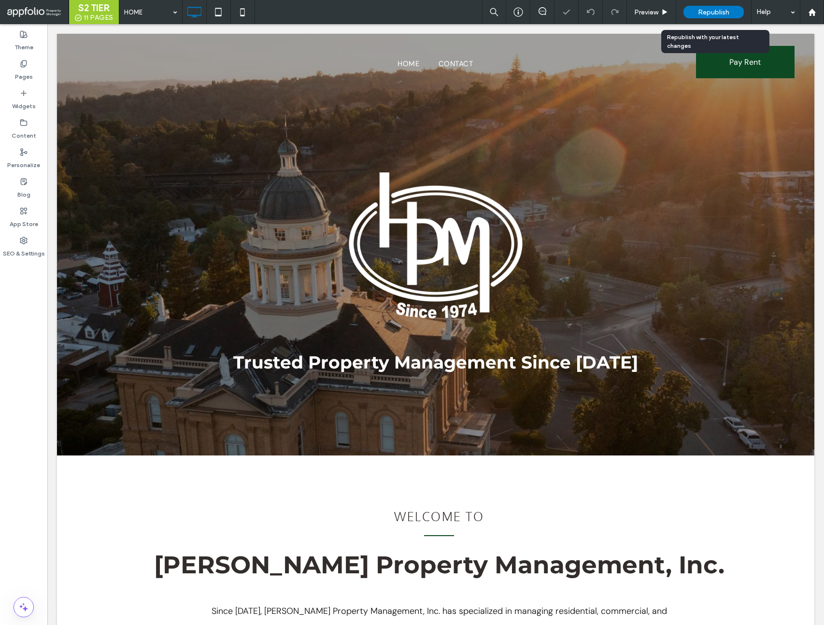
click at [709, 13] on span "Republish" at bounding box center [713, 12] width 31 height 8
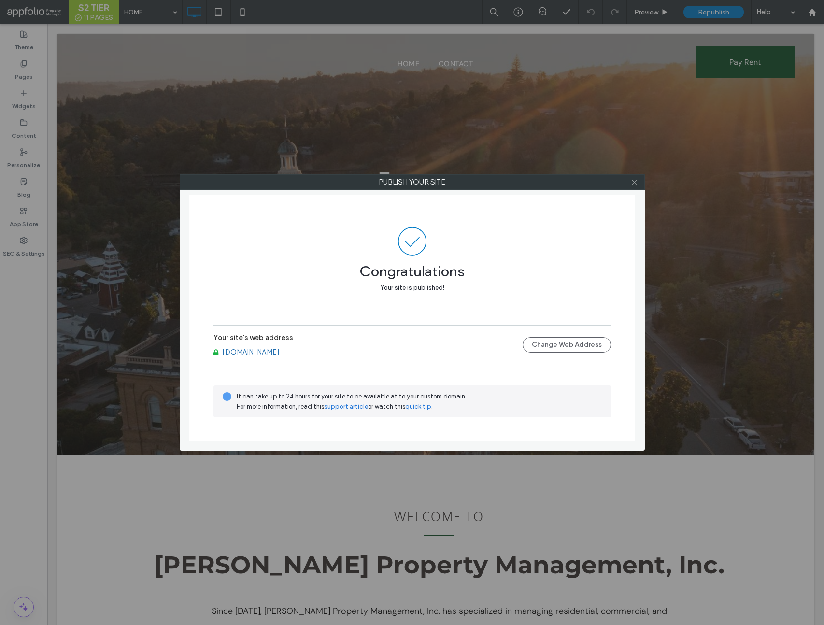
click at [634, 183] on icon at bounding box center [634, 182] width 7 height 7
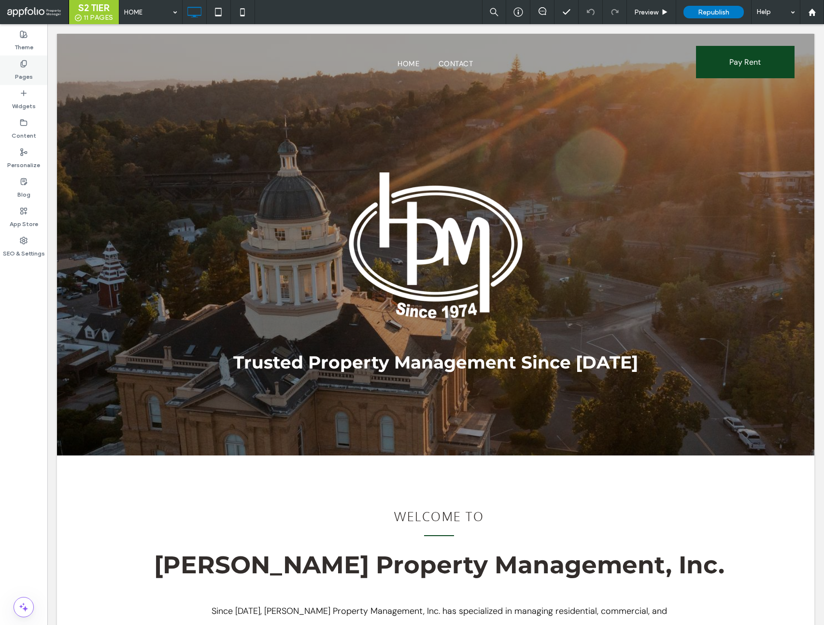
click at [40, 71] on div "Pages" at bounding box center [23, 70] width 47 height 29
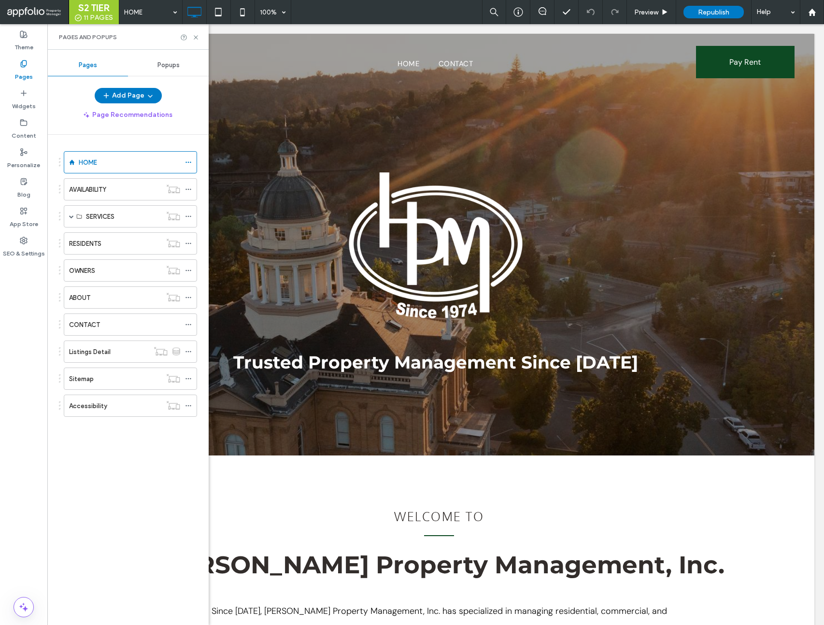
click at [177, 67] on span "Popups" at bounding box center [168, 65] width 22 height 8
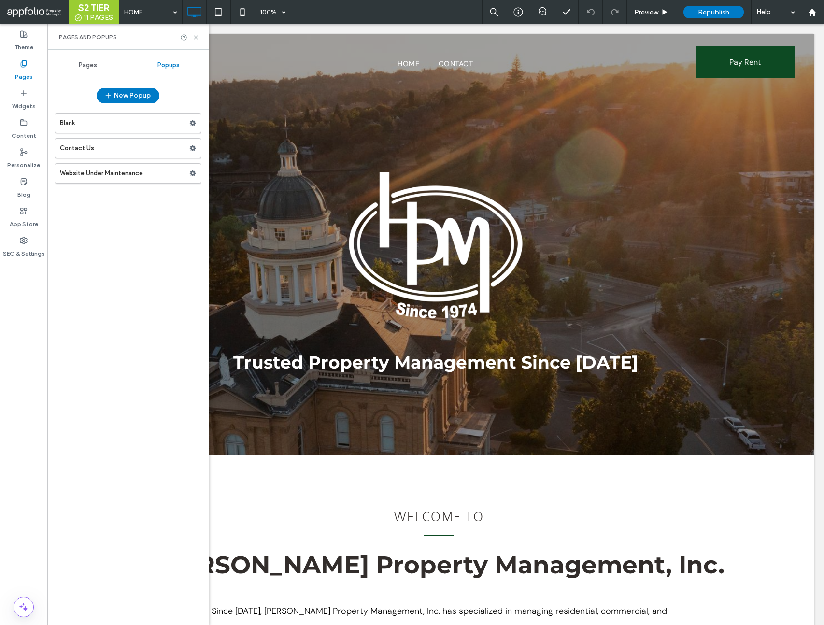
click at [110, 177] on label "Website Under Maintenance" at bounding box center [124, 173] width 129 height 19
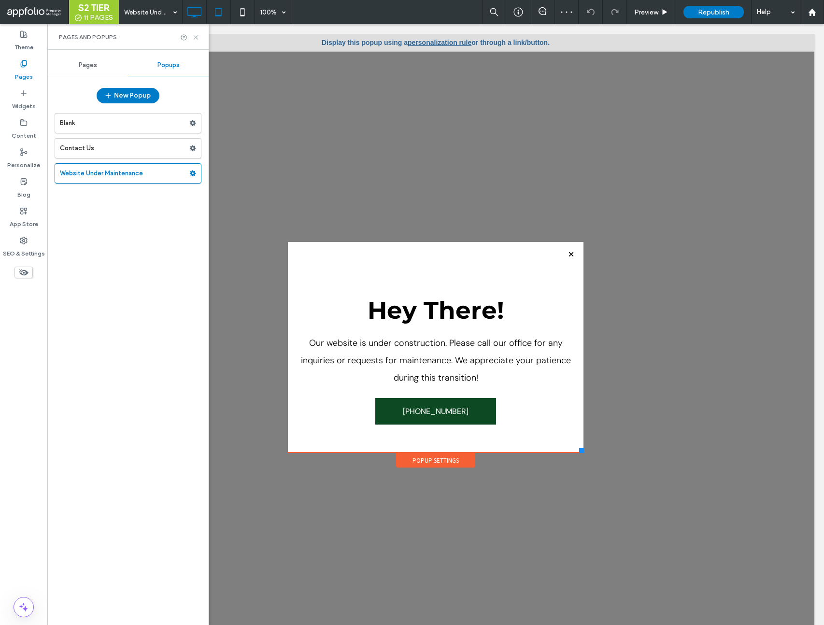
drag, startPoint x: 196, startPoint y: 36, endPoint x: 229, endPoint y: 1, distance: 48.5
click at [196, 36] on icon at bounding box center [195, 37] width 7 height 7
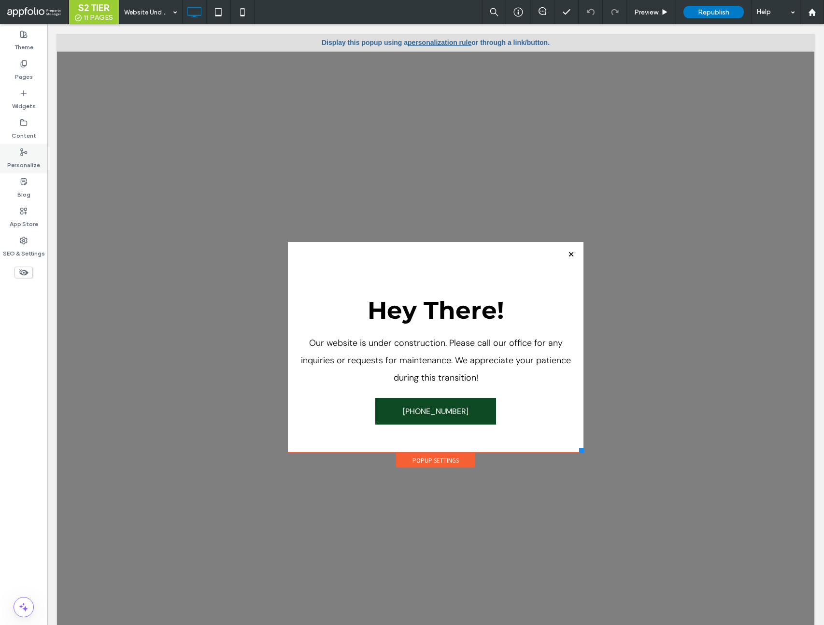
click at [22, 159] on label "Personalize" at bounding box center [23, 163] width 33 height 14
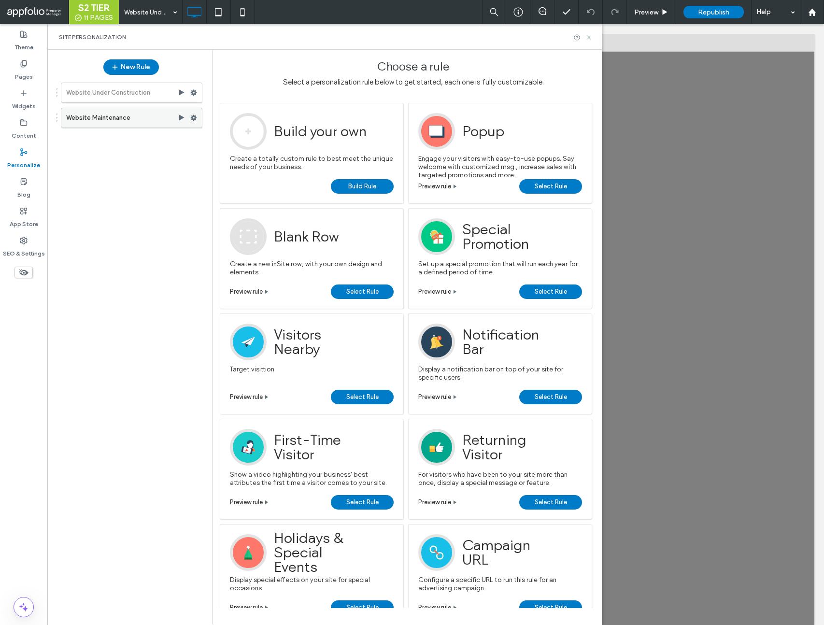
click at [193, 117] on icon at bounding box center [193, 117] width 7 height 7
click at [341, 138] on span "Edit Trigger" at bounding box center [325, 138] width 36 height 8
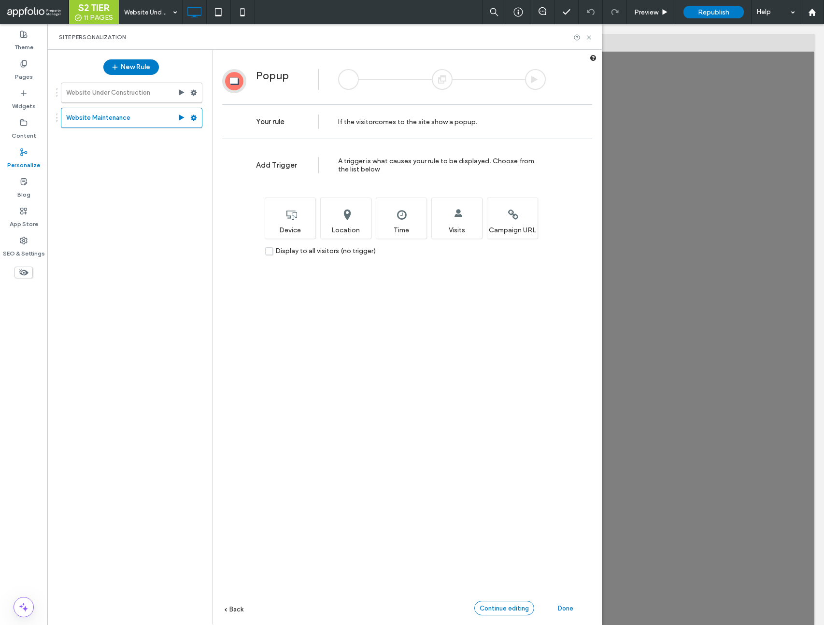
click at [519, 606] on span "Continue editing" at bounding box center [504, 608] width 49 height 7
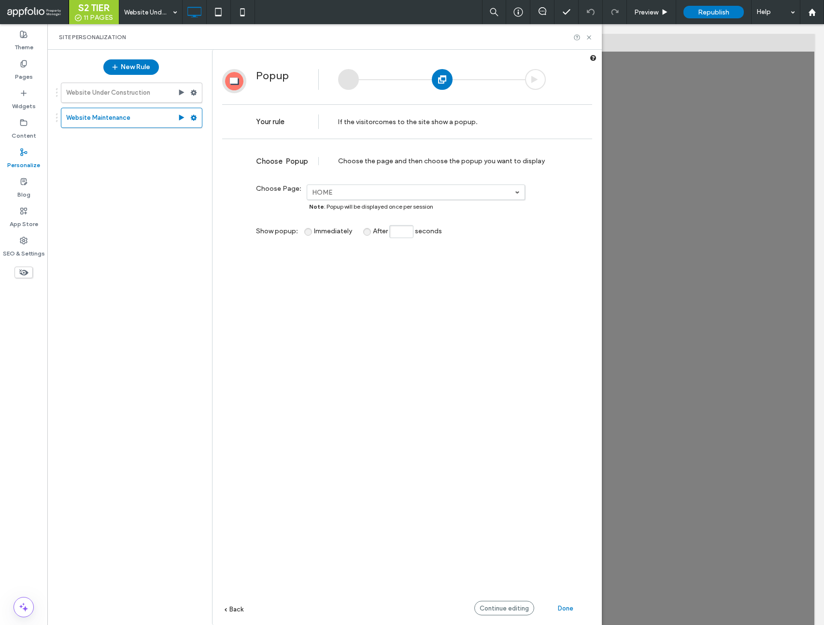
click at [240, 610] on span "Back" at bounding box center [236, 609] width 14 height 7
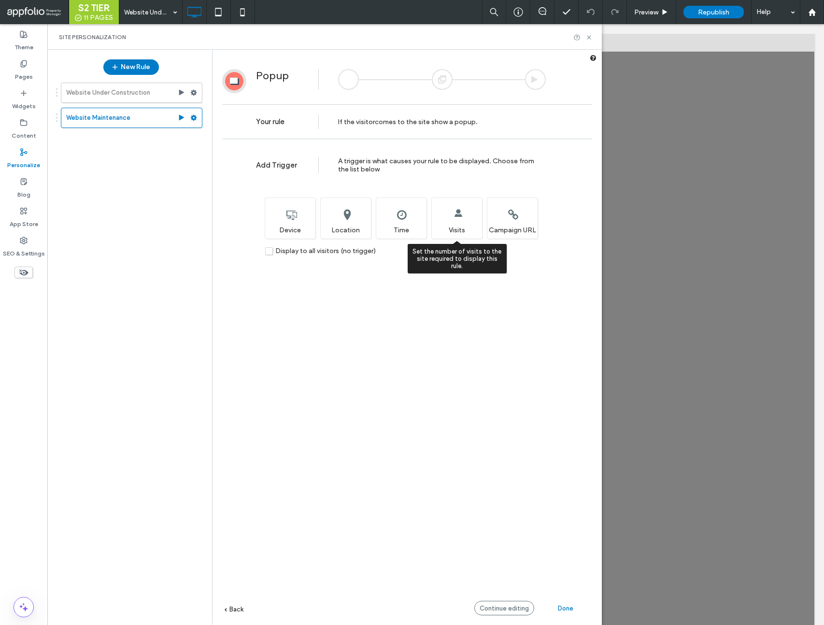
click at [467, 219] on div "Set the number of visits to the site required to display this rule. Visits" at bounding box center [456, 218] width 51 height 41
click at [267, 251] on label "Display to all visitors (no trigger)" at bounding box center [320, 251] width 111 height 8
click at [565, 608] on span "Done" at bounding box center [565, 608] width 15 height 7
